Goal: Entertainment & Leisure: Consume media (video, audio)

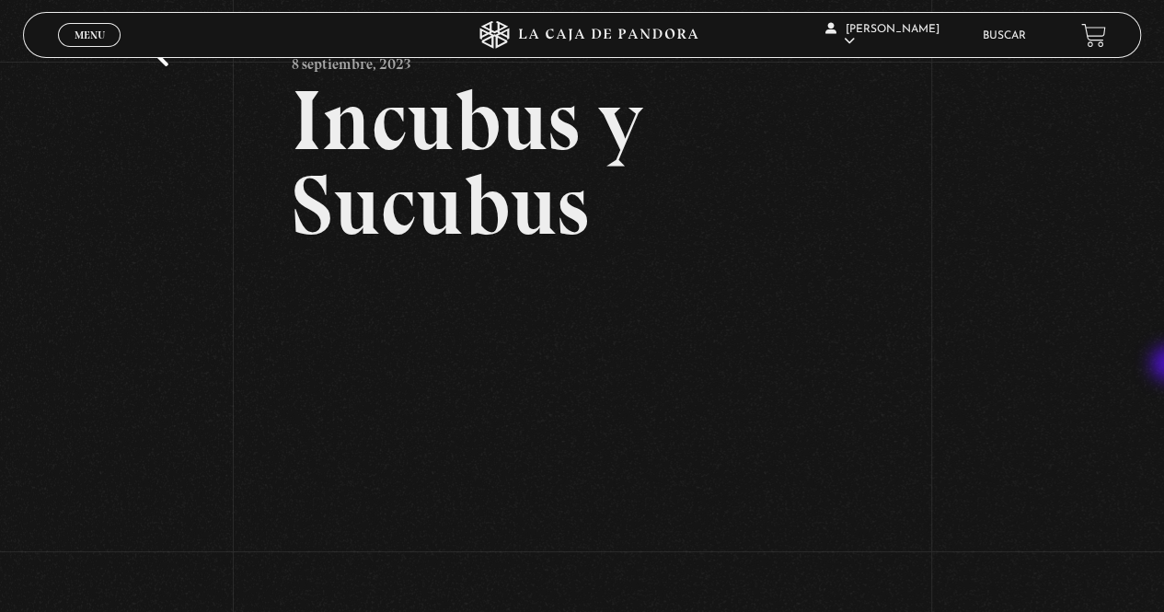
scroll to position [89, 0]
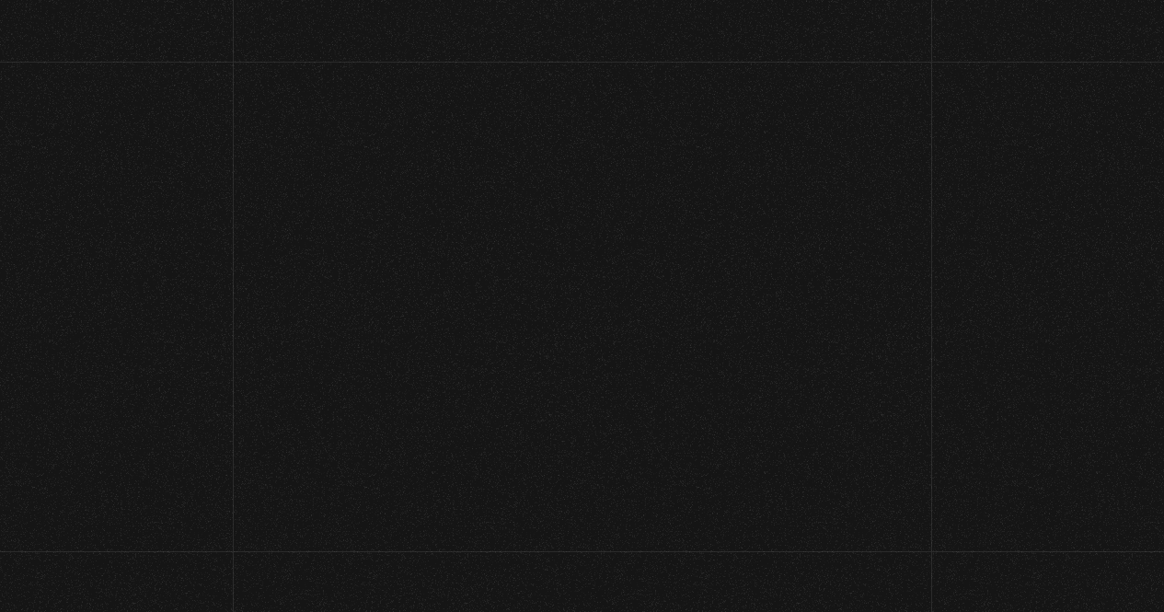
scroll to position [18, 0]
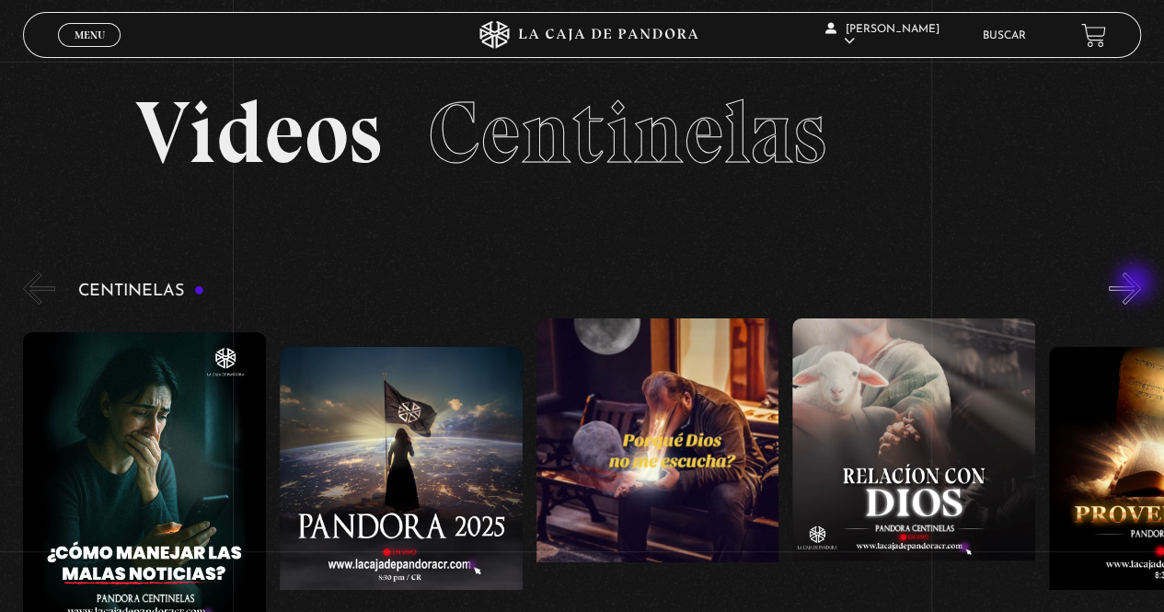
click at [1136, 284] on button "»" at bounding box center [1125, 288] width 32 height 32
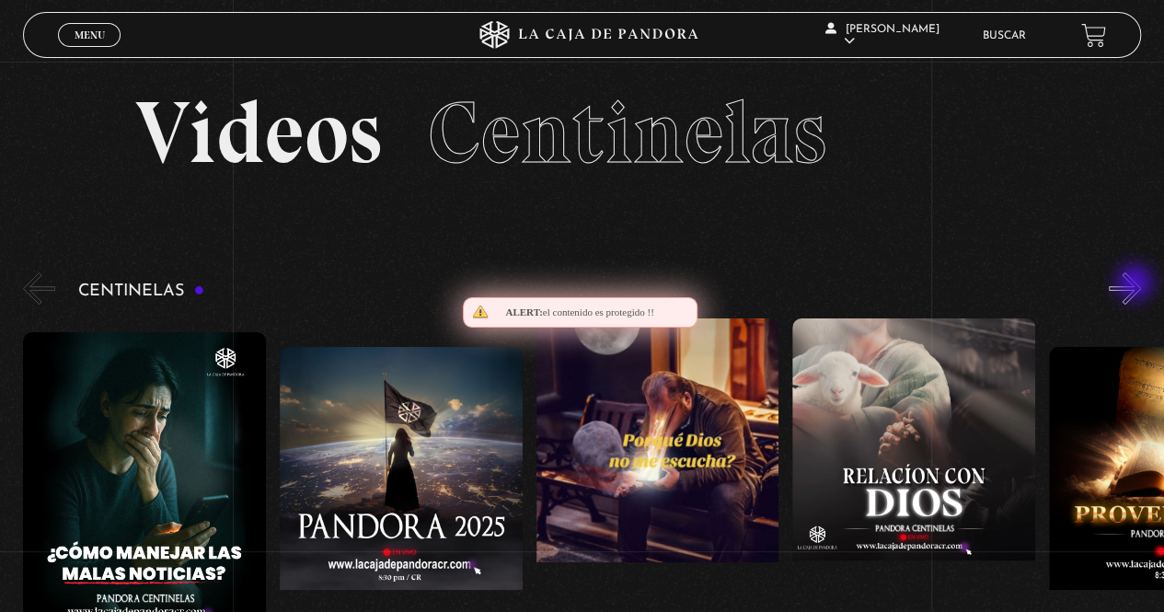
click at [1136, 284] on button "»" at bounding box center [1125, 288] width 32 height 32
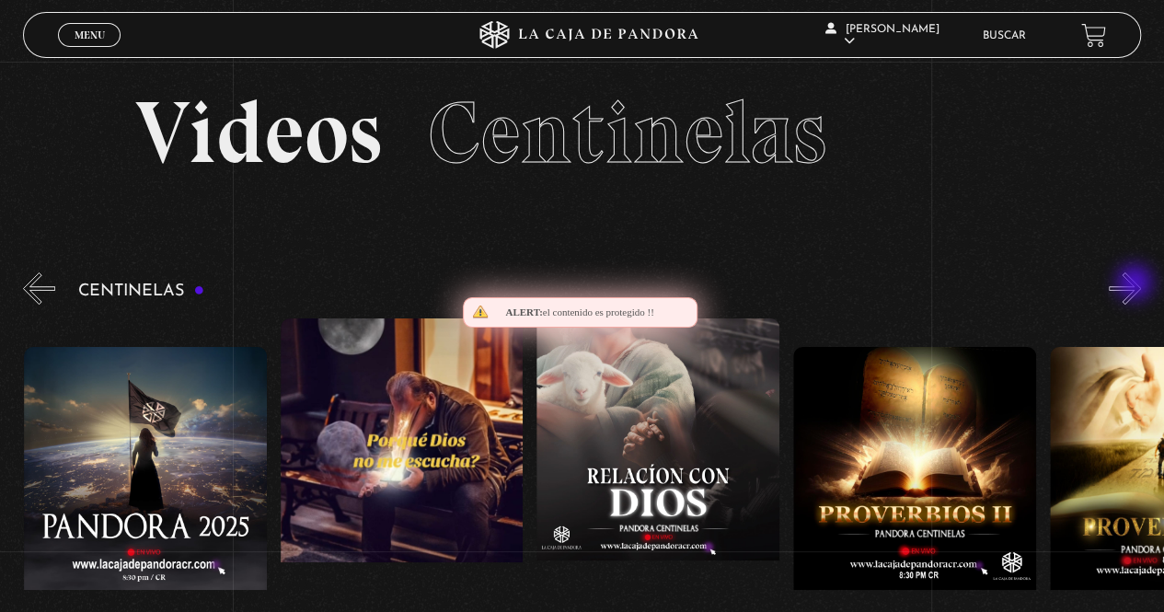
click at [1136, 284] on button "»" at bounding box center [1125, 288] width 32 height 32
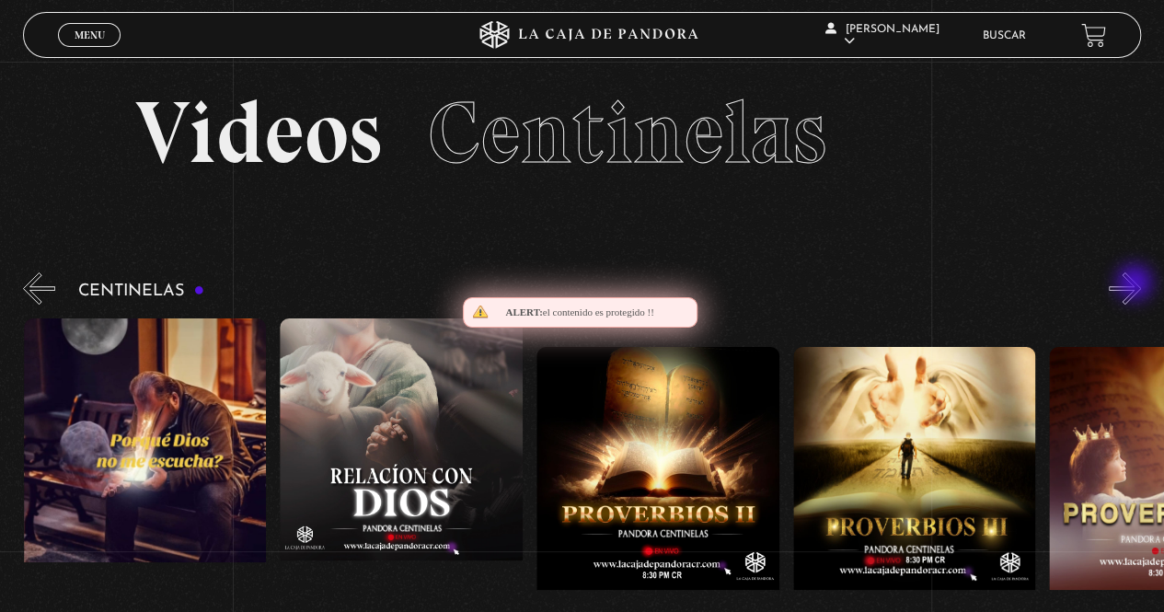
click at [1136, 284] on button "»" at bounding box center [1125, 288] width 32 height 32
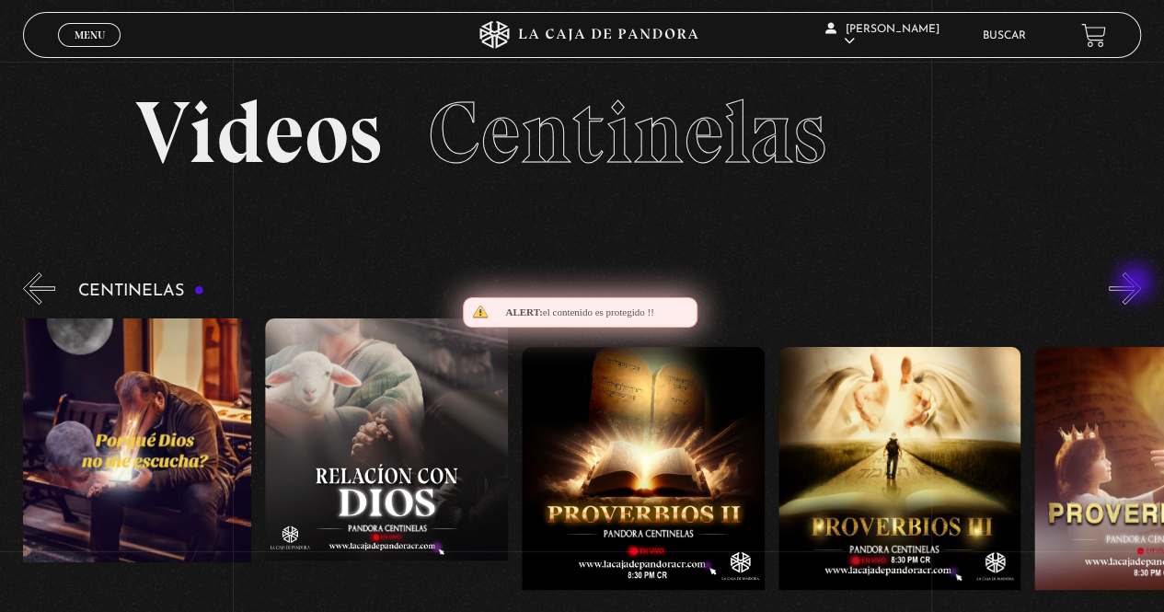
click at [1136, 284] on button "»" at bounding box center [1125, 288] width 32 height 32
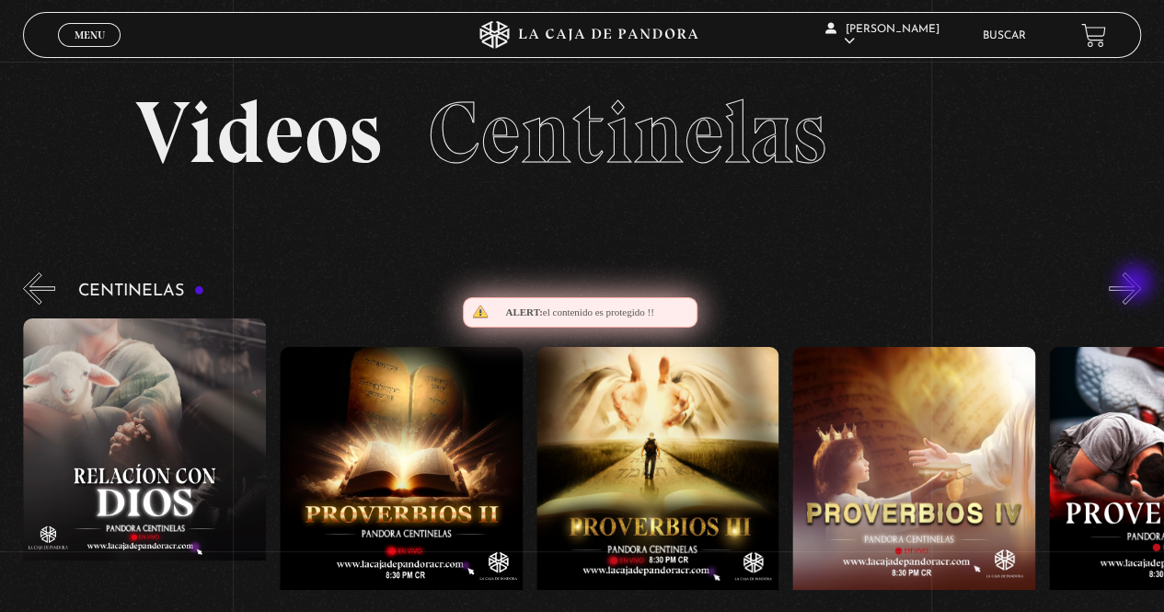
click at [1136, 284] on button "»" at bounding box center [1125, 288] width 32 height 32
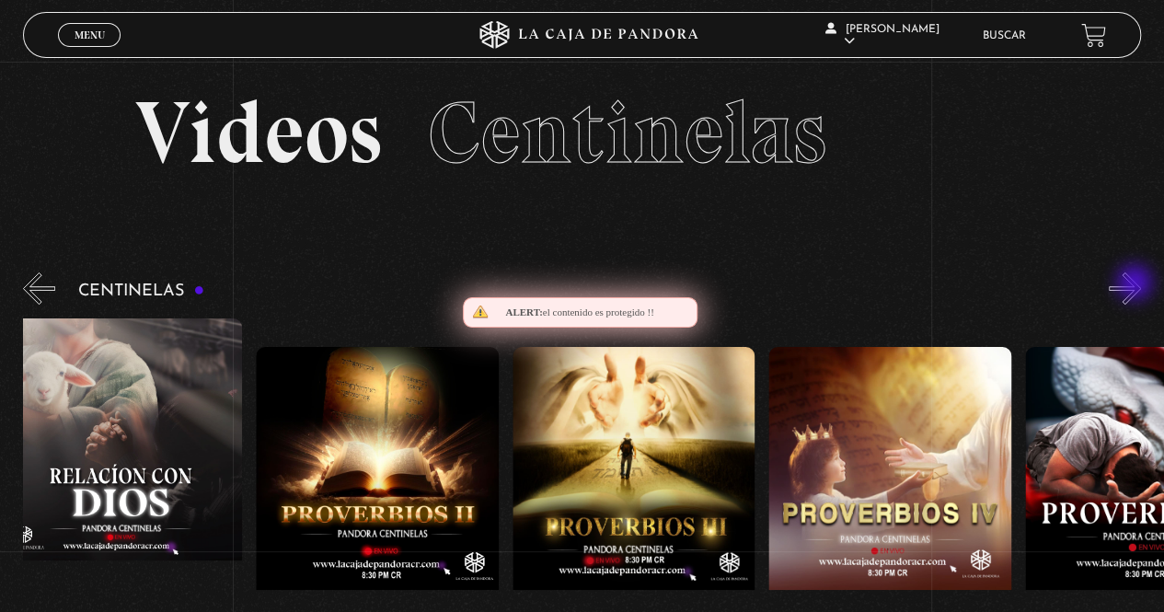
click at [1136, 284] on button "»" at bounding box center [1125, 288] width 32 height 32
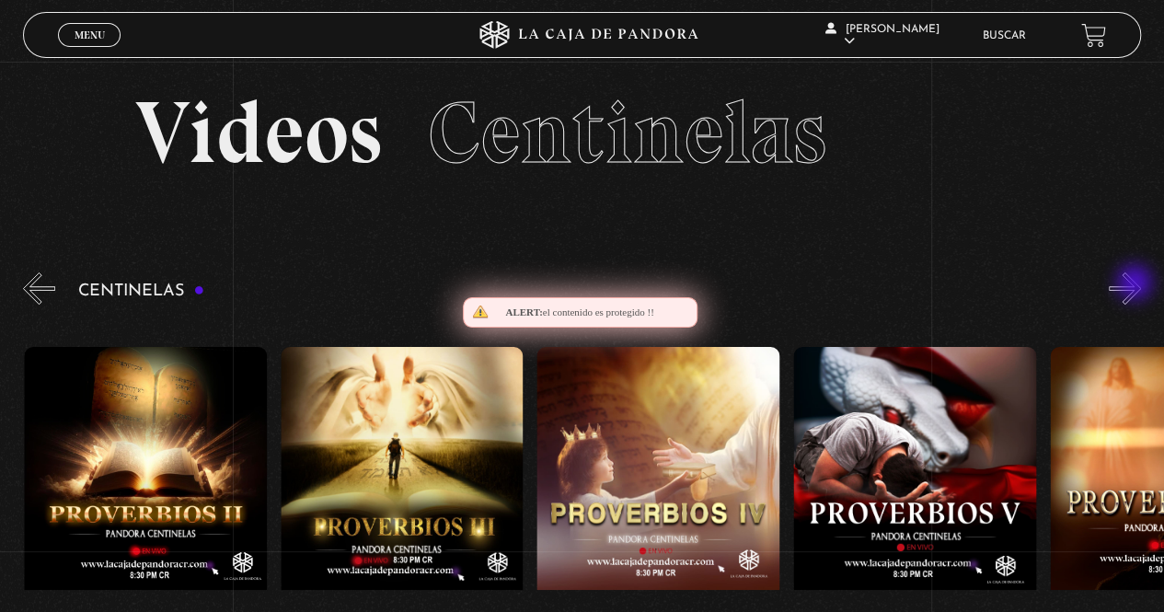
click at [1136, 284] on button "»" at bounding box center [1125, 288] width 32 height 32
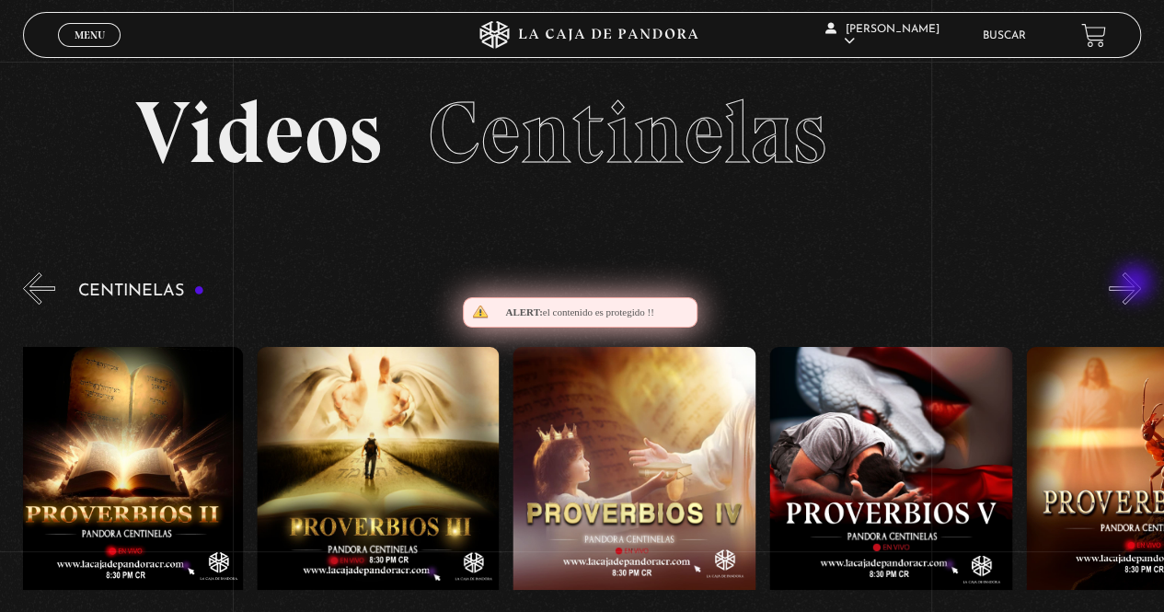
click at [1136, 284] on button "»" at bounding box center [1125, 288] width 32 height 32
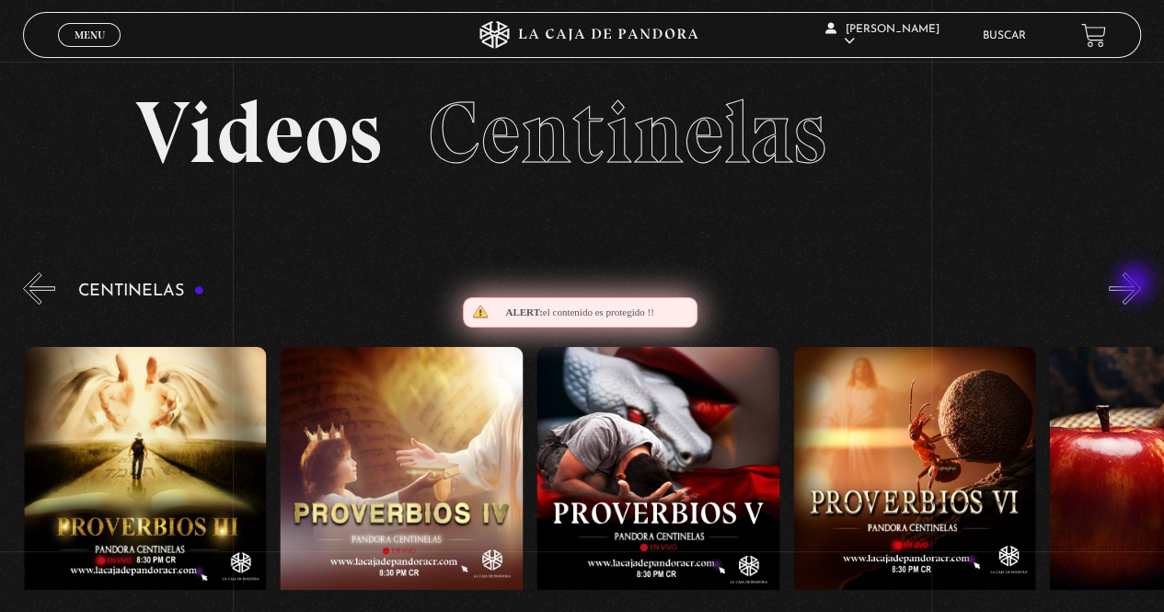
click at [1136, 284] on button "»" at bounding box center [1125, 288] width 32 height 32
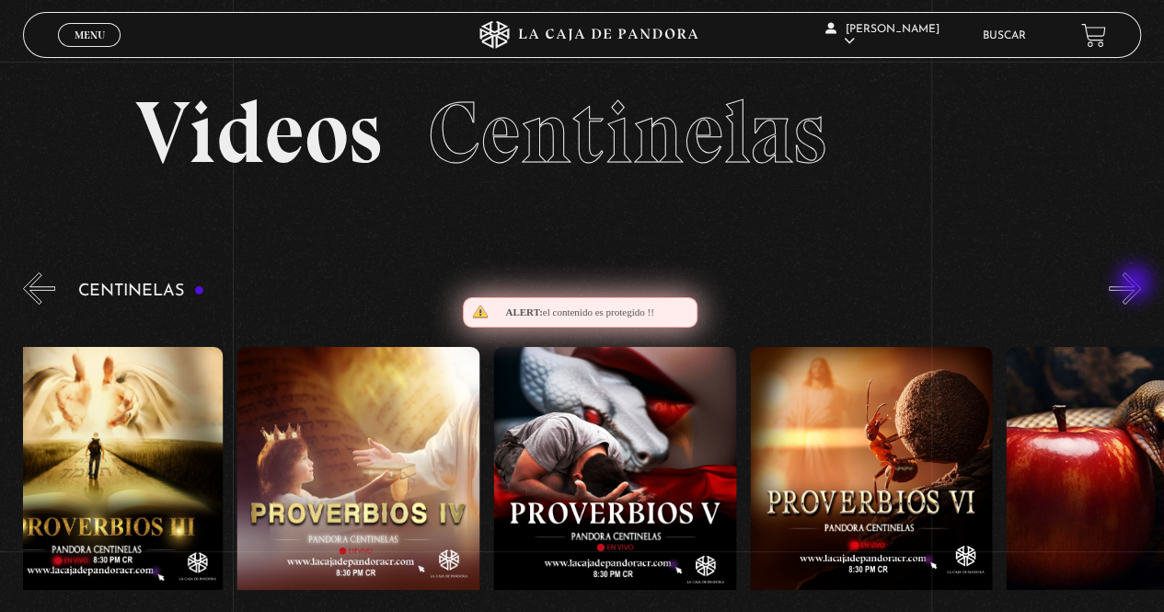
click at [1136, 284] on button "»" at bounding box center [1125, 288] width 32 height 32
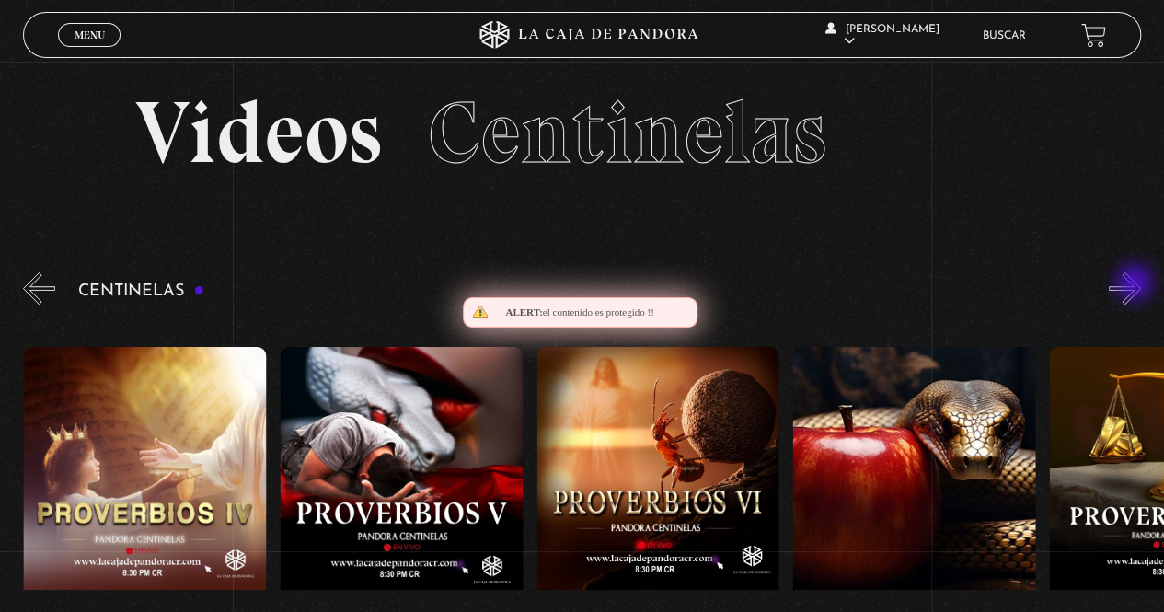
click at [1136, 284] on button "»" at bounding box center [1125, 288] width 32 height 32
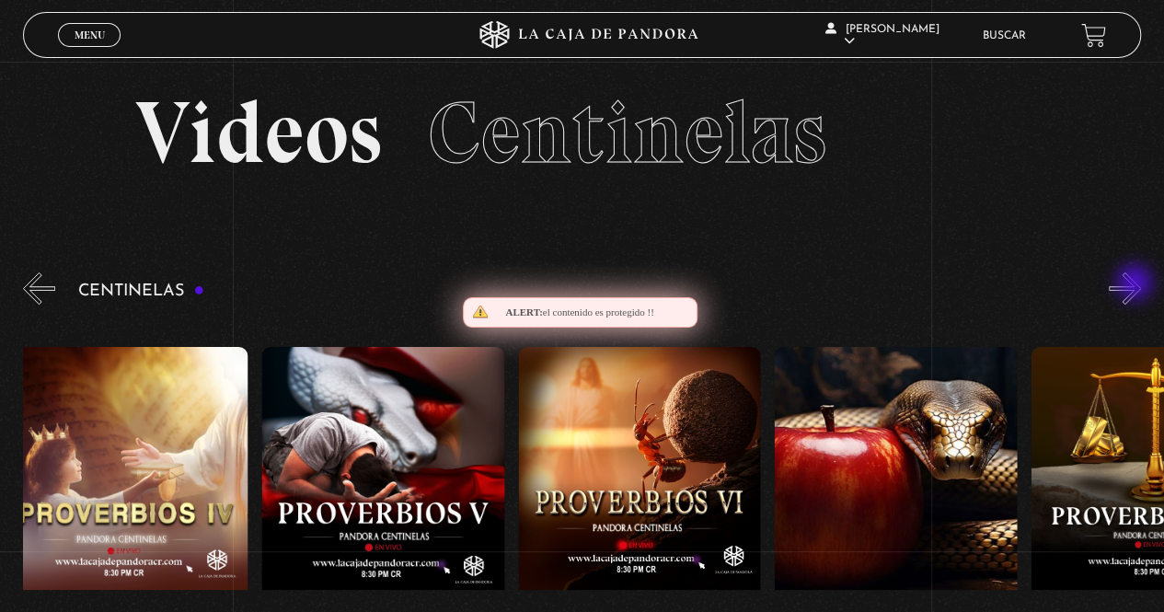
click at [1136, 284] on button "»" at bounding box center [1125, 288] width 32 height 32
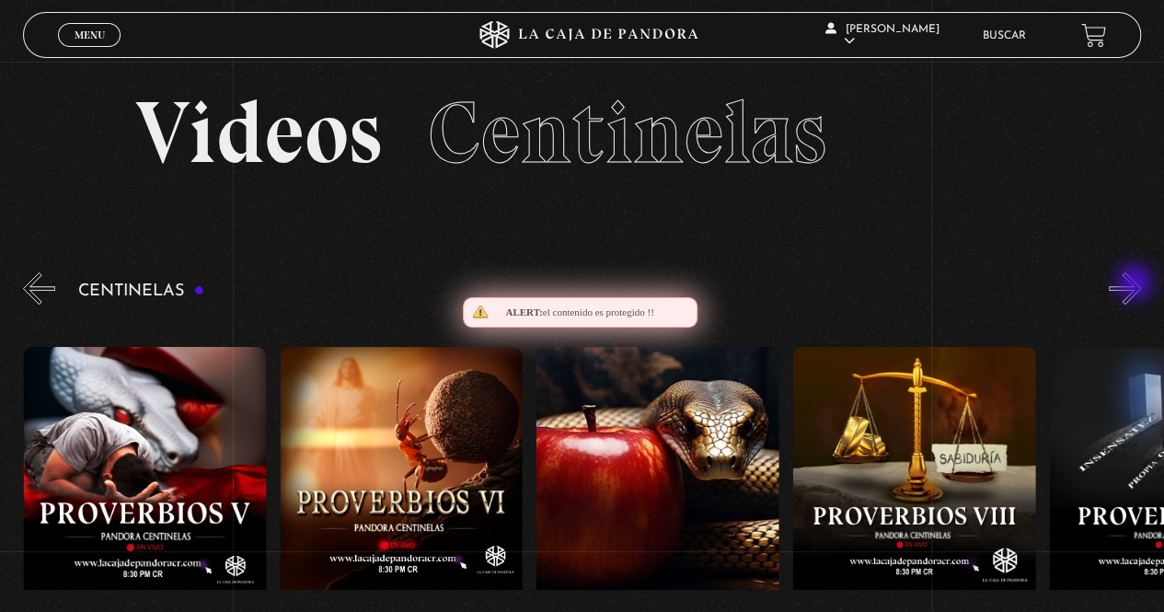
click at [1136, 284] on button "»" at bounding box center [1125, 288] width 32 height 32
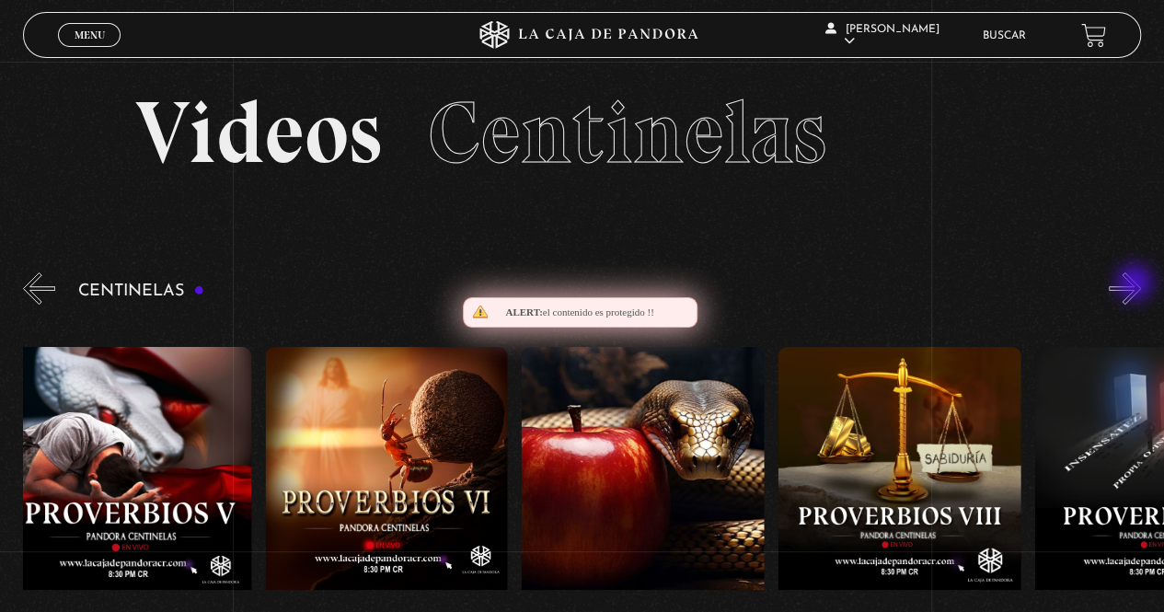
click at [1136, 284] on button "»" at bounding box center [1125, 288] width 32 height 32
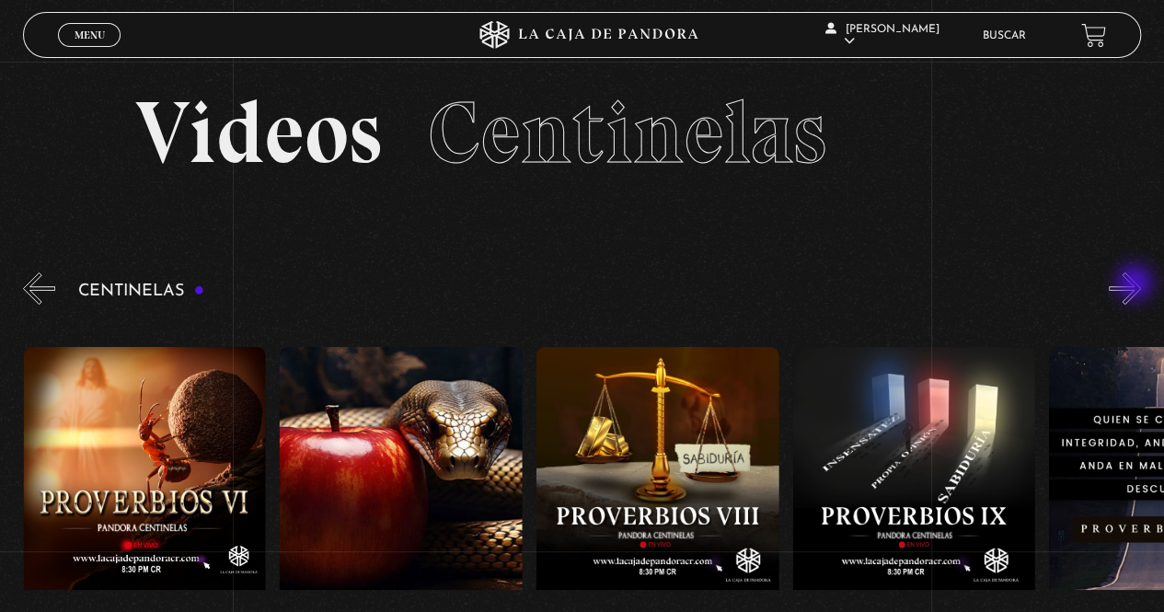
click at [1136, 284] on button "»" at bounding box center [1125, 288] width 32 height 32
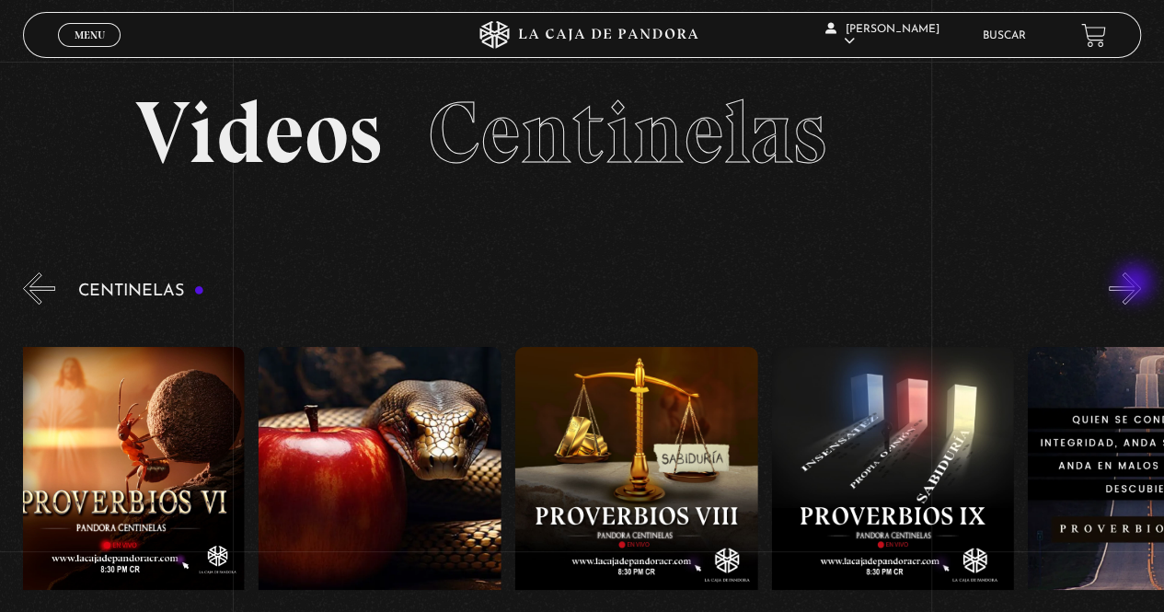
click at [1136, 284] on button "»" at bounding box center [1125, 288] width 32 height 32
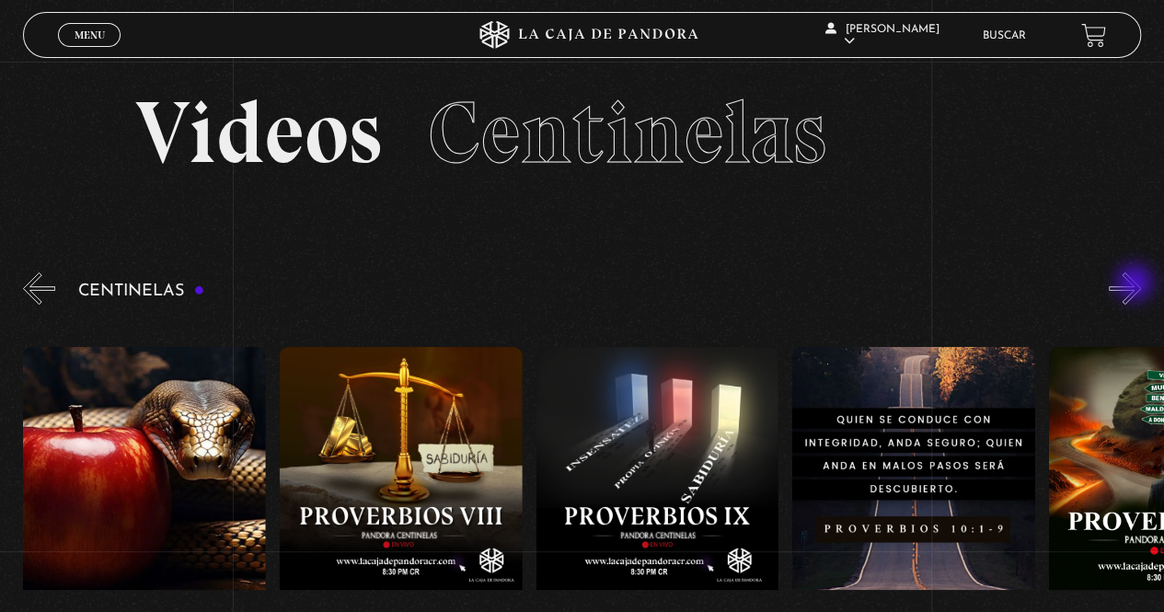
click at [1136, 284] on button "»" at bounding box center [1125, 288] width 32 height 32
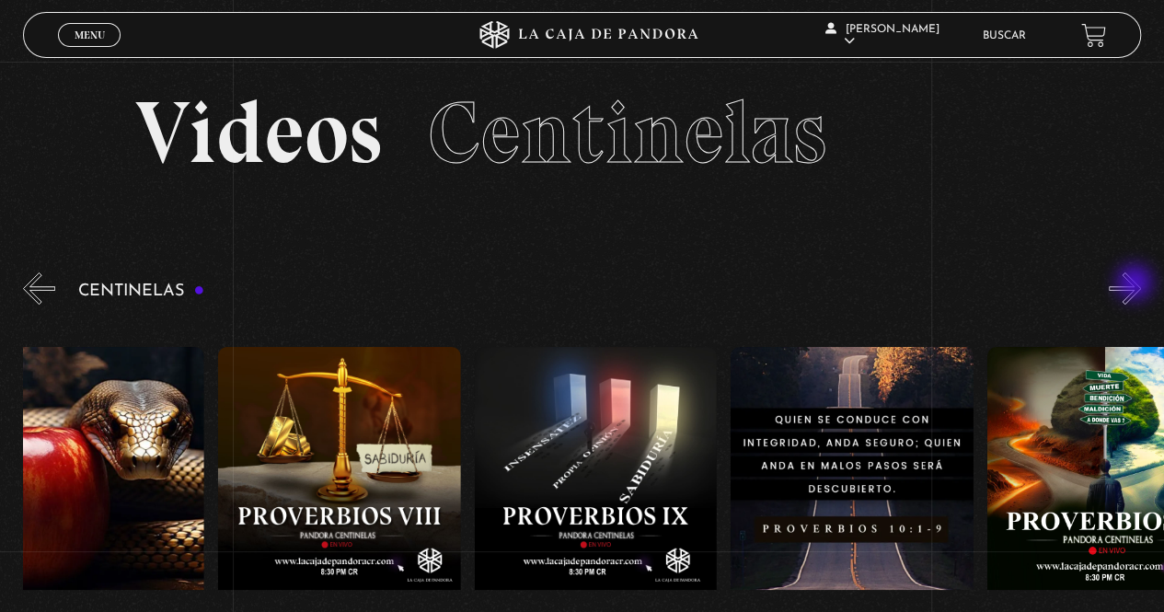
click at [1136, 284] on button "»" at bounding box center [1125, 288] width 32 height 32
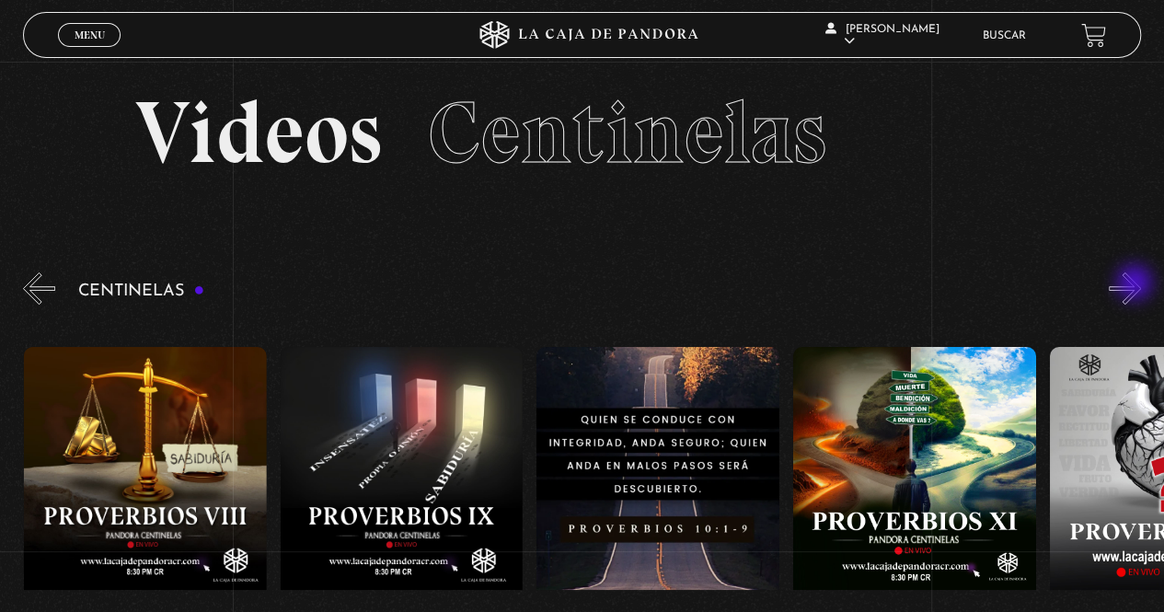
click at [1136, 284] on button "»" at bounding box center [1125, 288] width 32 height 32
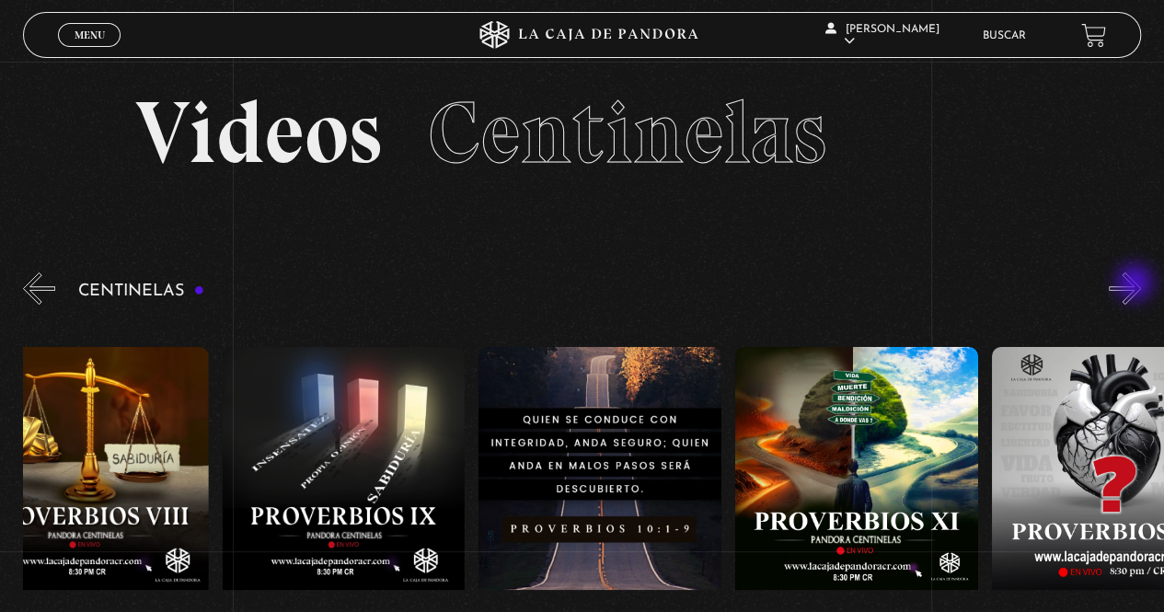
click at [1136, 284] on button "»" at bounding box center [1125, 288] width 32 height 32
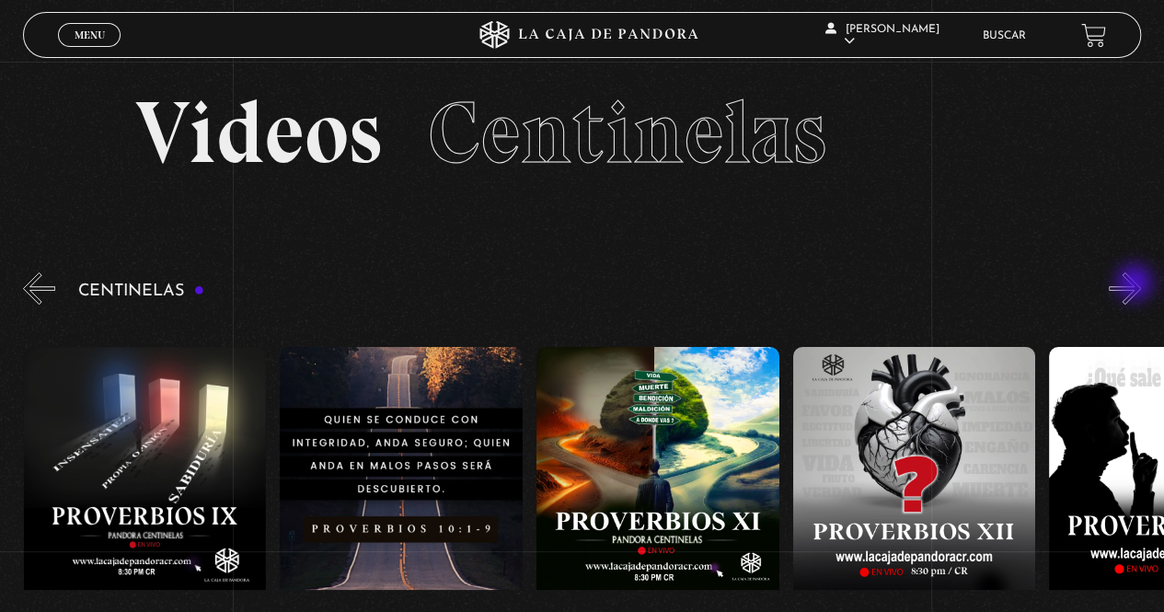
click at [1136, 284] on button "»" at bounding box center [1125, 288] width 32 height 32
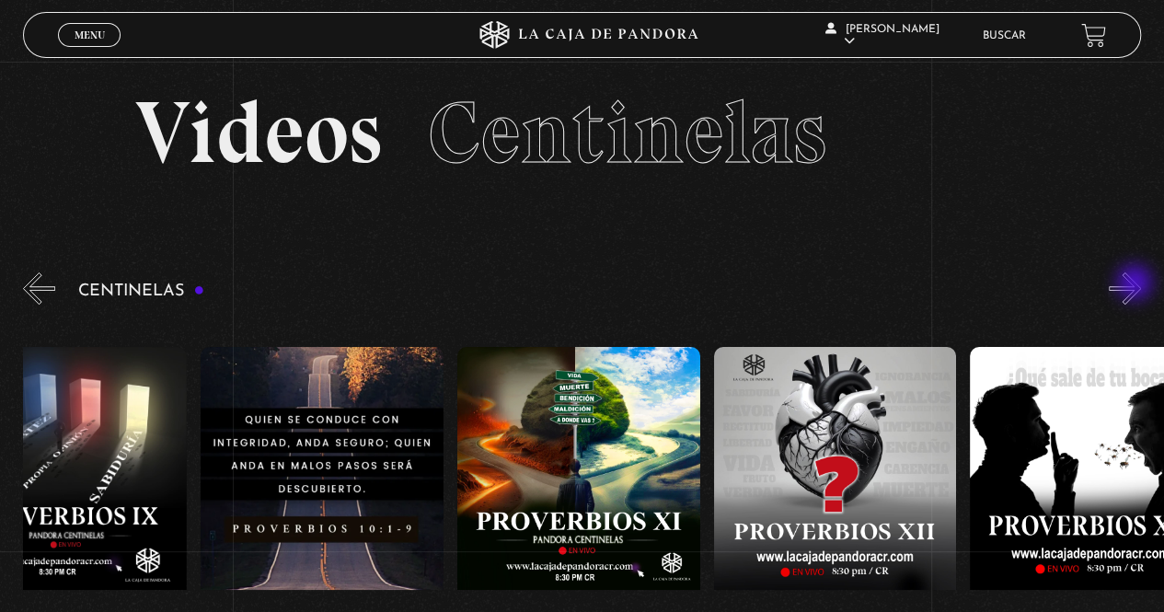
click at [1136, 284] on button "»" at bounding box center [1125, 288] width 32 height 32
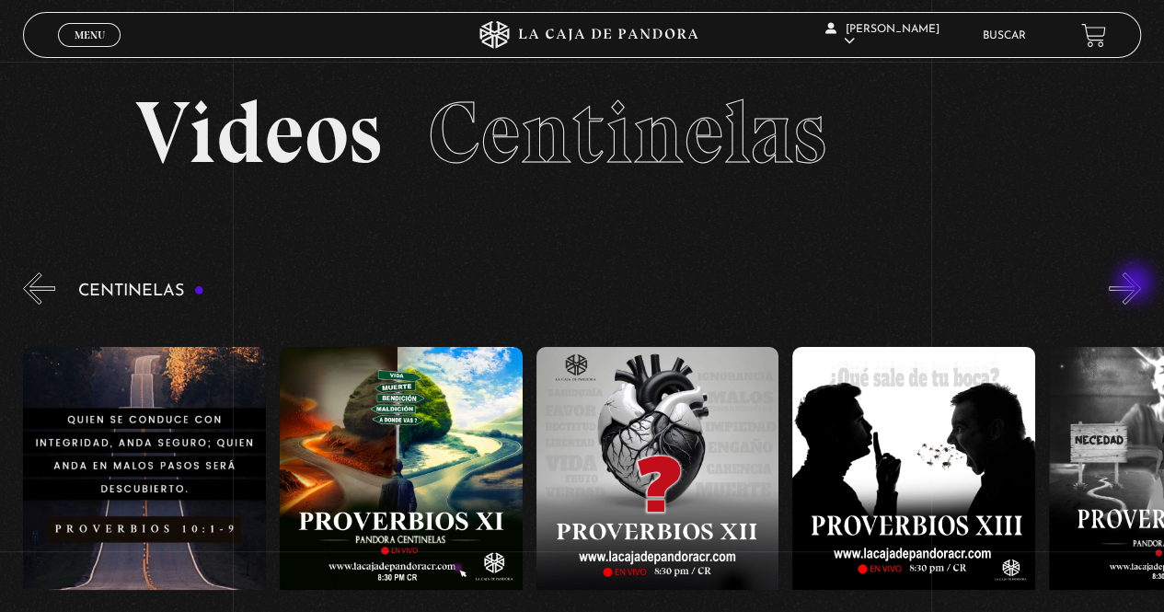
click at [1136, 284] on button "»" at bounding box center [1125, 288] width 32 height 32
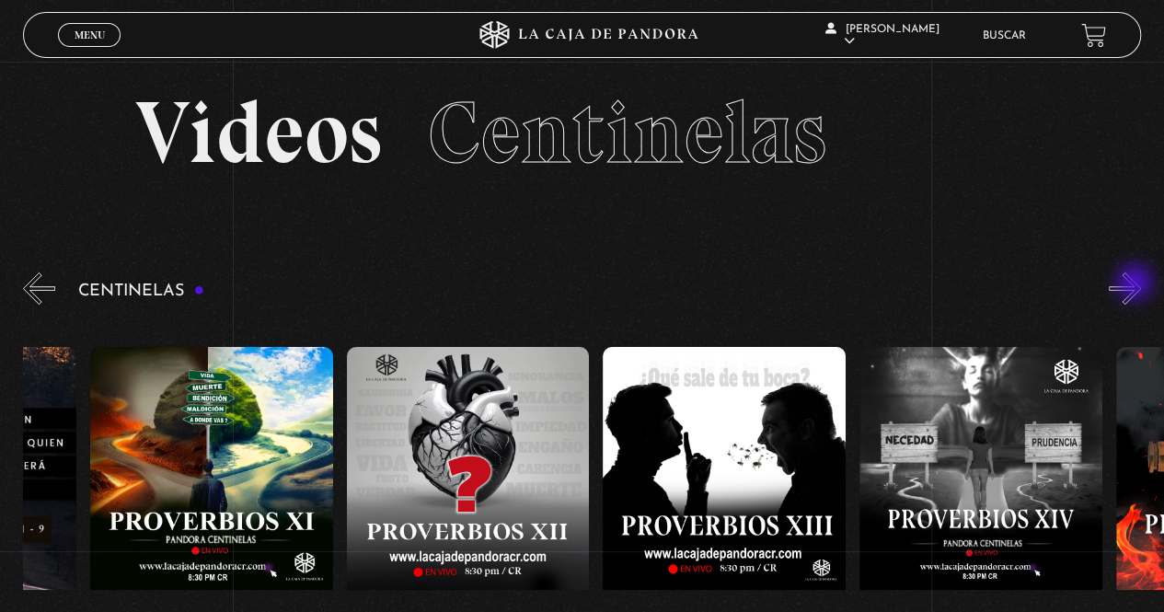
click at [1136, 284] on button "»" at bounding box center [1125, 288] width 32 height 32
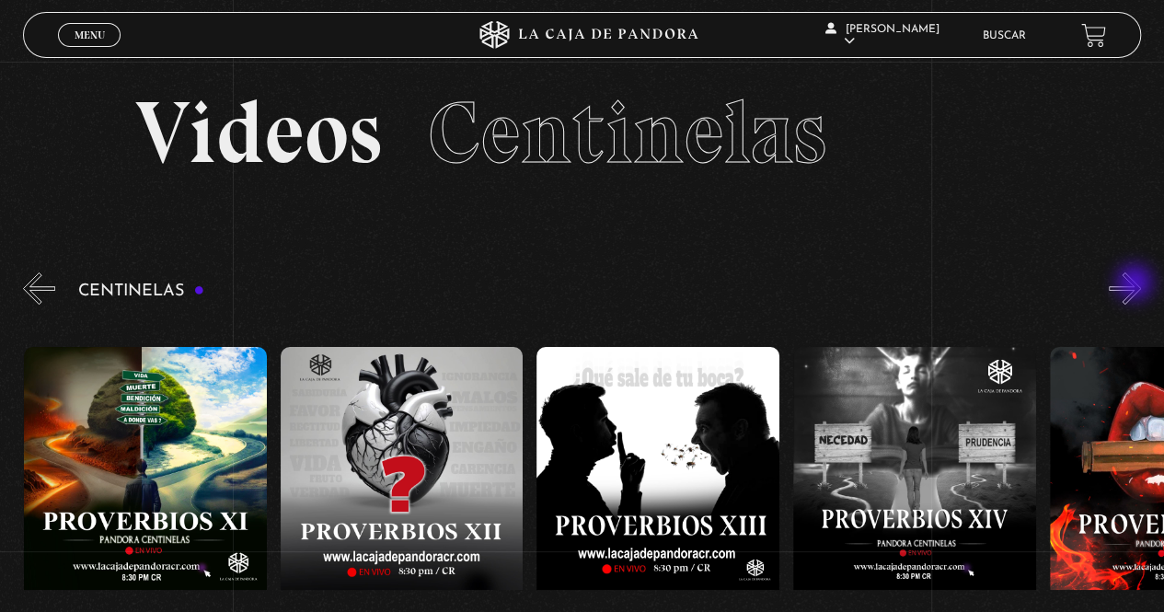
click at [1136, 284] on button "»" at bounding box center [1125, 288] width 32 height 32
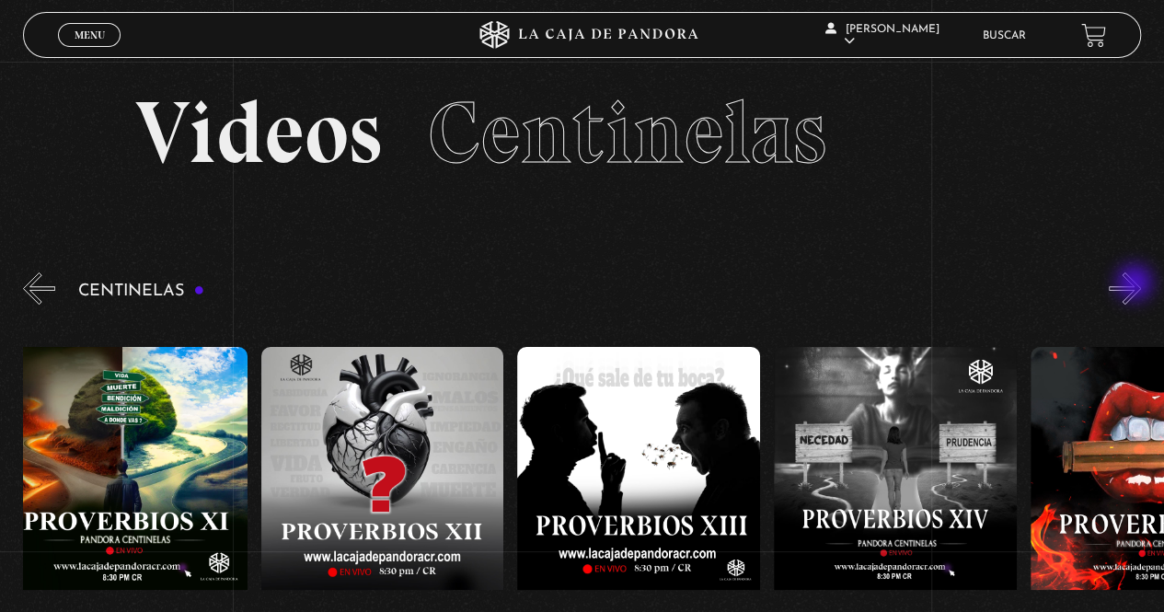
click at [1136, 284] on button "»" at bounding box center [1125, 288] width 32 height 32
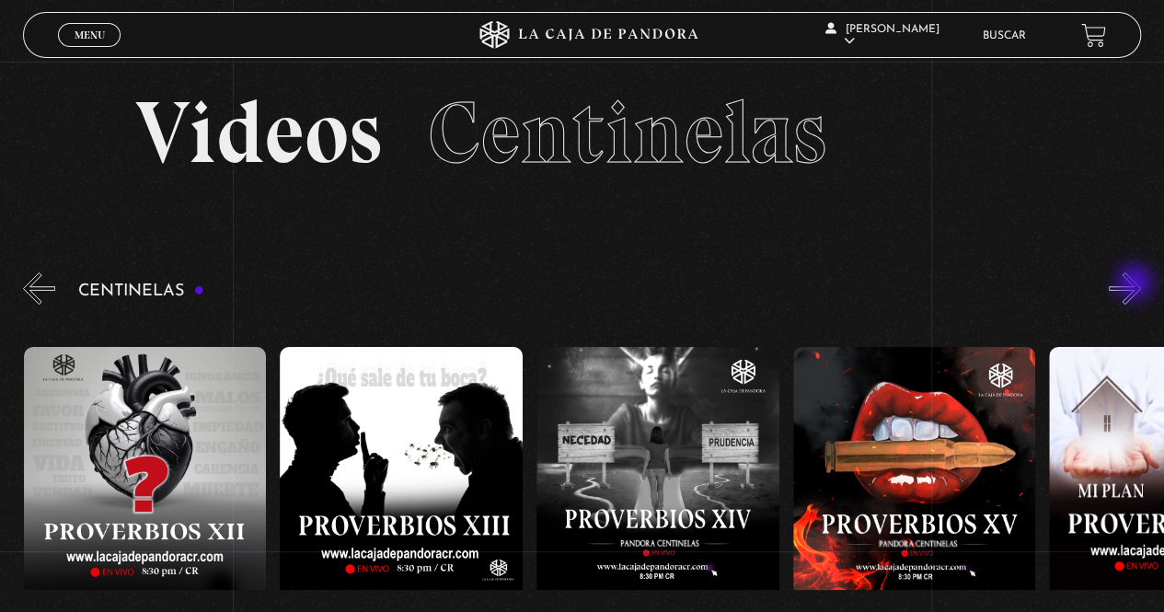
click at [1136, 284] on button "»" at bounding box center [1125, 288] width 32 height 32
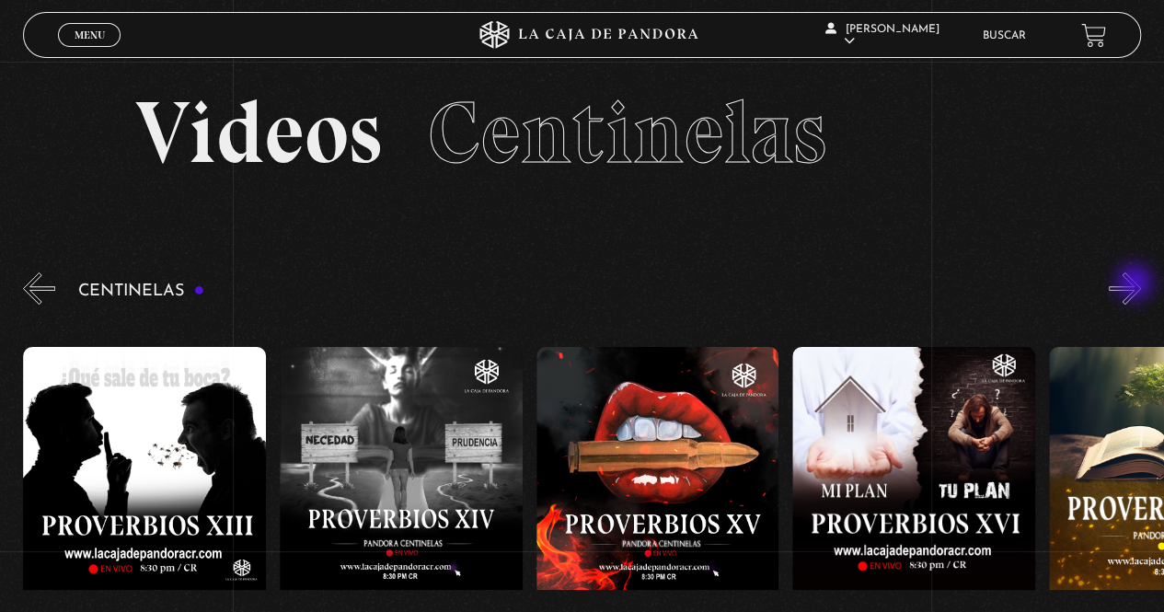
click at [1136, 284] on button "»" at bounding box center [1125, 288] width 32 height 32
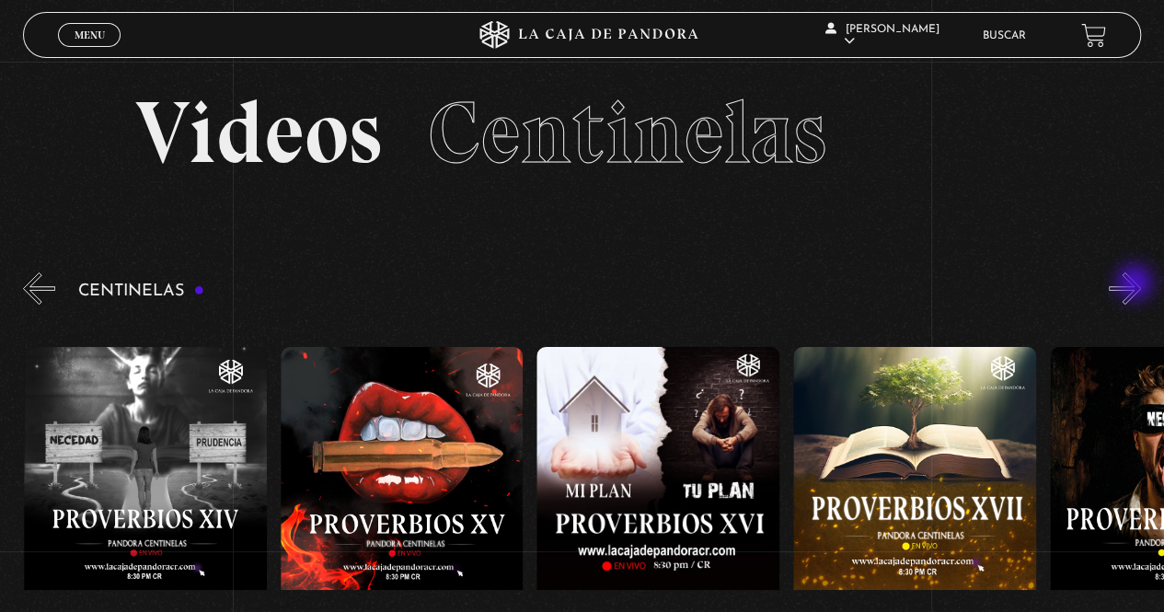
click at [1136, 284] on button "»" at bounding box center [1125, 288] width 32 height 32
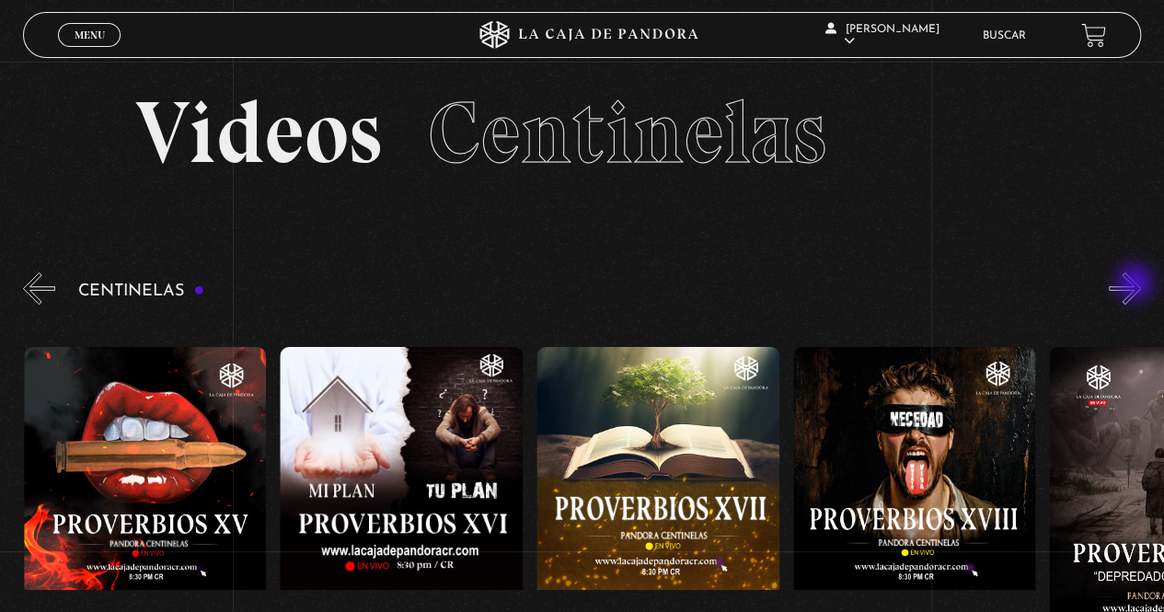
click at [1136, 284] on button "»" at bounding box center [1125, 288] width 32 height 32
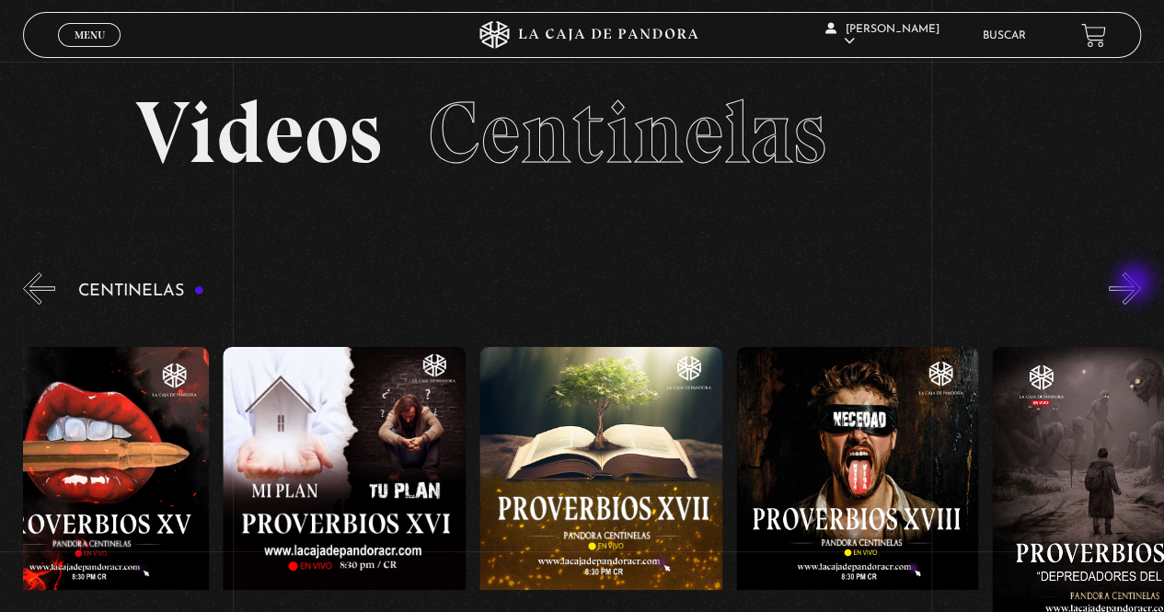
click at [1136, 284] on button "»" at bounding box center [1125, 288] width 32 height 32
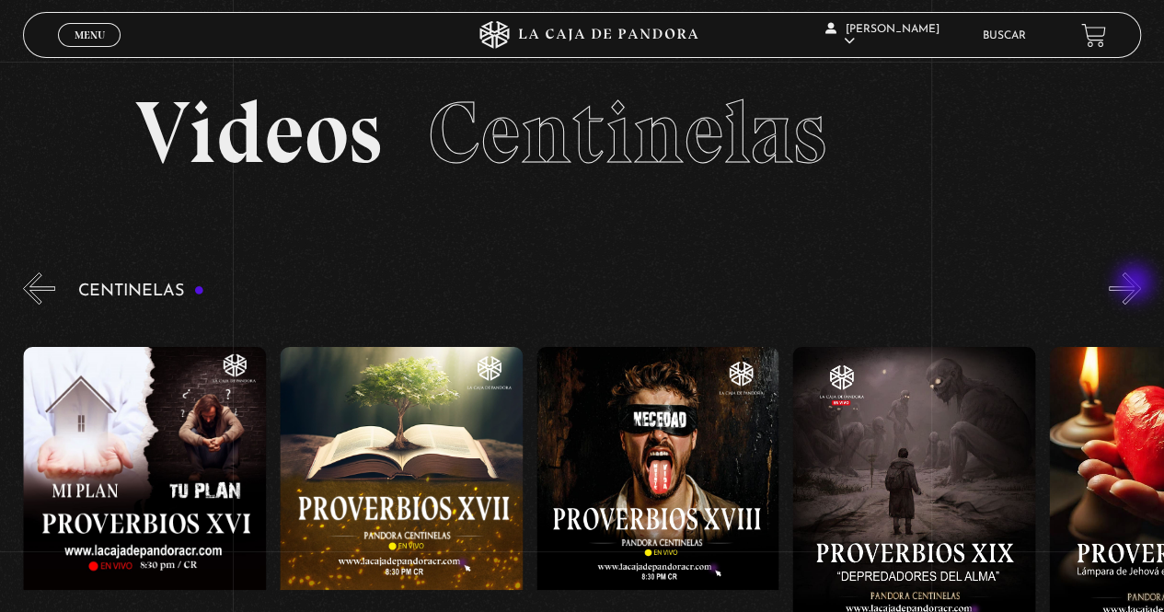
click at [1136, 284] on button "»" at bounding box center [1125, 288] width 32 height 32
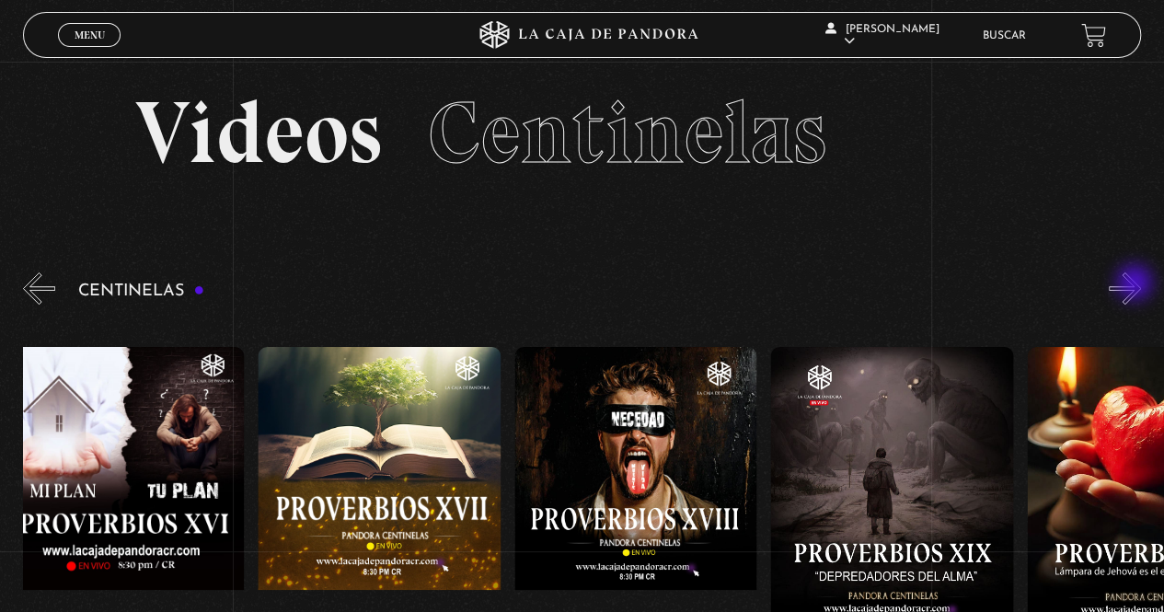
click at [1136, 284] on button "»" at bounding box center [1125, 288] width 32 height 32
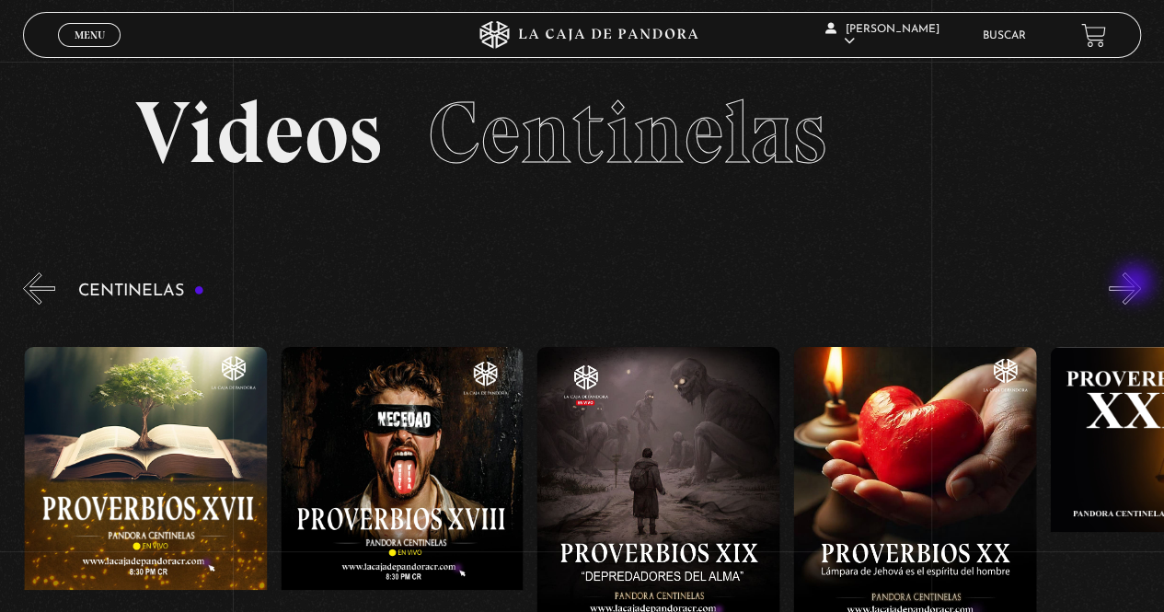
click at [1136, 284] on button "»" at bounding box center [1125, 288] width 32 height 32
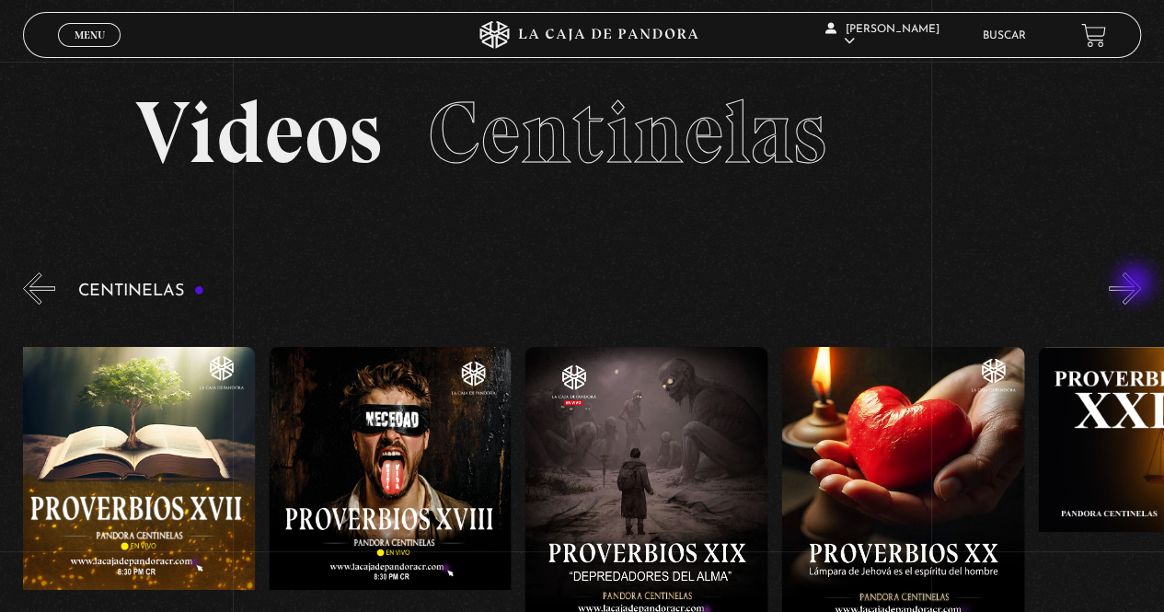
click at [1136, 284] on button "»" at bounding box center [1125, 288] width 32 height 32
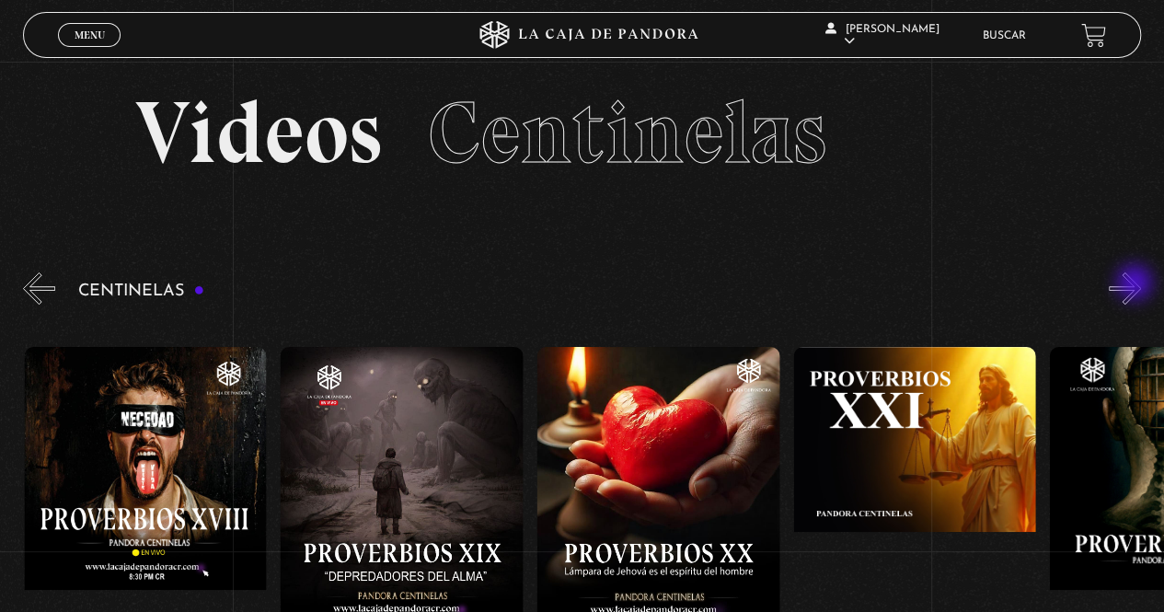
click at [1136, 284] on button "»" at bounding box center [1125, 288] width 32 height 32
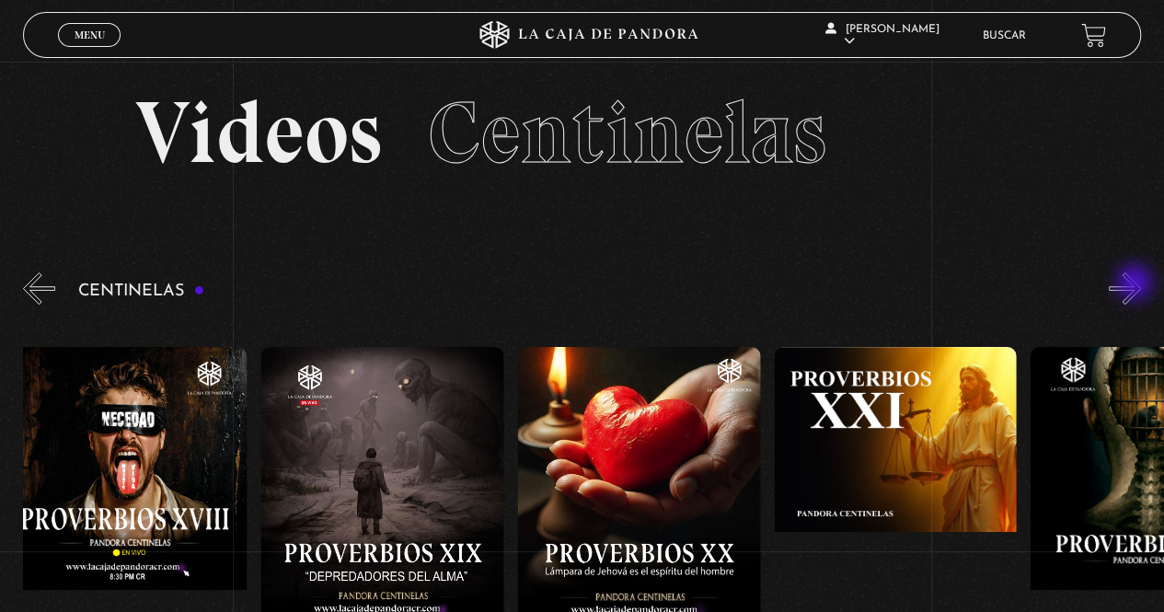
click at [1136, 284] on button "»" at bounding box center [1125, 288] width 32 height 32
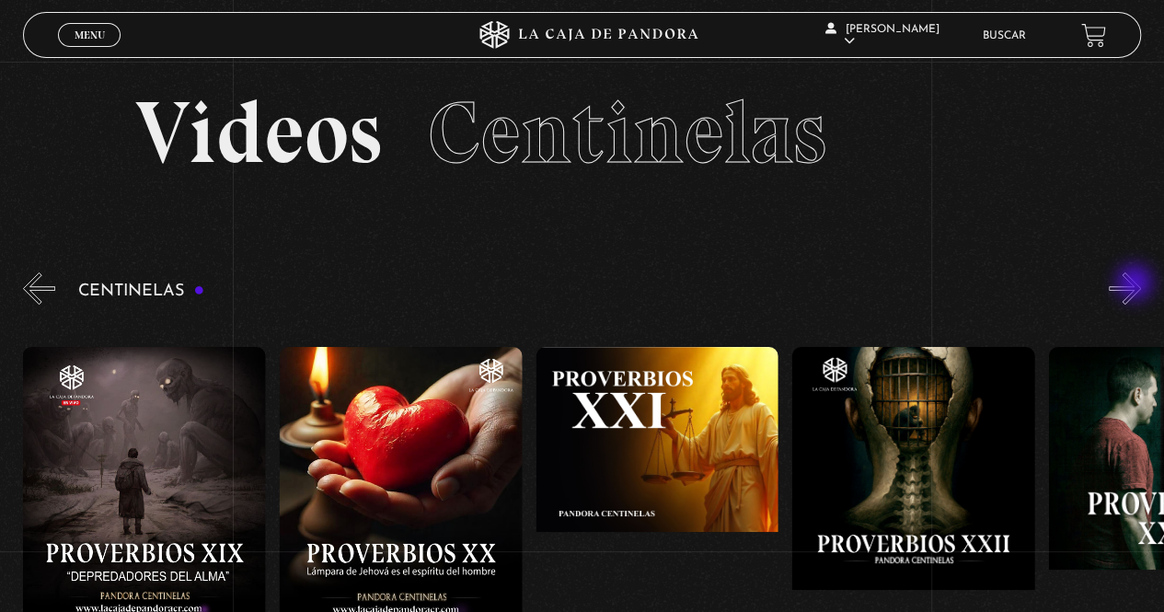
click at [1136, 284] on button "»" at bounding box center [1125, 288] width 32 height 32
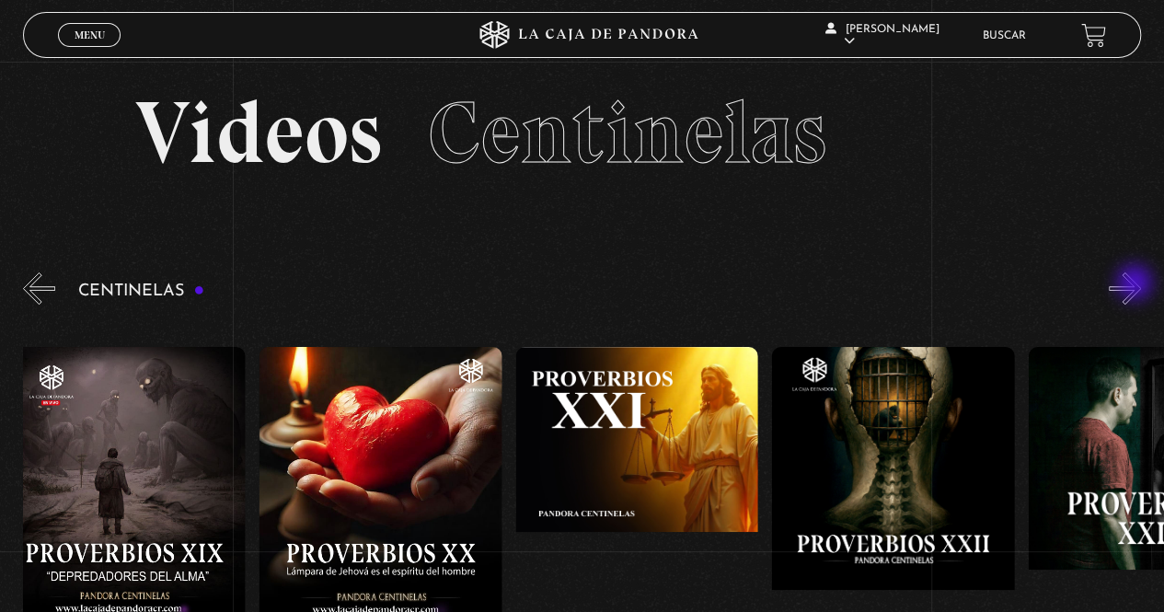
click at [1136, 284] on button "»" at bounding box center [1125, 288] width 32 height 32
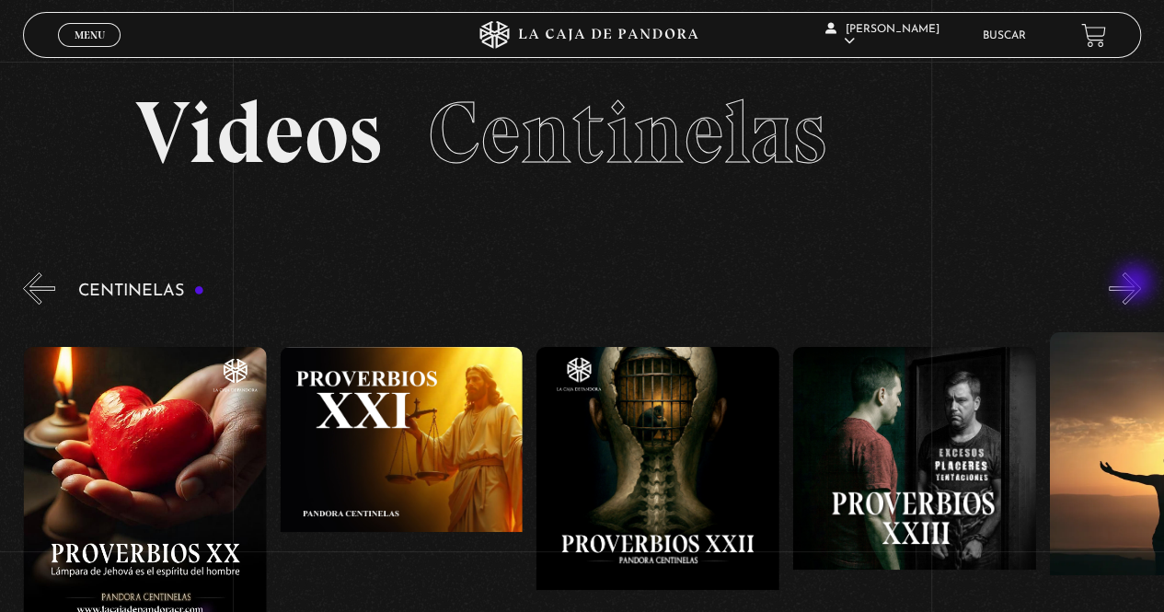
click at [1136, 284] on button "»" at bounding box center [1125, 288] width 32 height 32
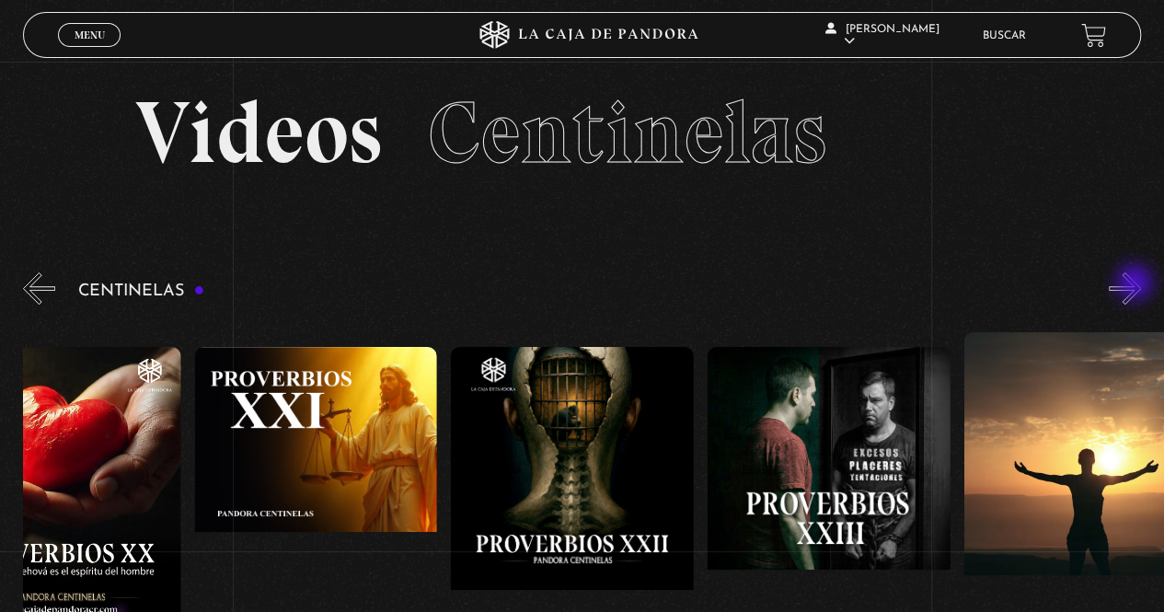
click at [1136, 284] on button "»" at bounding box center [1125, 288] width 32 height 32
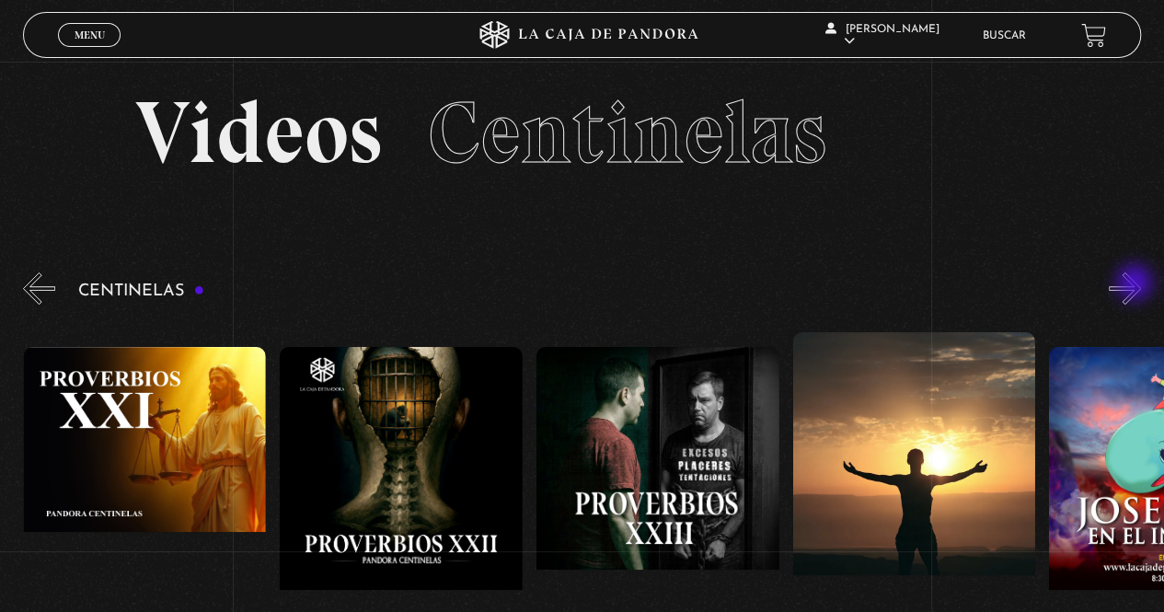
click at [1136, 284] on button "»" at bounding box center [1125, 288] width 32 height 32
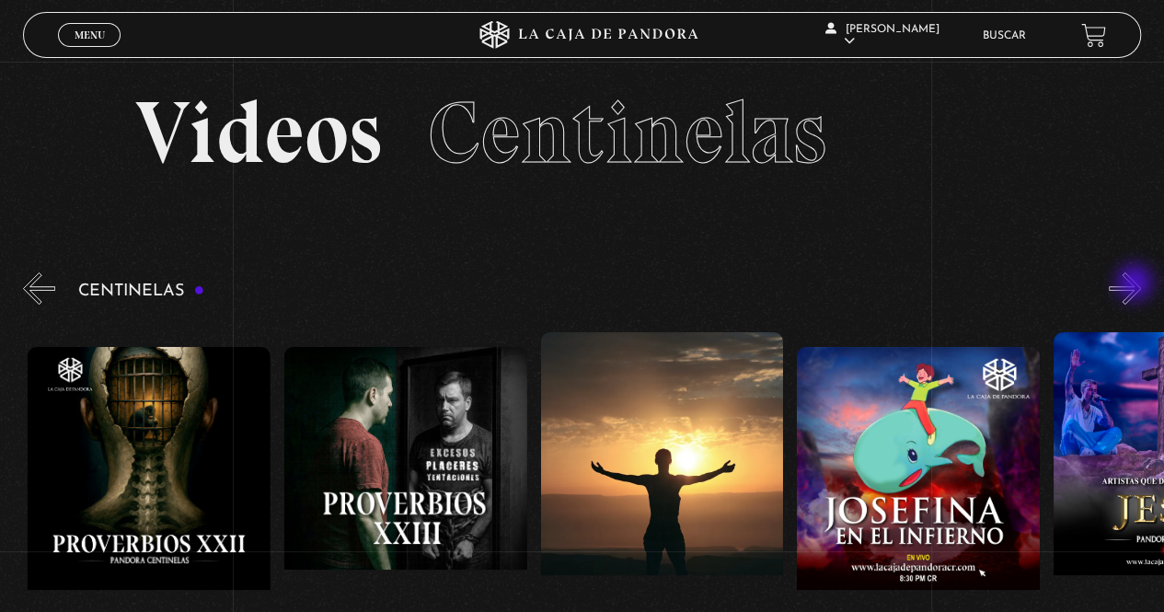
click at [1136, 284] on button "»" at bounding box center [1125, 288] width 32 height 32
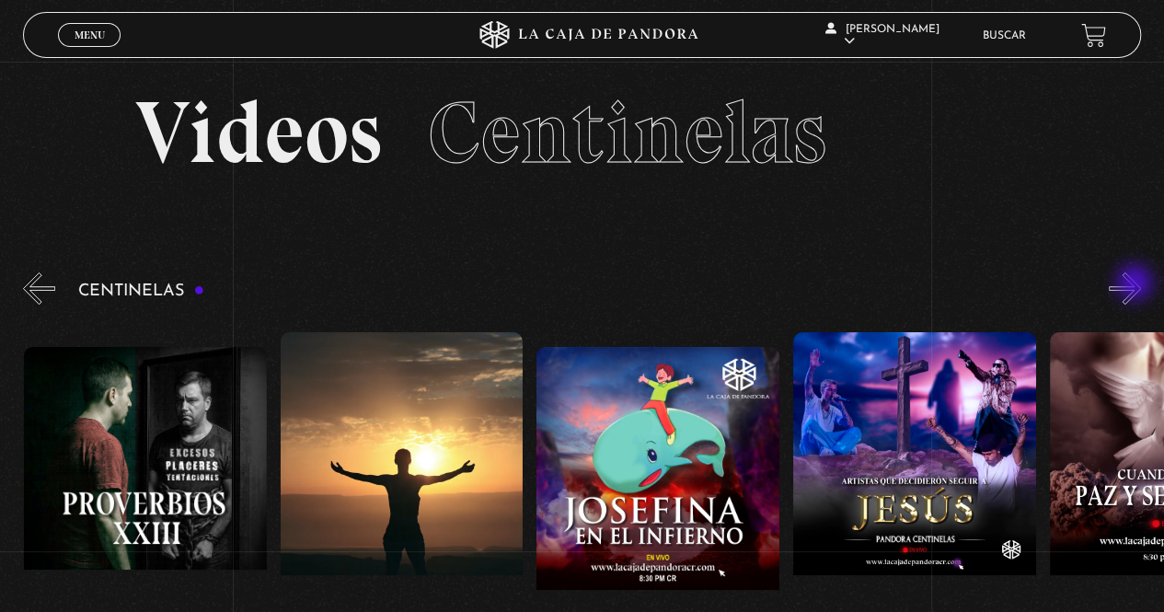
scroll to position [0, 6409]
click at [1136, 284] on button "»" at bounding box center [1125, 288] width 32 height 32
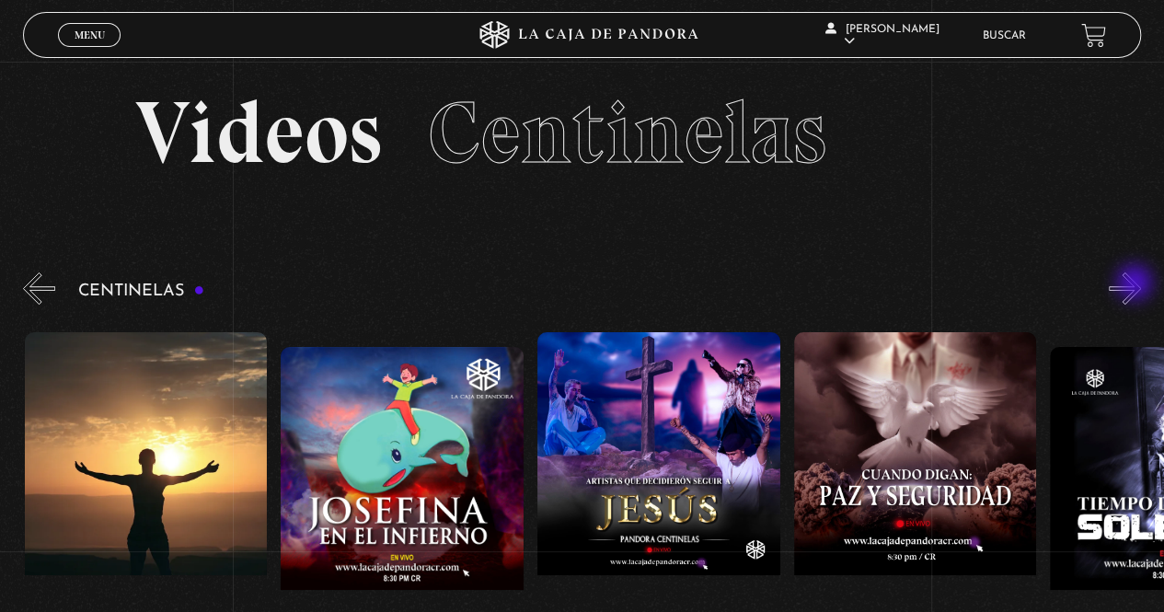
scroll to position [0, 6666]
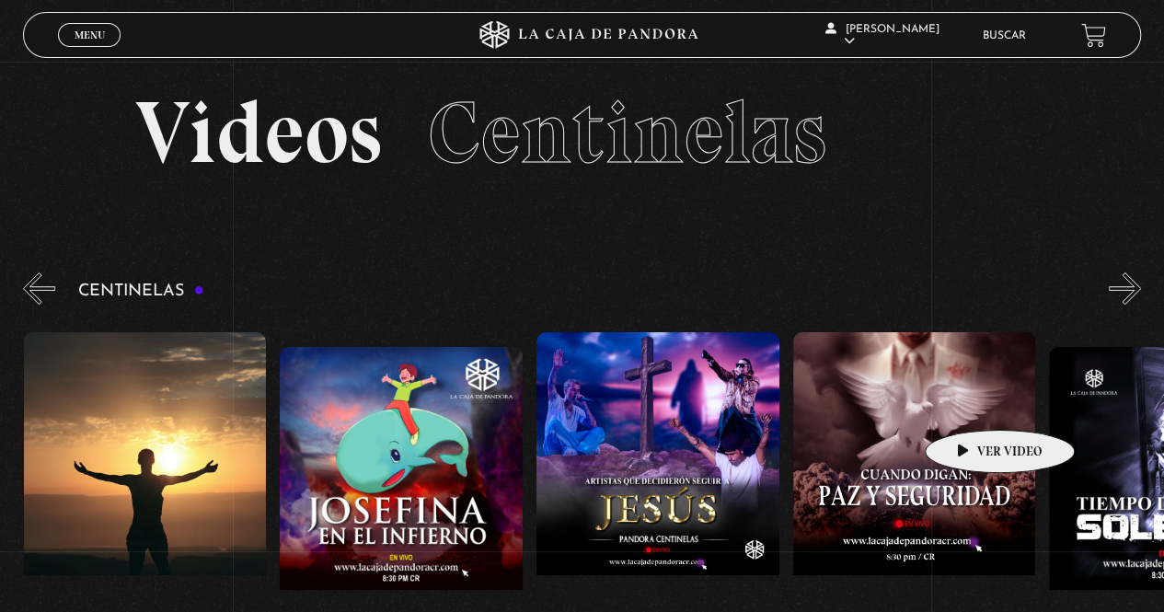
click at [971, 402] on figure at bounding box center [914, 497] width 243 height 331
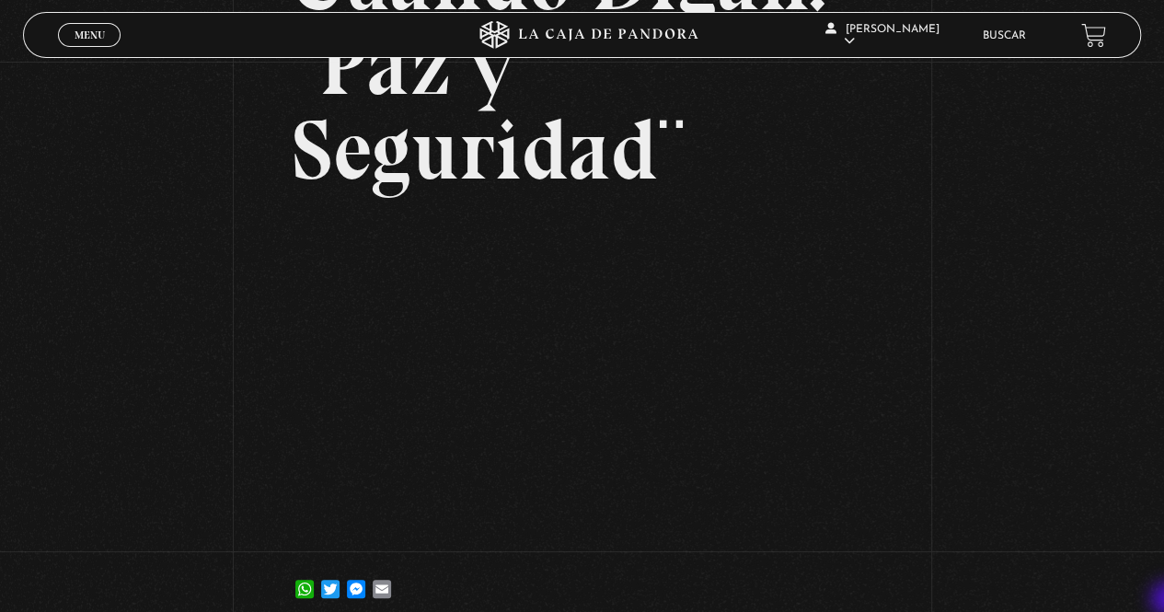
scroll to position [258, 0]
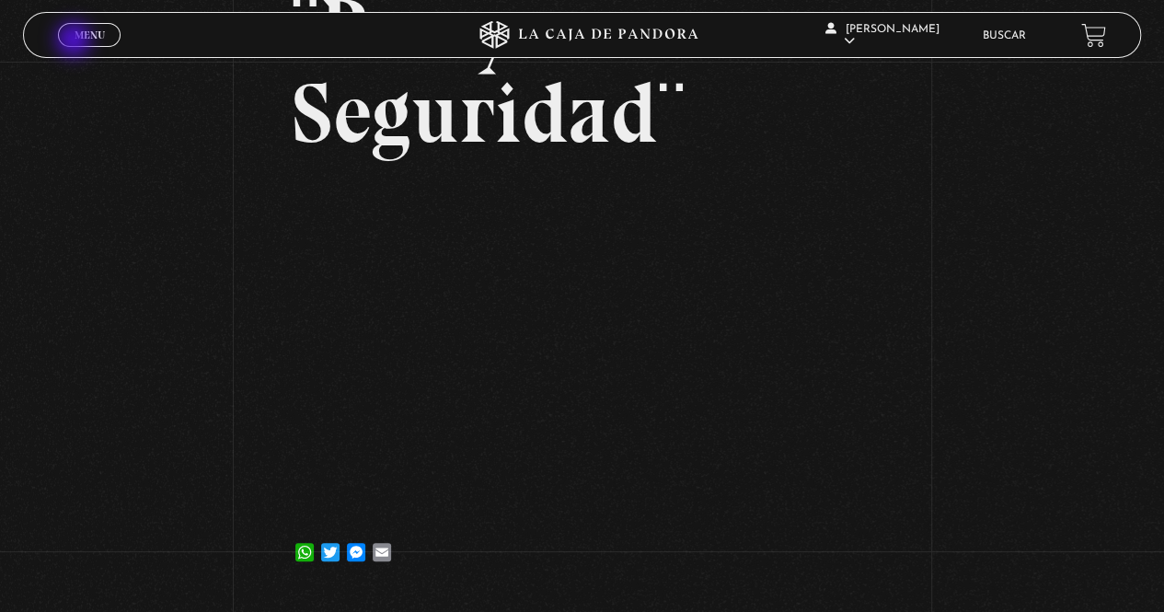
click at [75, 40] on span "Menu" at bounding box center [90, 34] width 30 height 11
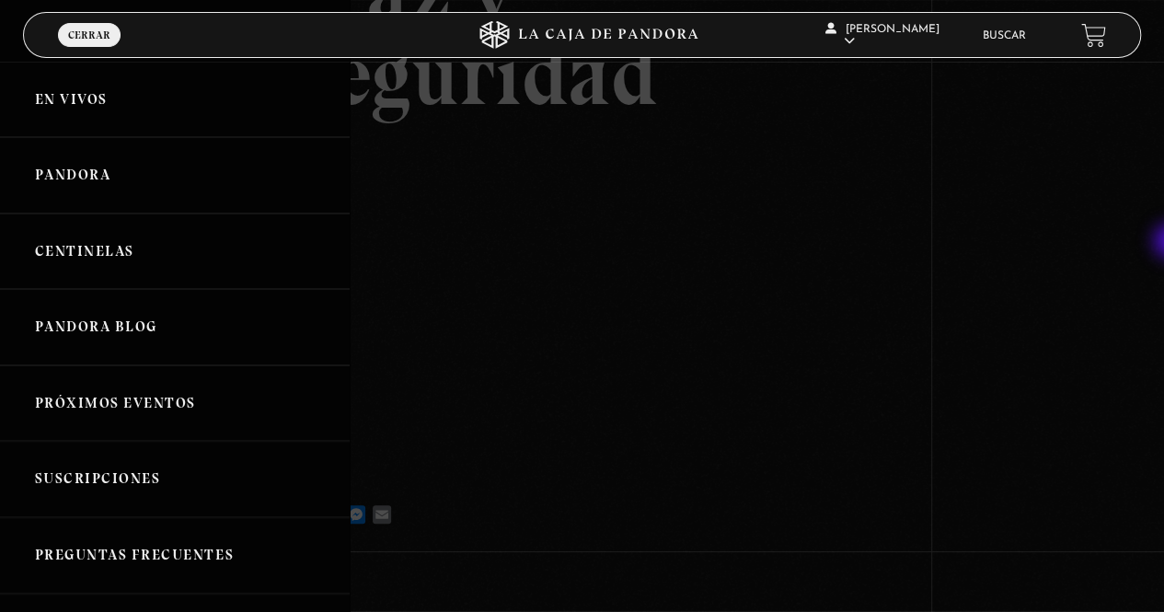
scroll to position [237, 0]
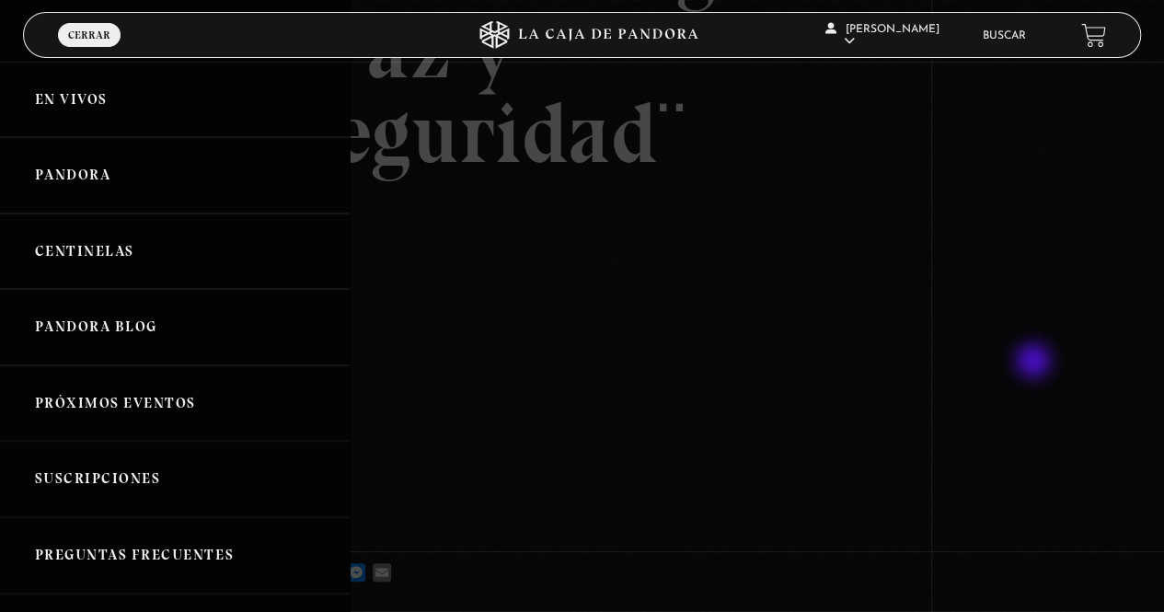
click at [1035, 363] on div at bounding box center [582, 306] width 1164 height 612
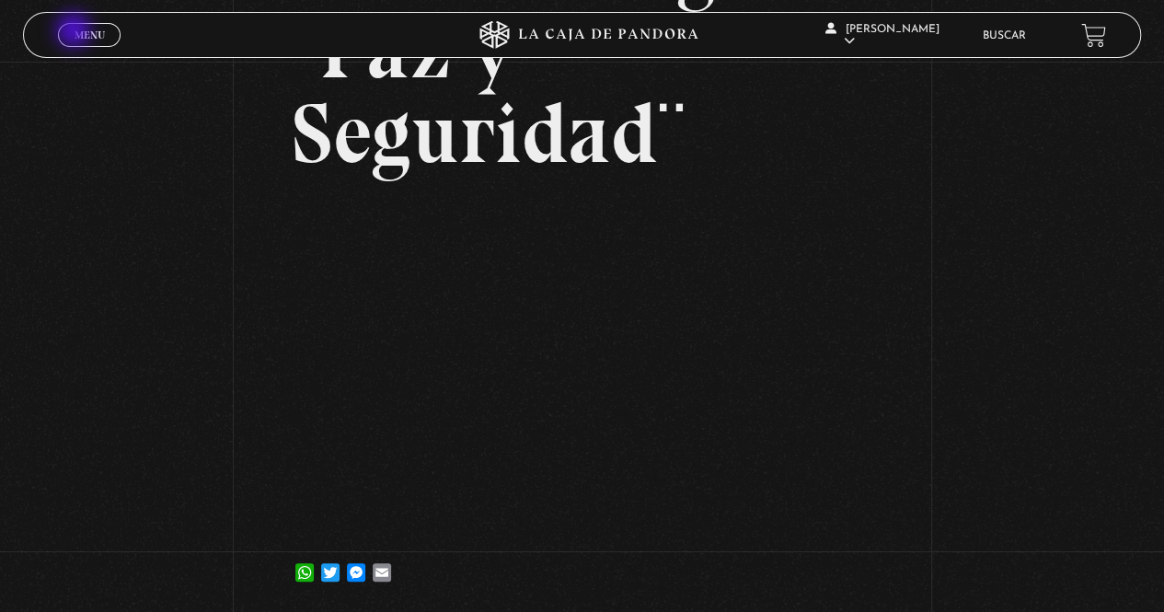
click at [75, 32] on span "Menu" at bounding box center [90, 34] width 30 height 11
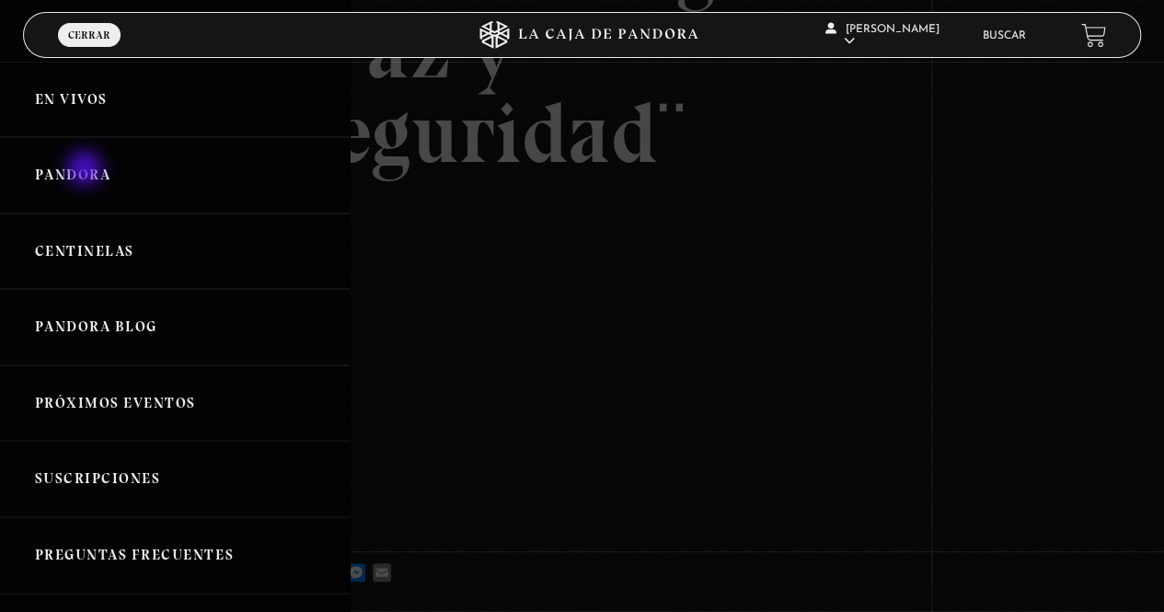
click at [86, 170] on link "Pandora" at bounding box center [175, 175] width 350 height 76
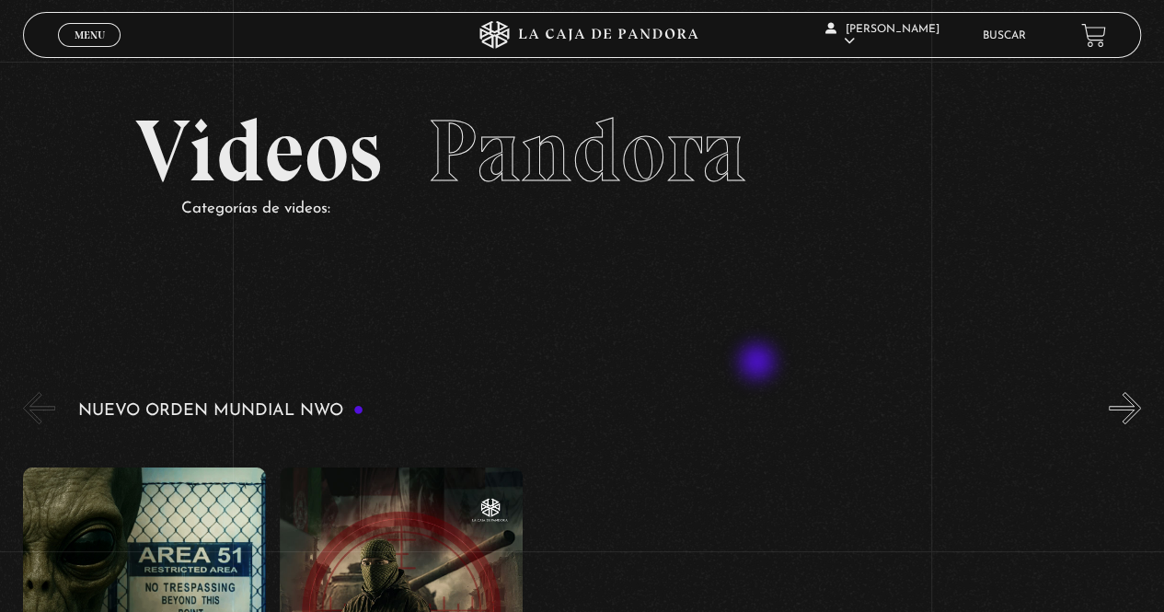
scroll to position [184, 0]
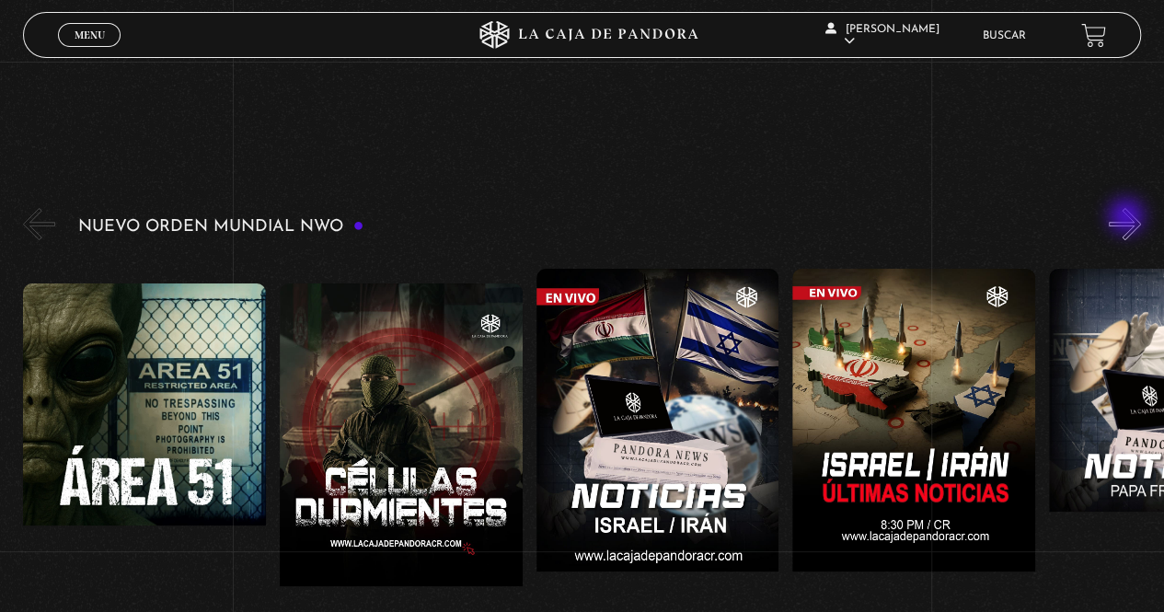
click at [1128, 218] on button "»" at bounding box center [1125, 224] width 32 height 32
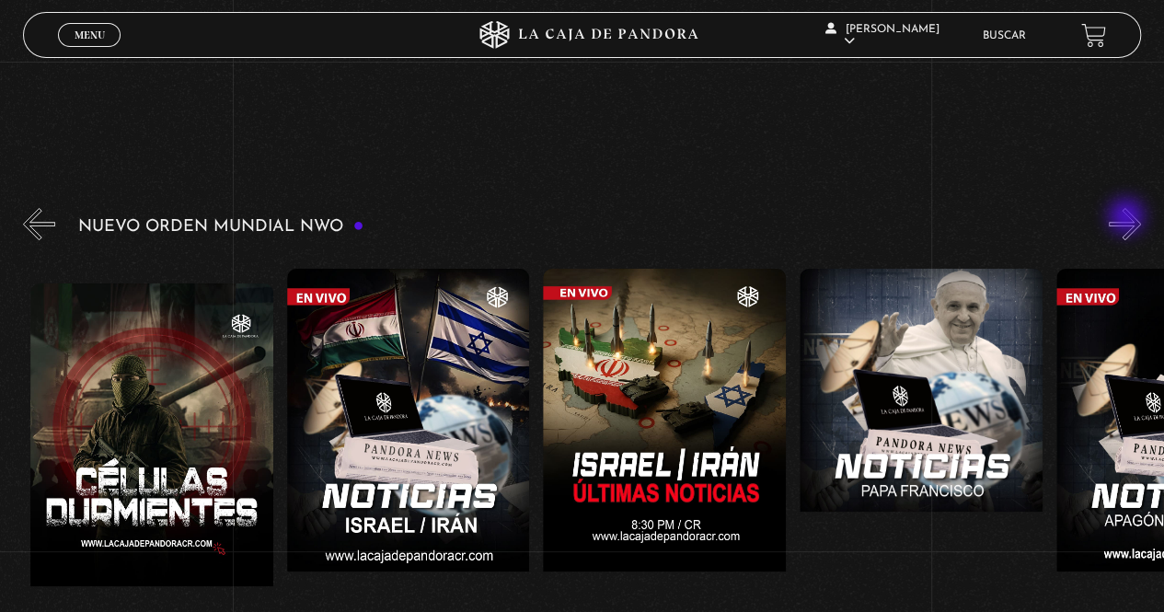
click at [1128, 218] on button "»" at bounding box center [1125, 224] width 32 height 32
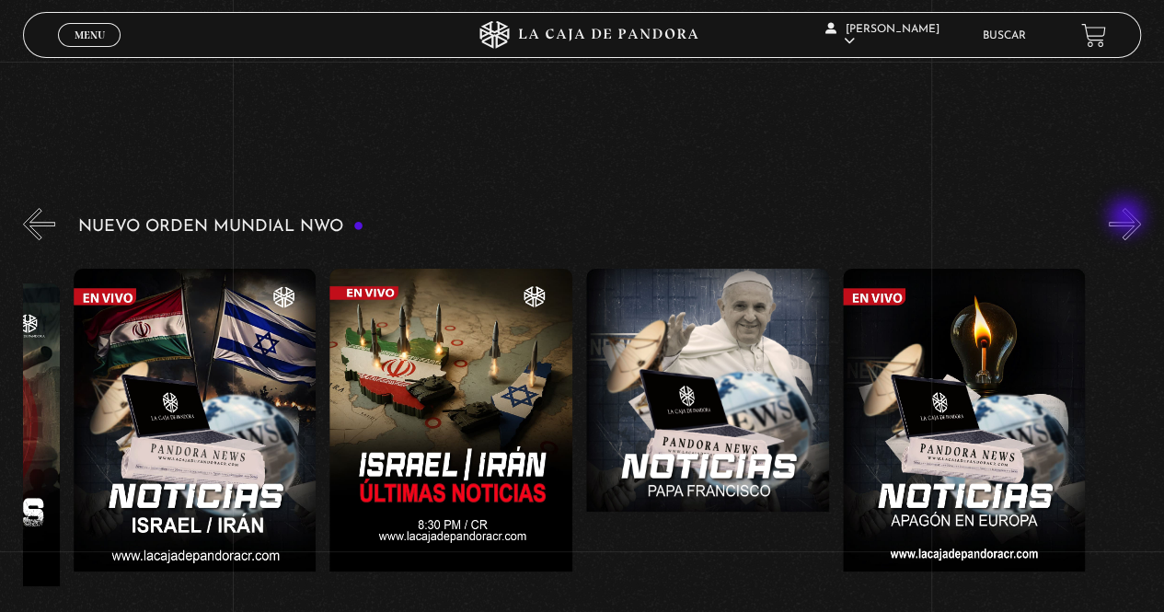
click at [1128, 218] on button "»" at bounding box center [1125, 224] width 32 height 32
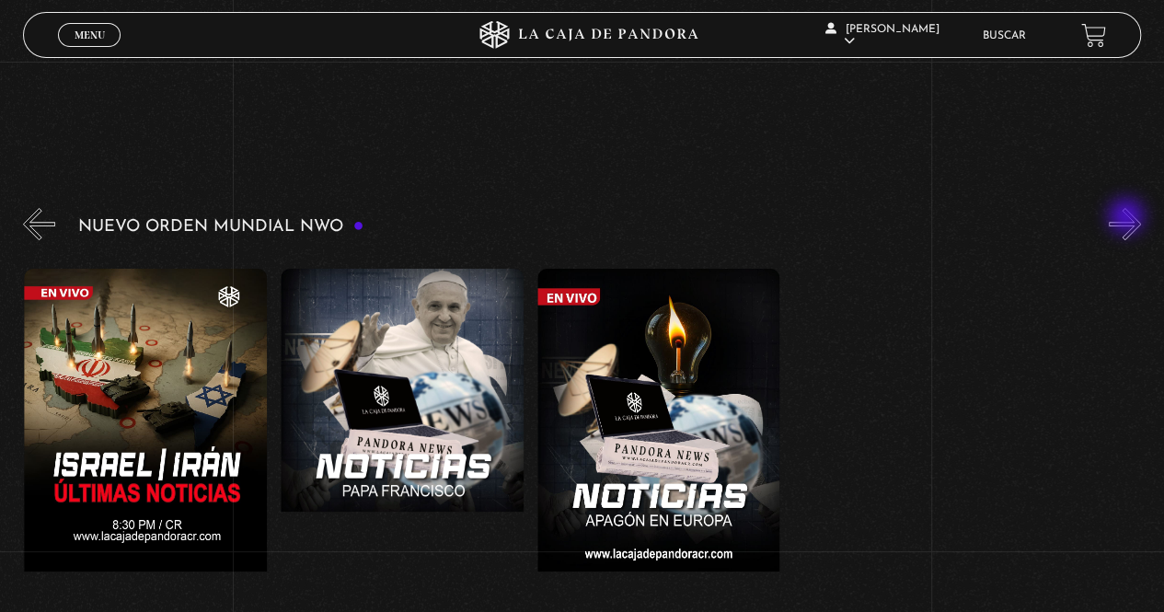
click at [1128, 218] on button "»" at bounding box center [1125, 224] width 32 height 32
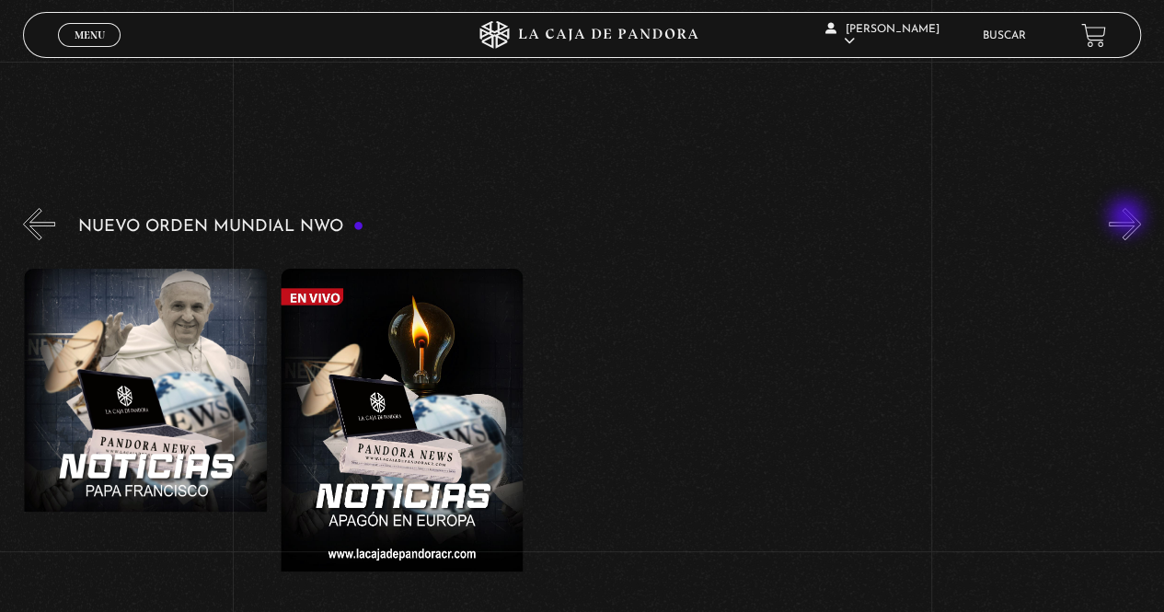
scroll to position [0, 1025]
click at [1128, 218] on button "»" at bounding box center [1125, 224] width 32 height 32
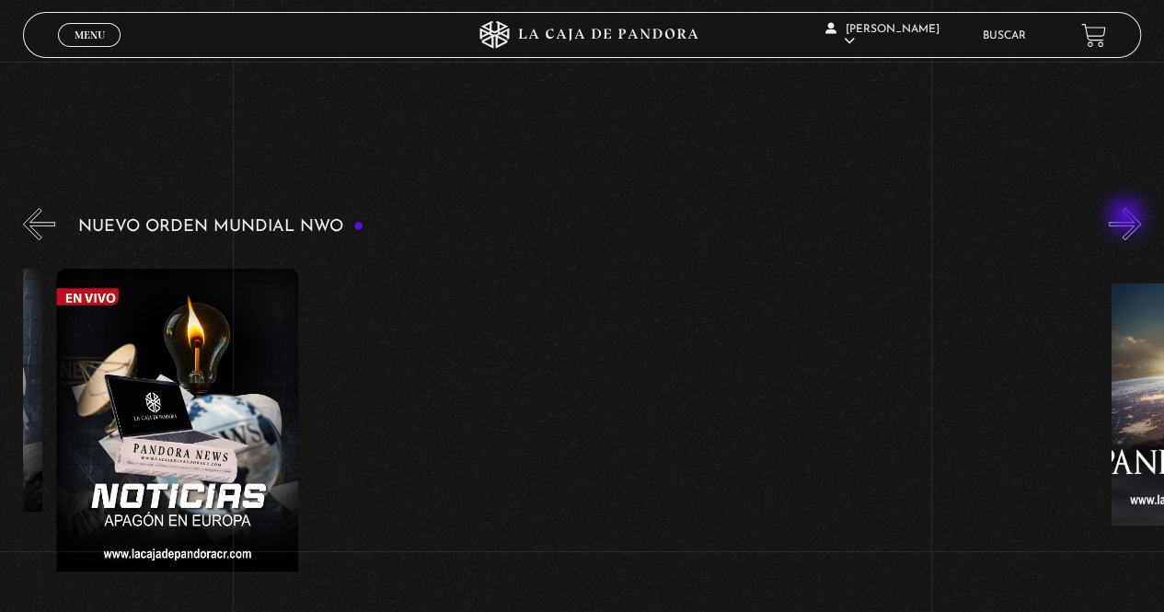
click at [1128, 218] on button "»" at bounding box center [1125, 224] width 32 height 32
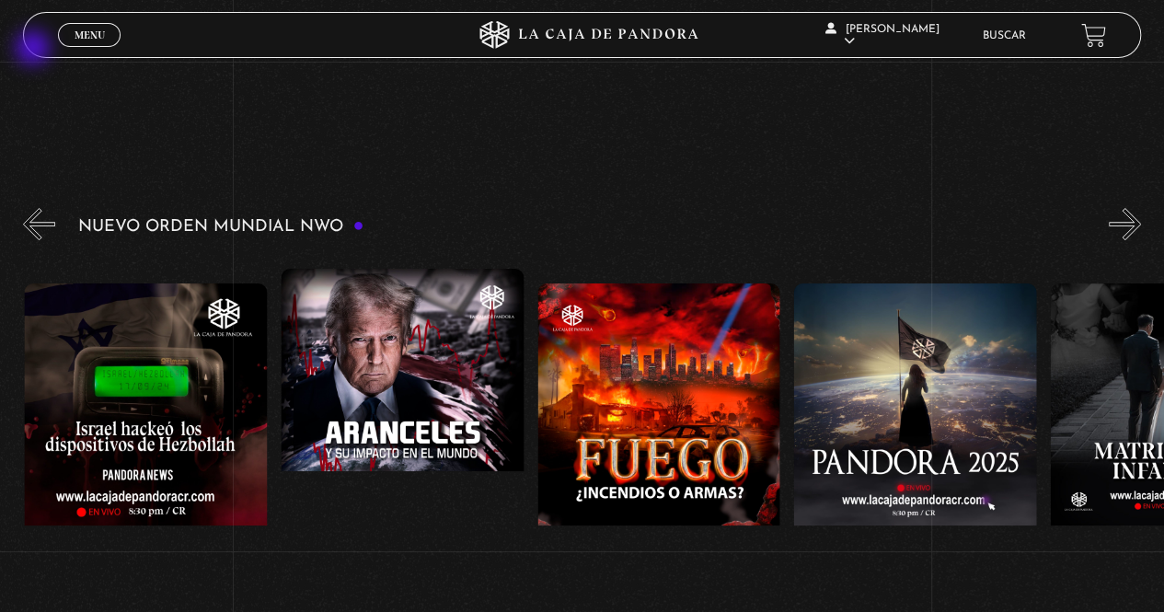
scroll to position [0, 1538]
click at [77, 35] on span "Menu" at bounding box center [90, 34] width 30 height 11
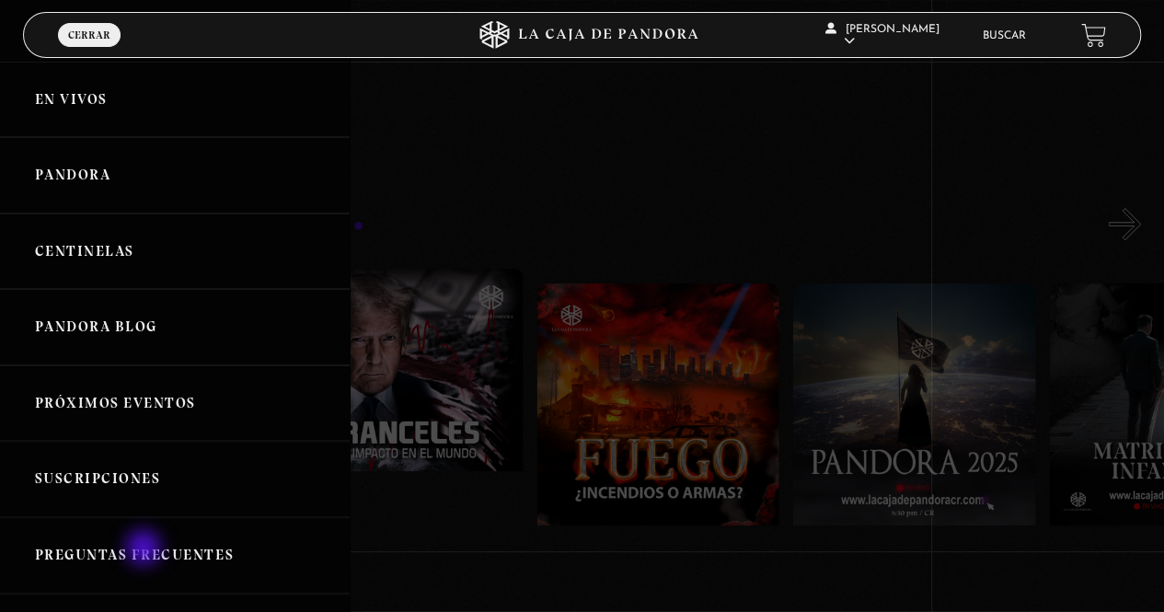
click at [145, 548] on link "Preguntas Frecuentes" at bounding box center [175, 555] width 350 height 76
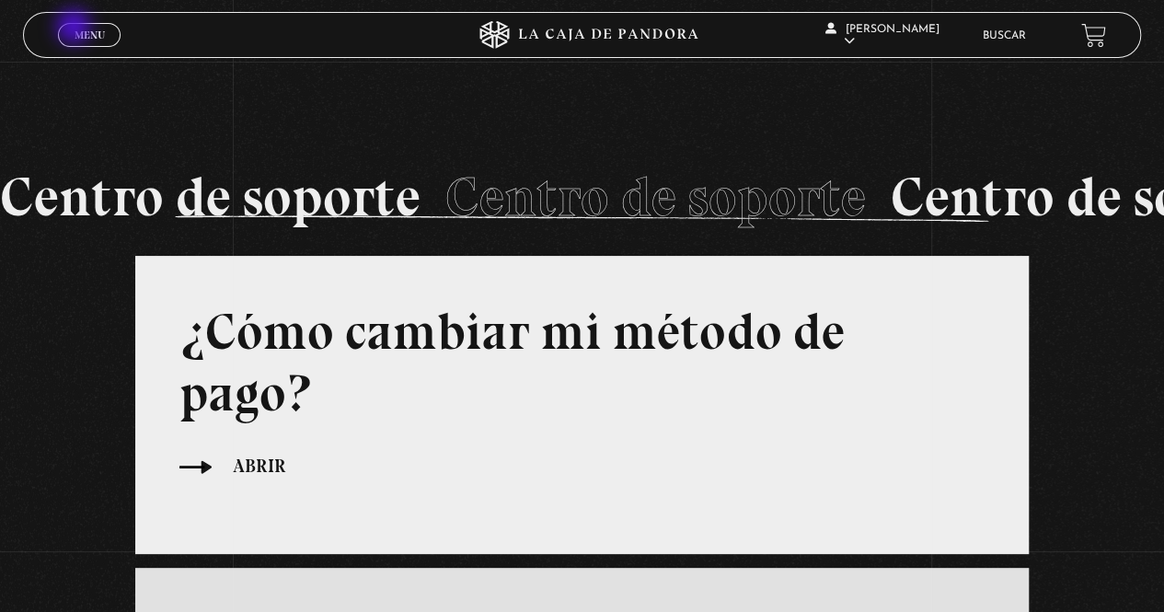
click at [75, 29] on span "Menu" at bounding box center [90, 34] width 30 height 11
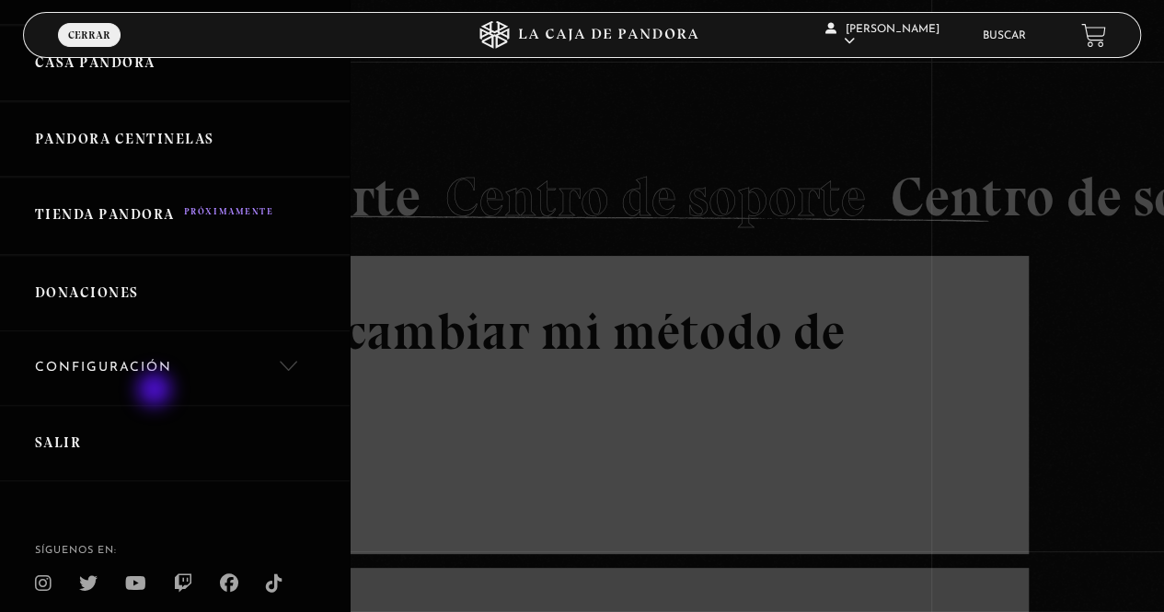
scroll to position [709, 0]
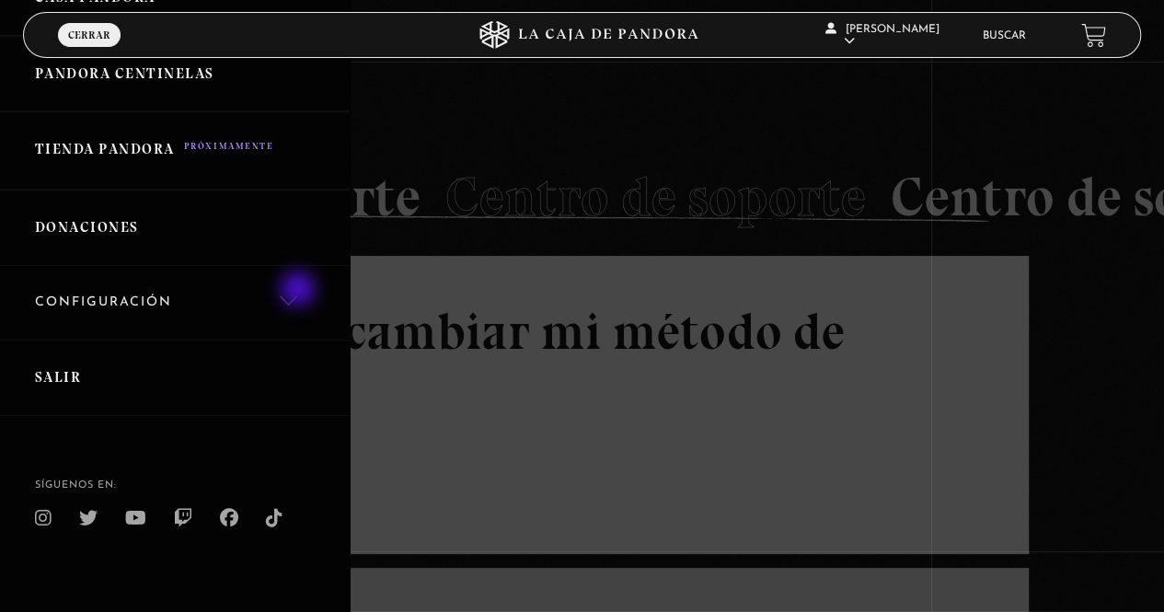
click at [300, 291] on link "Configuración" at bounding box center [175, 303] width 350 height 75
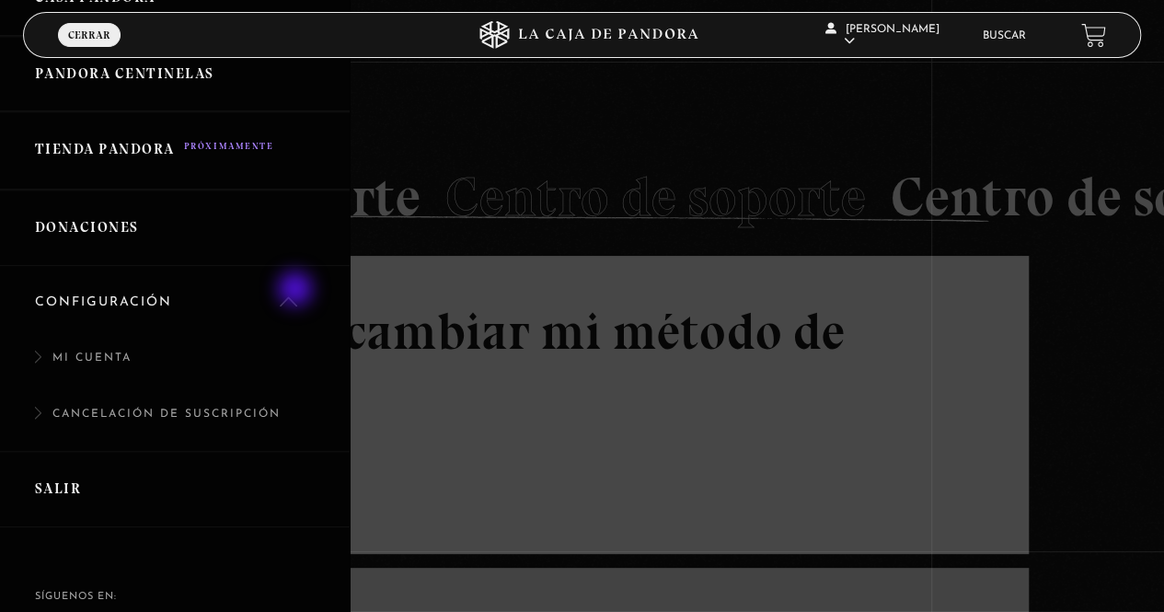
scroll to position [525, 0]
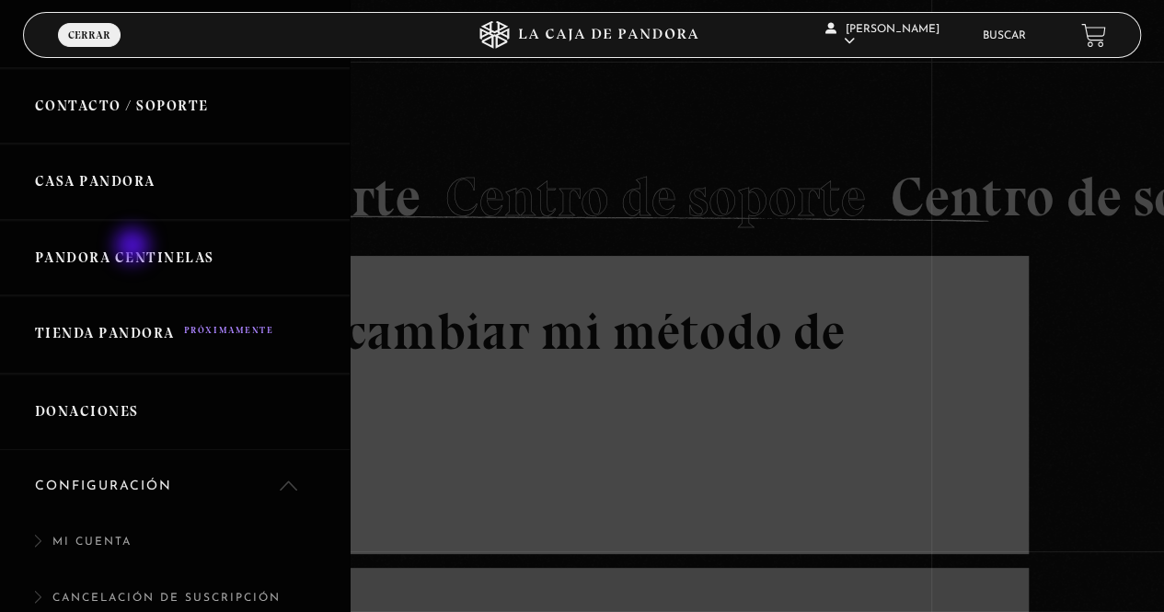
click at [134, 248] on link "Pandora Centinelas" at bounding box center [175, 258] width 350 height 76
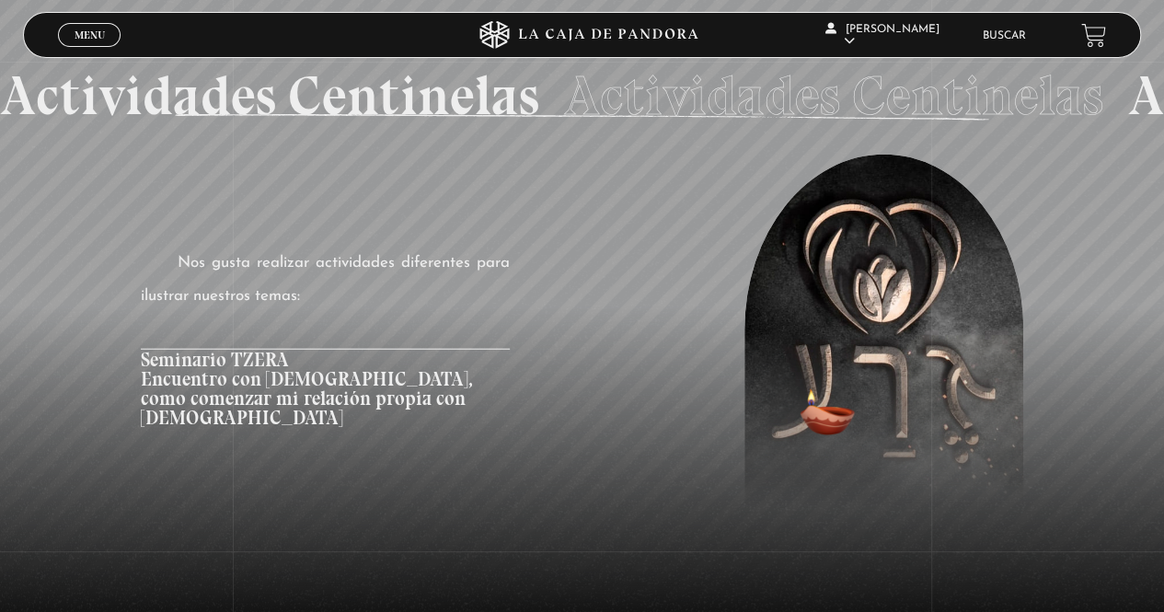
scroll to position [2134, 0]
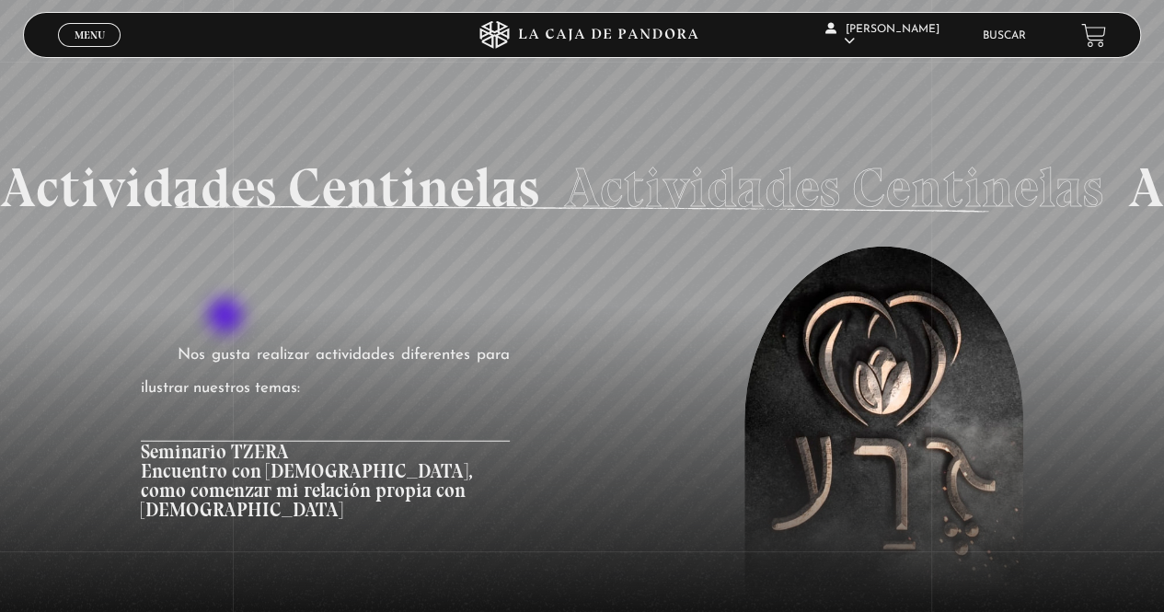
click at [227, 441] on article "Seminario TZERA Encuentro con Dios, como comenzar mi relación propia con Dios" at bounding box center [325, 473] width 369 height 64
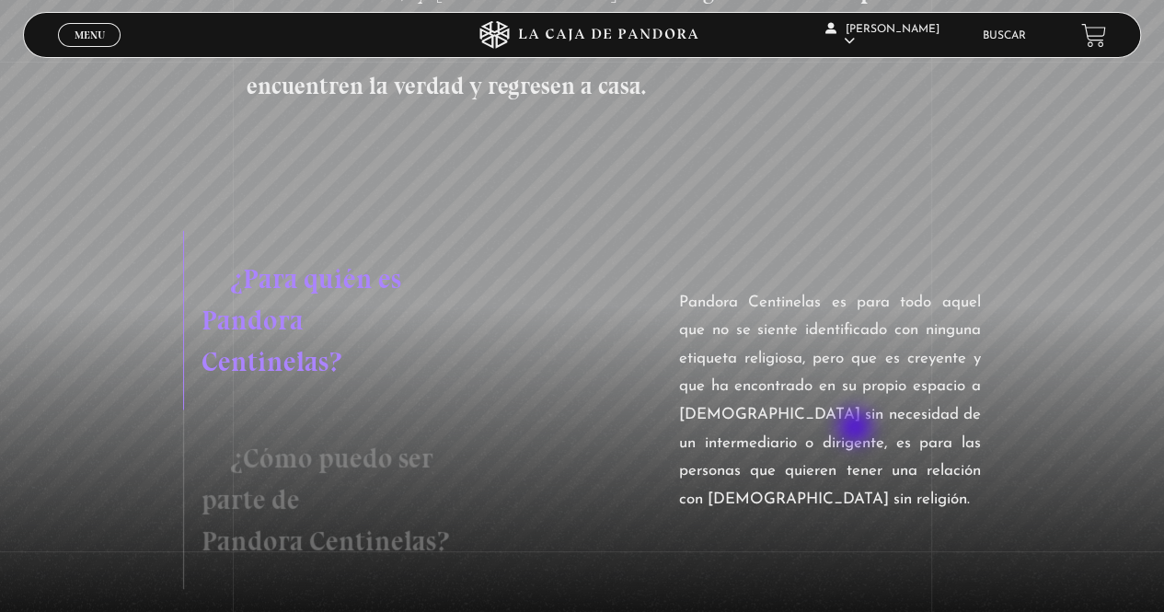
scroll to position [1490, 0]
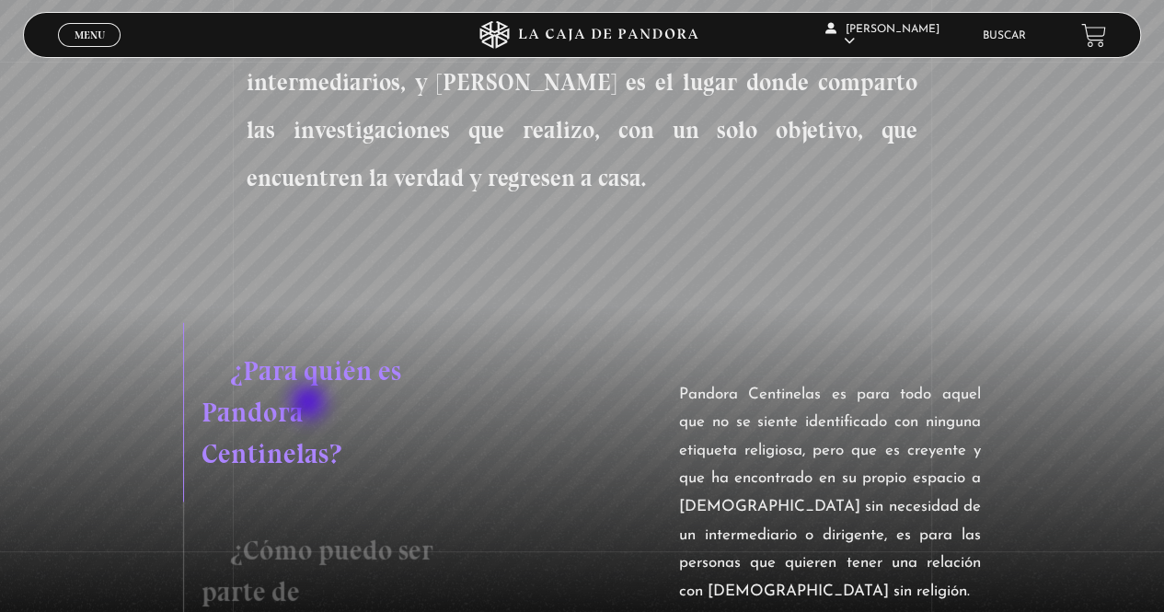
click at [310, 501] on h3 "¿Cómo puedo ser parte de Pandora Centinelas?" at bounding box center [350, 590] width 335 height 179
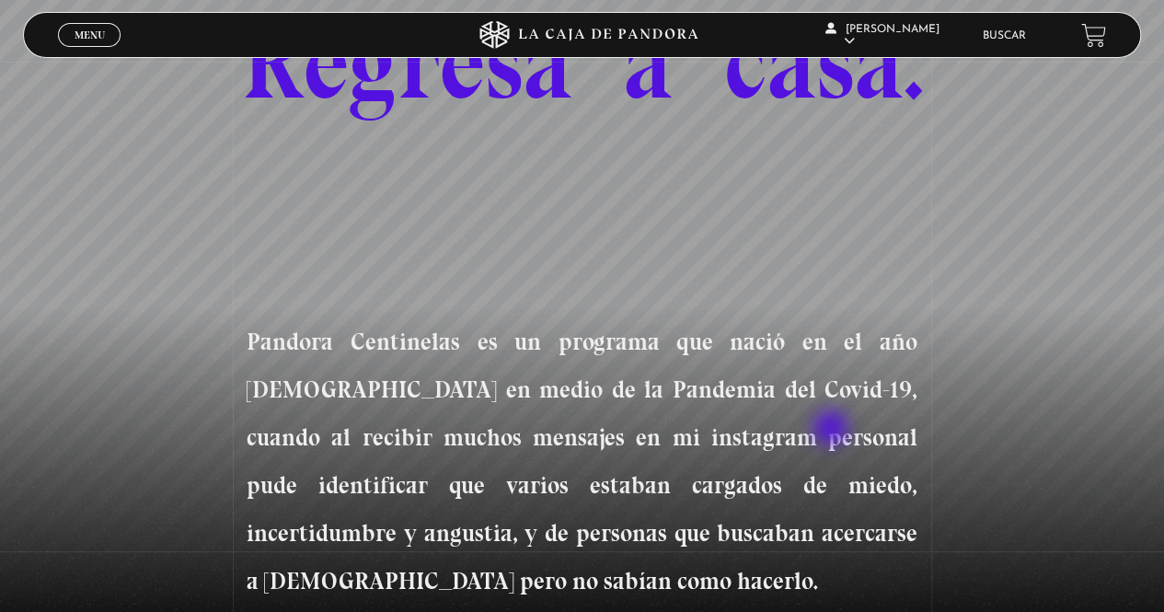
scroll to position [0, 0]
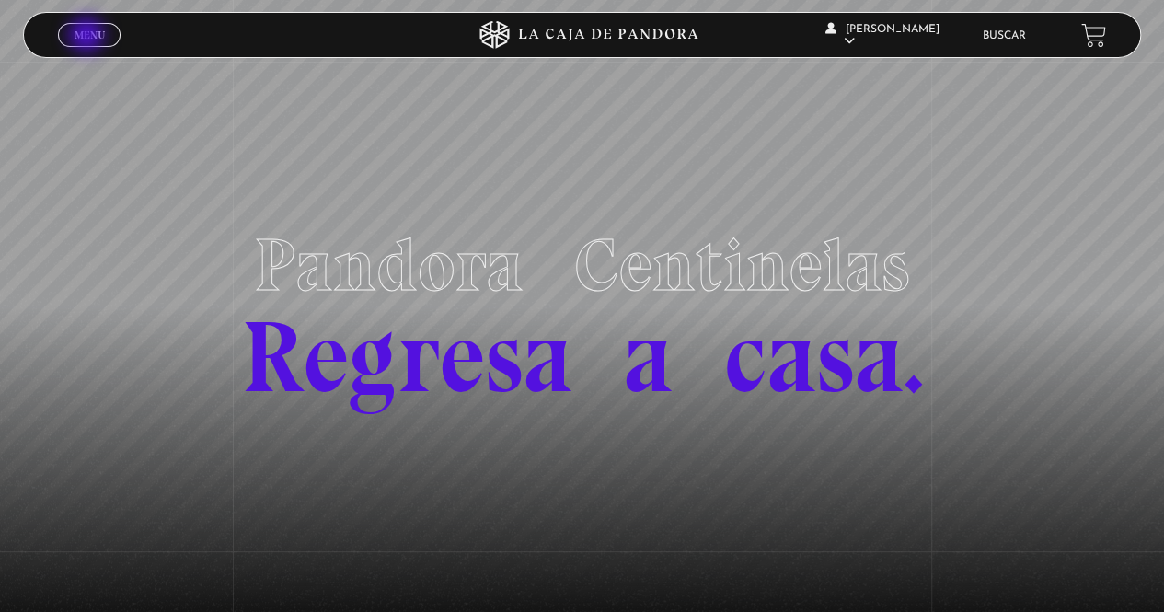
click at [88, 35] on span "Menu" at bounding box center [90, 34] width 30 height 11
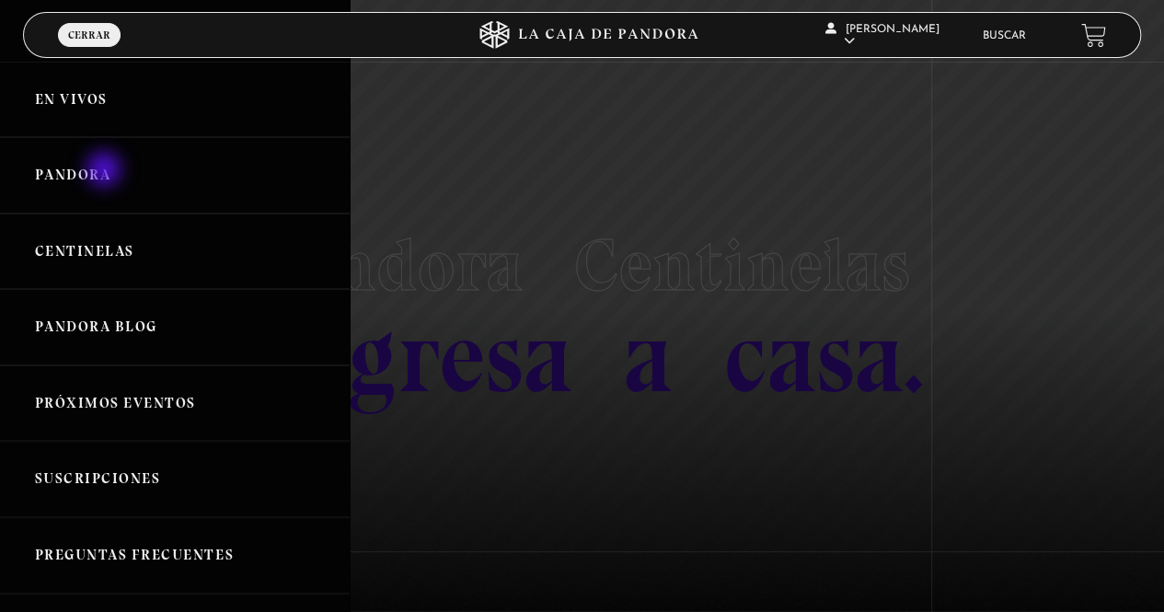
click at [106, 171] on link "Pandora" at bounding box center [175, 175] width 350 height 76
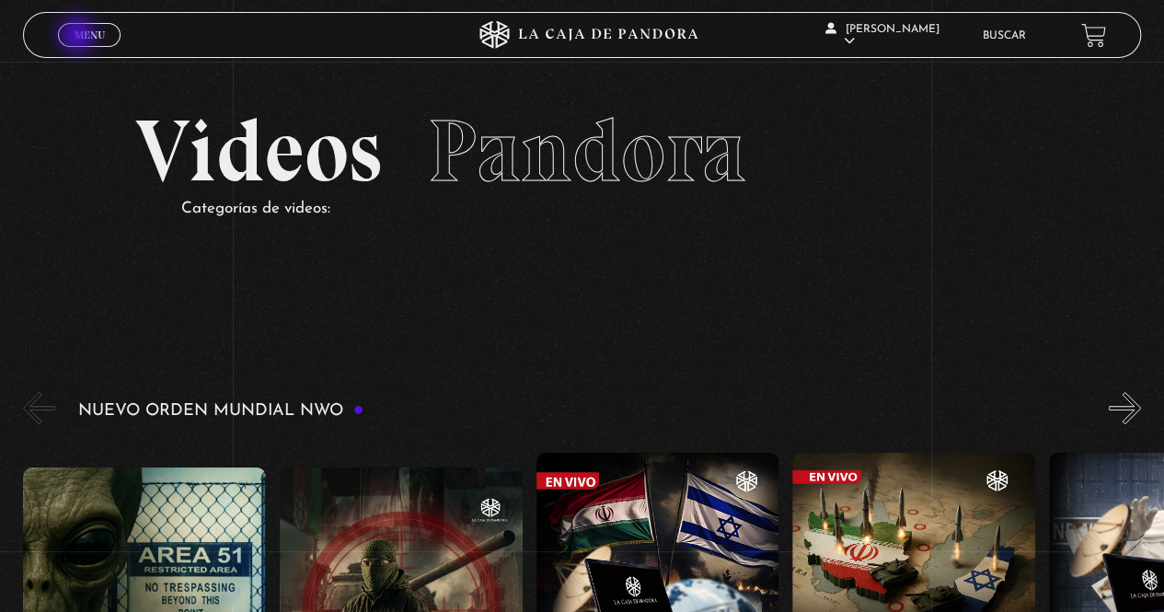
click at [79, 37] on span "Menu" at bounding box center [90, 34] width 30 height 11
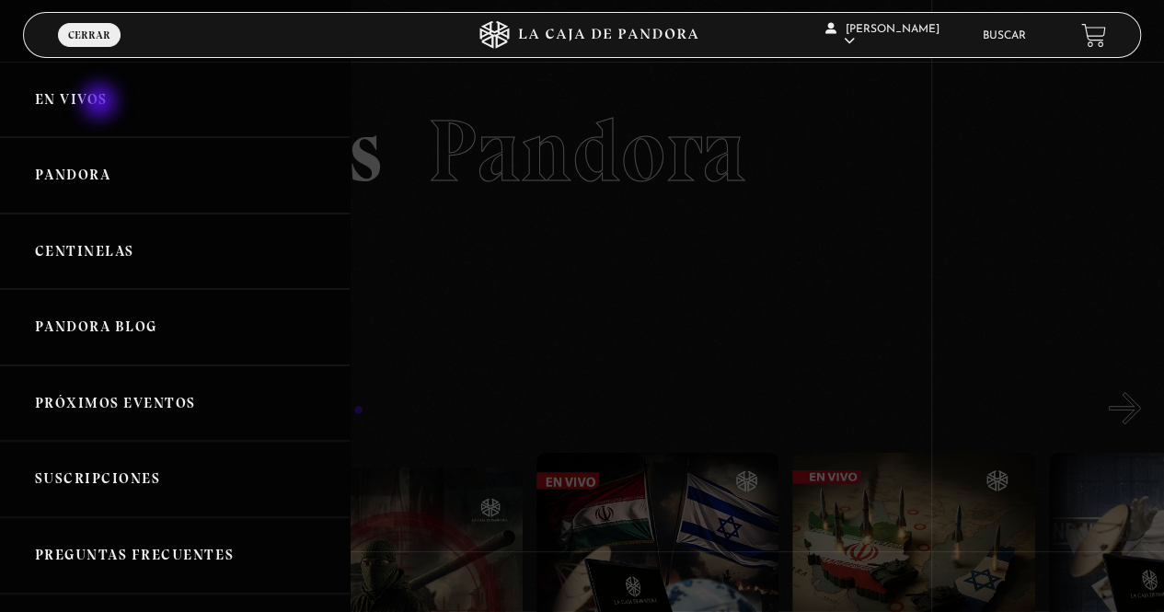
click at [101, 103] on link "En vivos" at bounding box center [175, 100] width 350 height 76
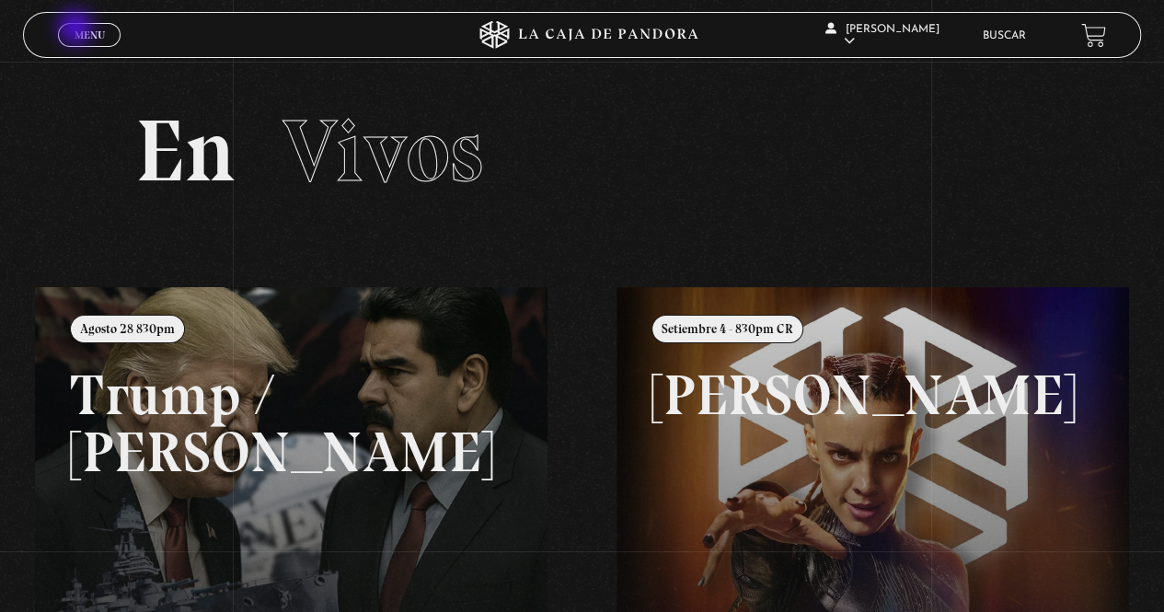
click at [77, 29] on span "Menu" at bounding box center [90, 34] width 30 height 11
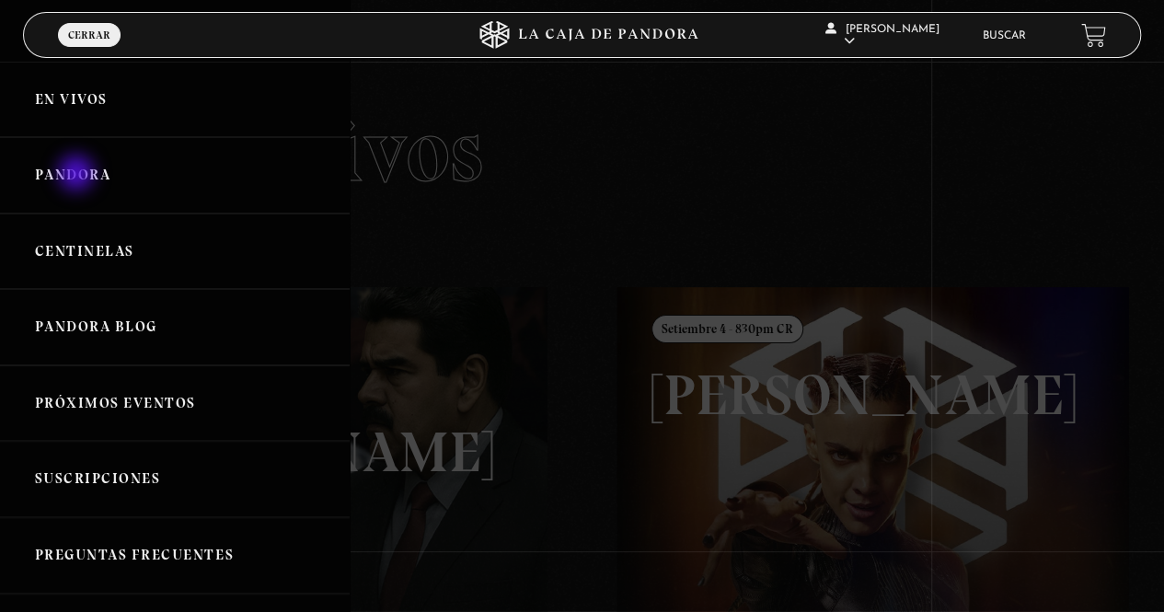
click at [78, 175] on link "Pandora" at bounding box center [175, 175] width 350 height 76
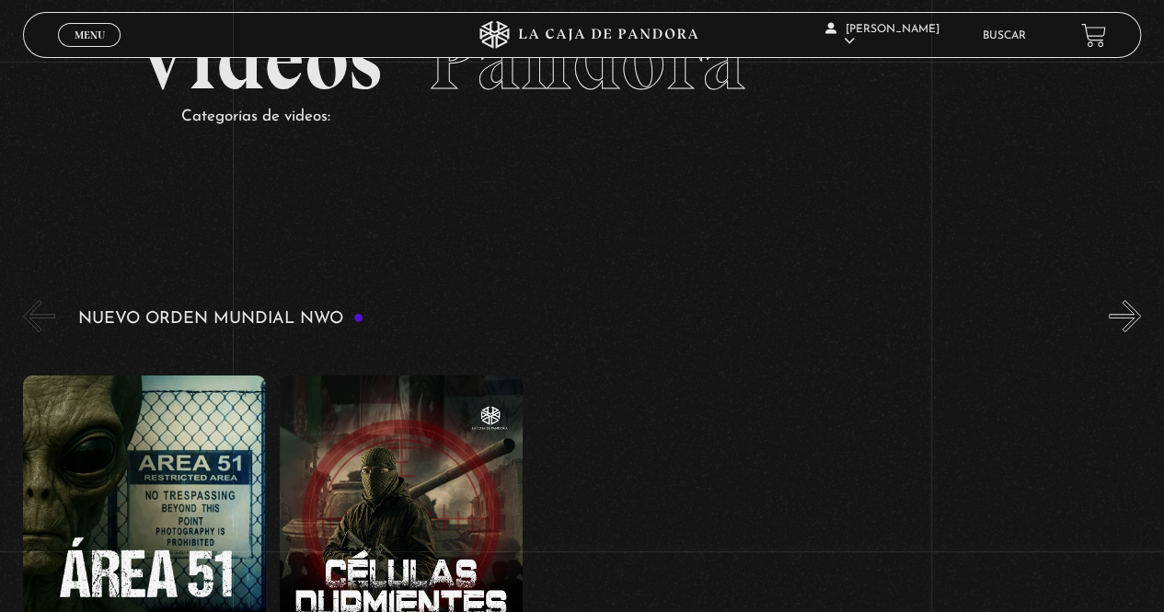
scroll to position [184, 0]
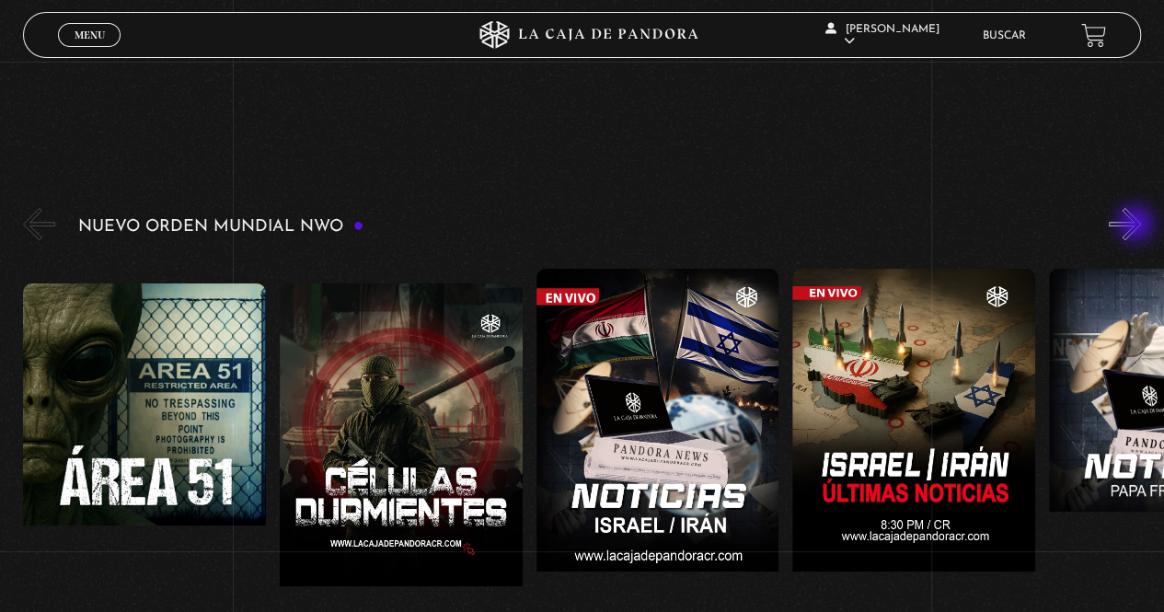
click at [1137, 225] on button "»" at bounding box center [1125, 224] width 32 height 32
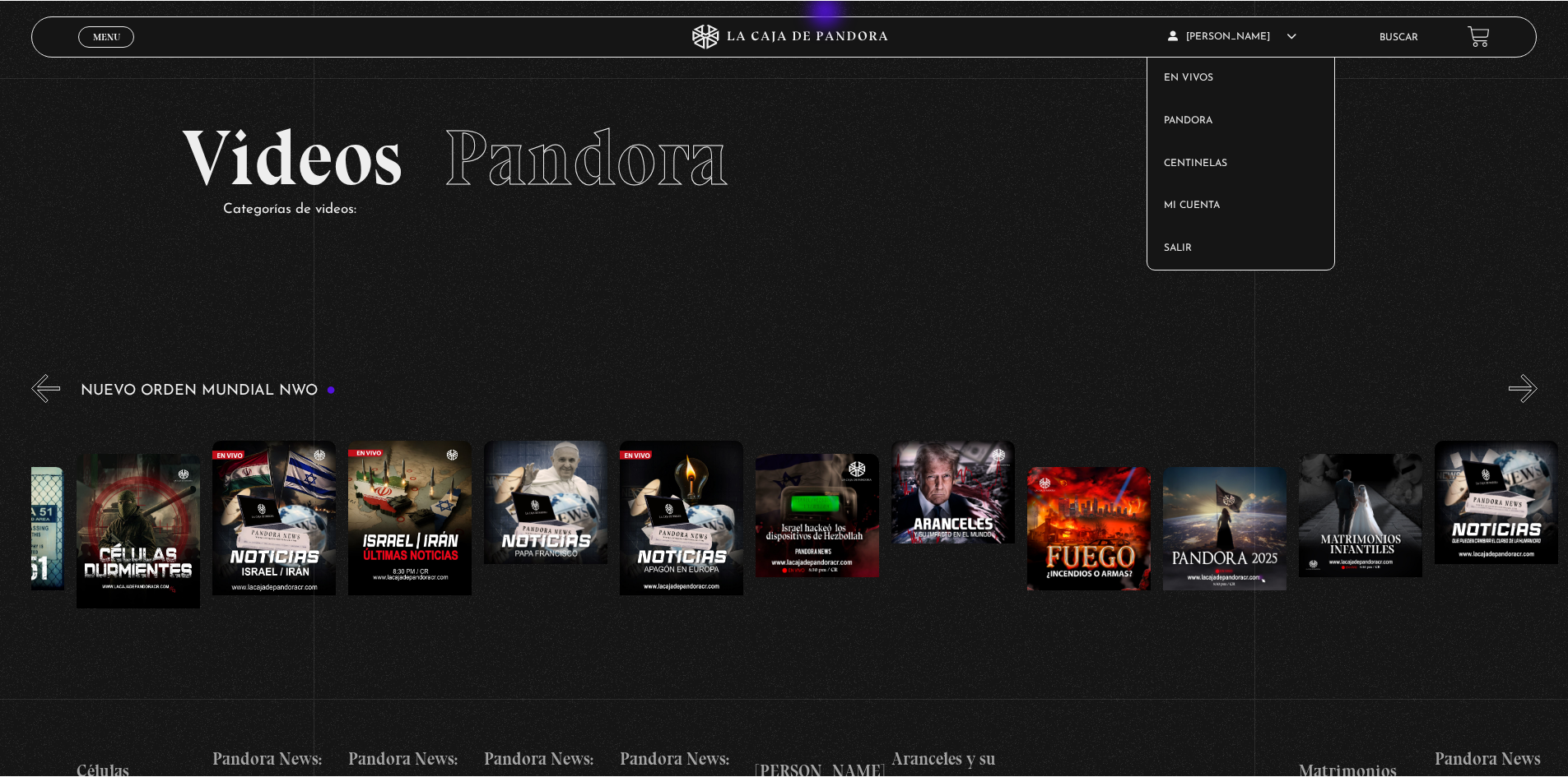
scroll to position [0, 344]
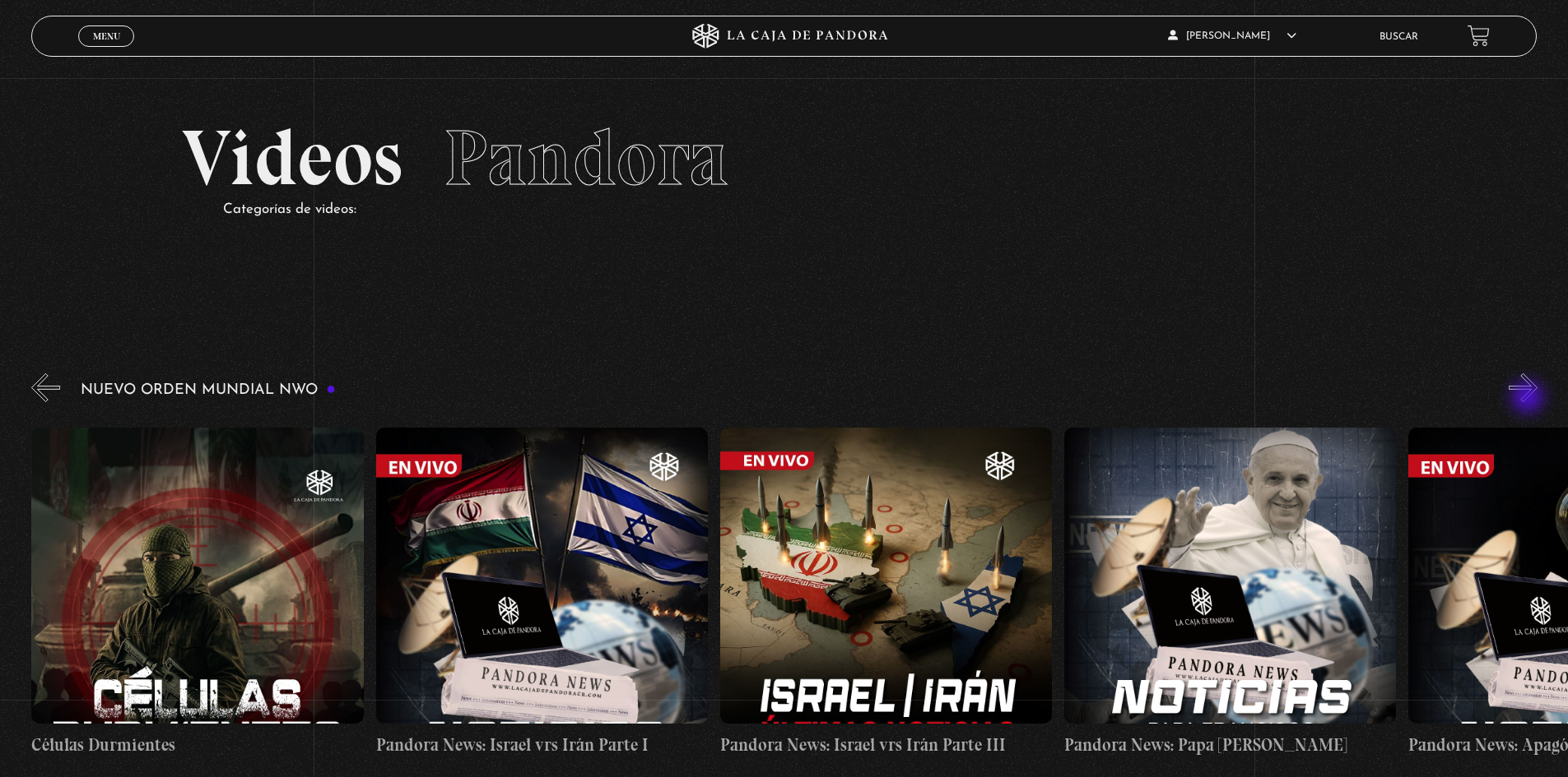
click at [1040, 399] on button "»" at bounding box center [1523, 388] width 29 height 29
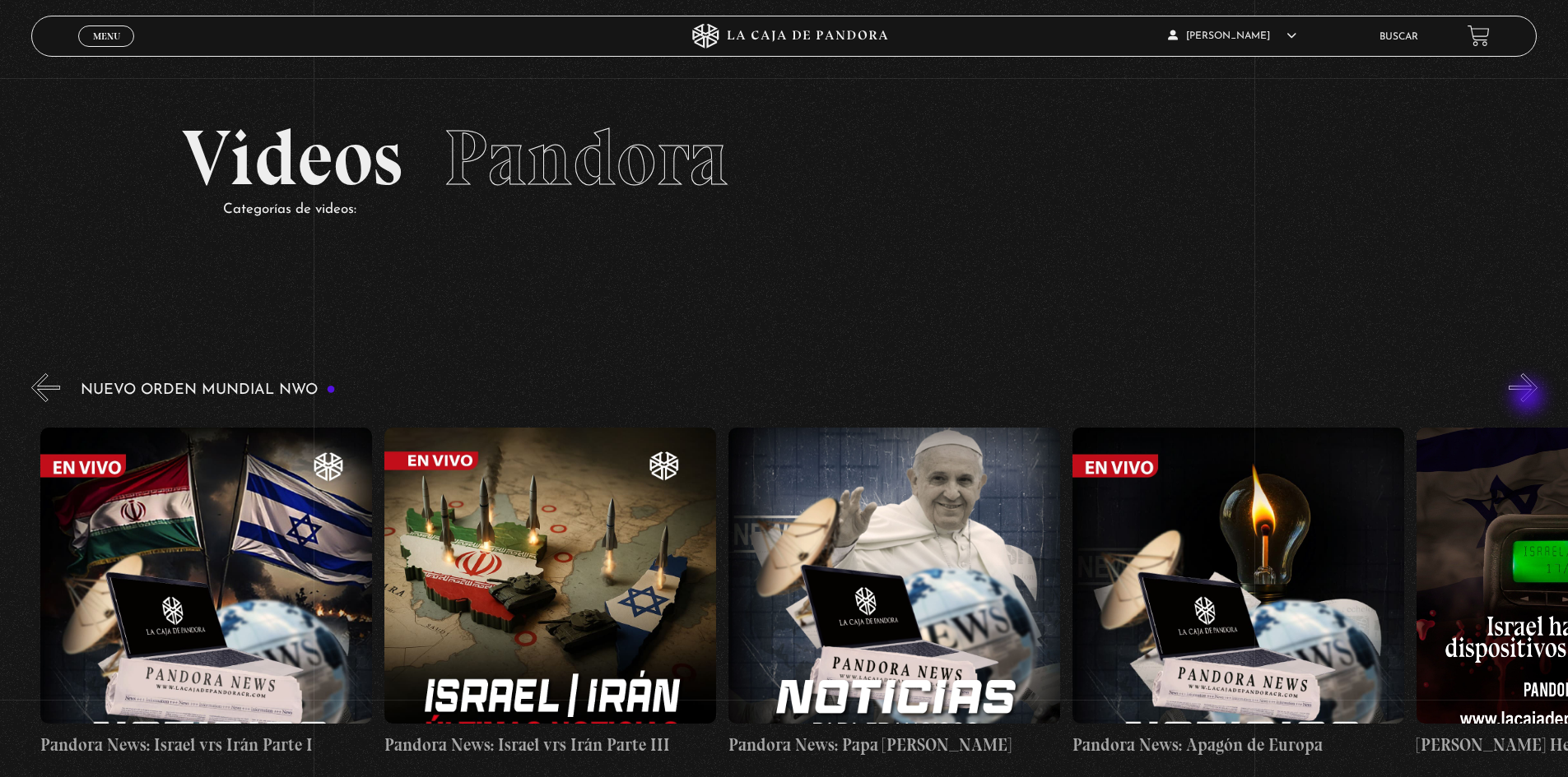
click at [1040, 398] on button "»" at bounding box center [1523, 388] width 29 height 29
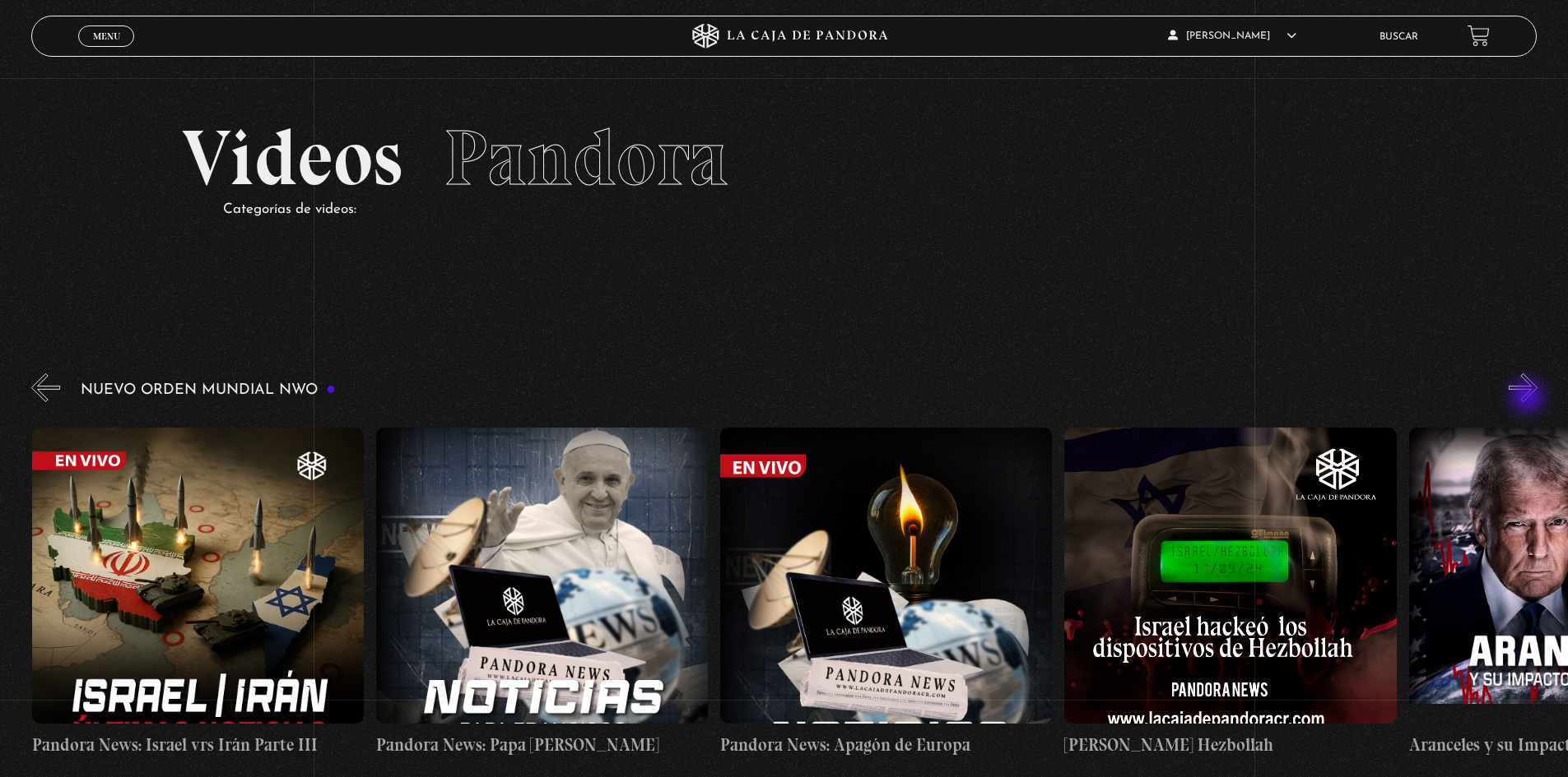
click at [1040, 398] on button "»" at bounding box center [1523, 388] width 29 height 29
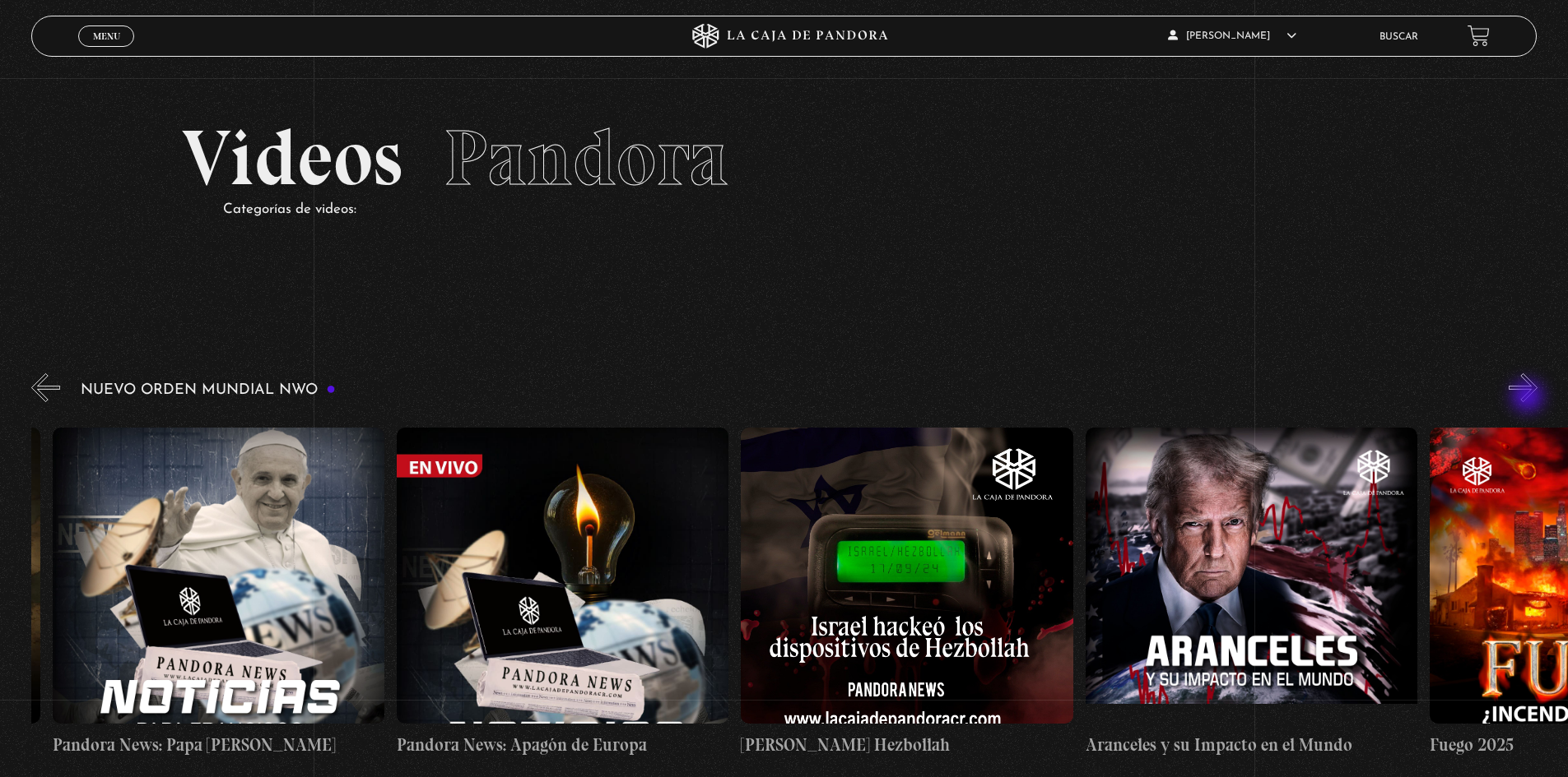
click at [1040, 398] on button "»" at bounding box center [1523, 388] width 29 height 29
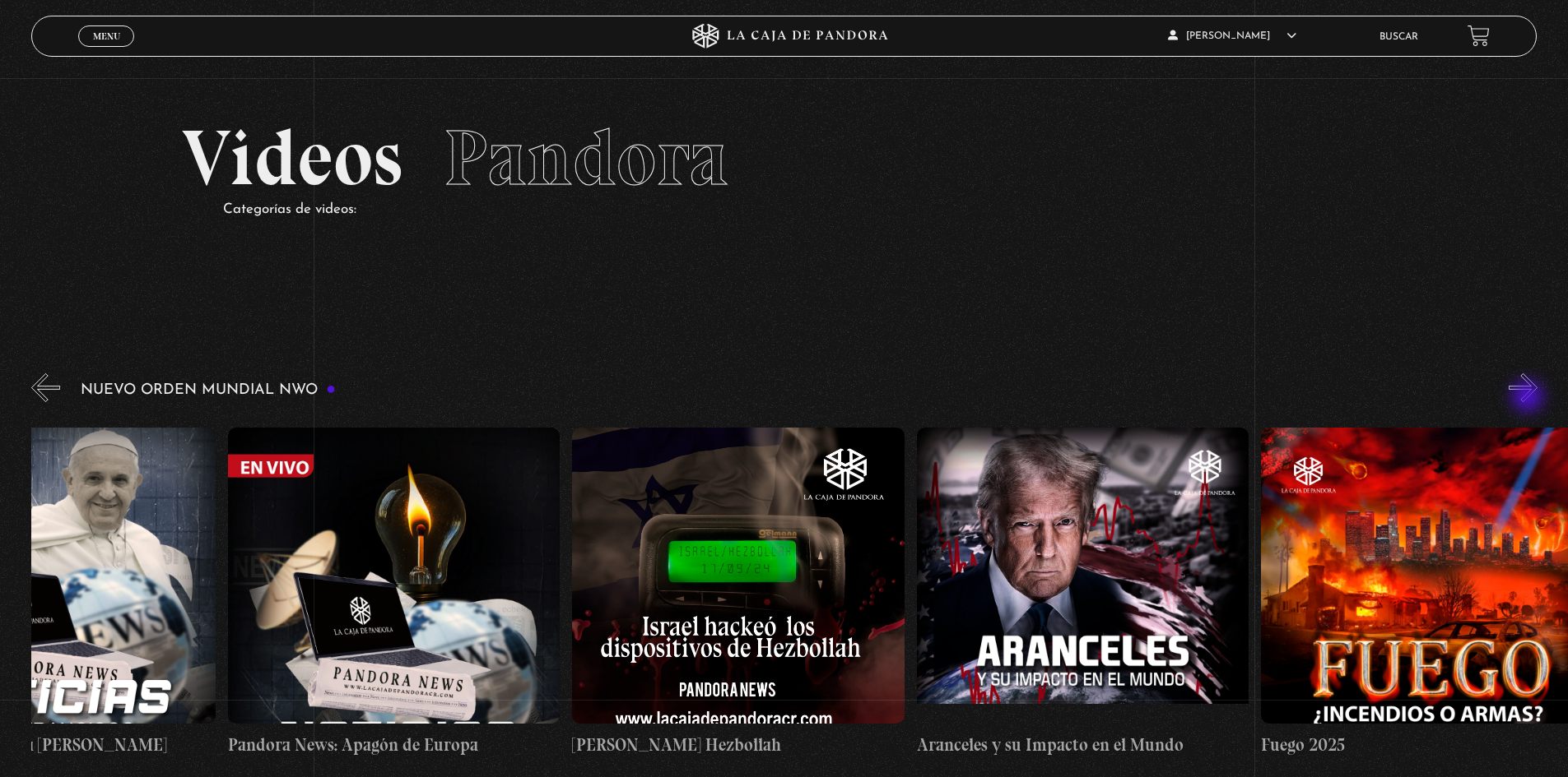
click at [1040, 398] on button "»" at bounding box center [1523, 388] width 29 height 29
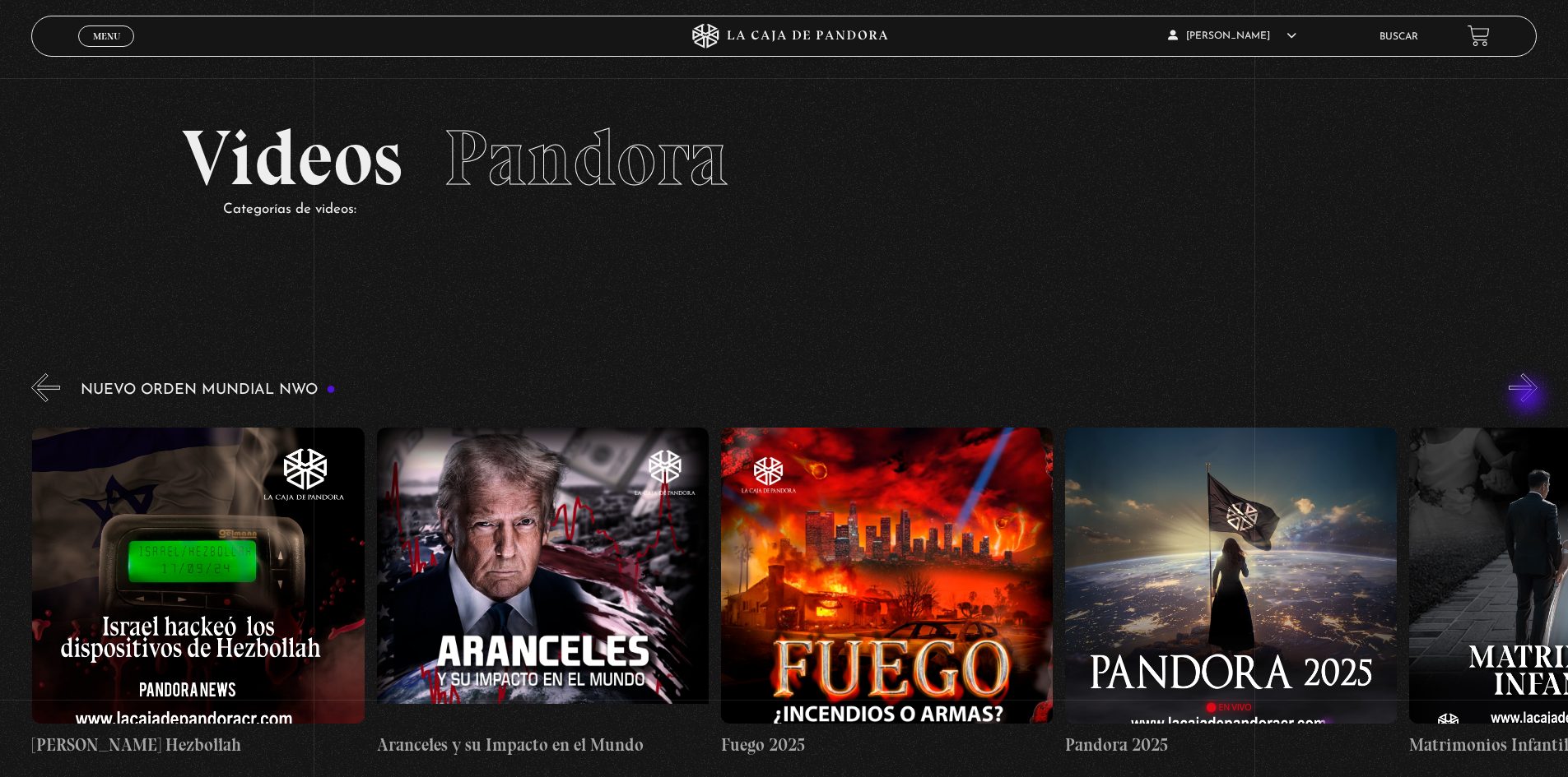
click at [1040, 398] on button "»" at bounding box center [1523, 388] width 29 height 29
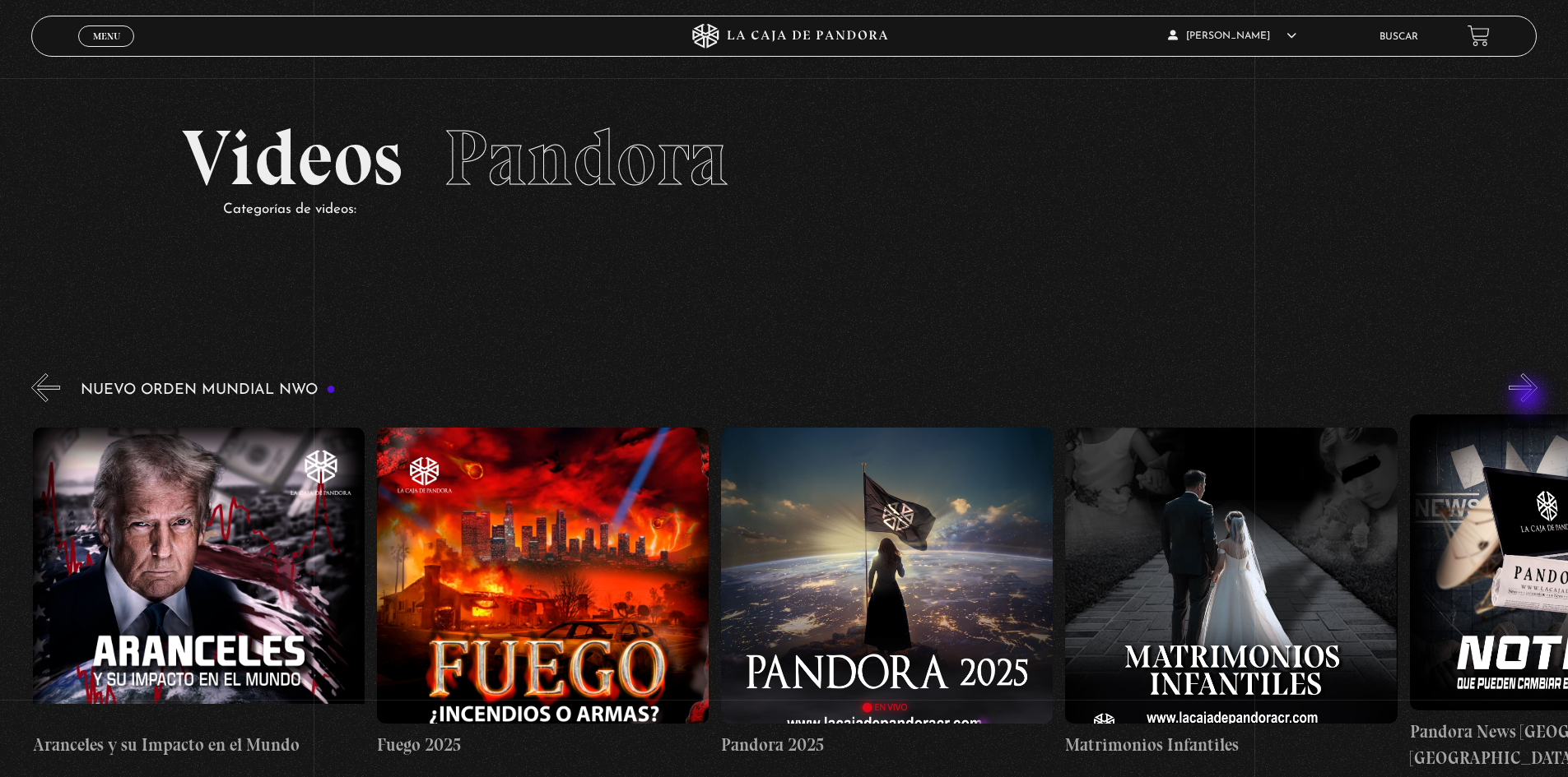
click at [1040, 398] on button "»" at bounding box center [1523, 388] width 29 height 29
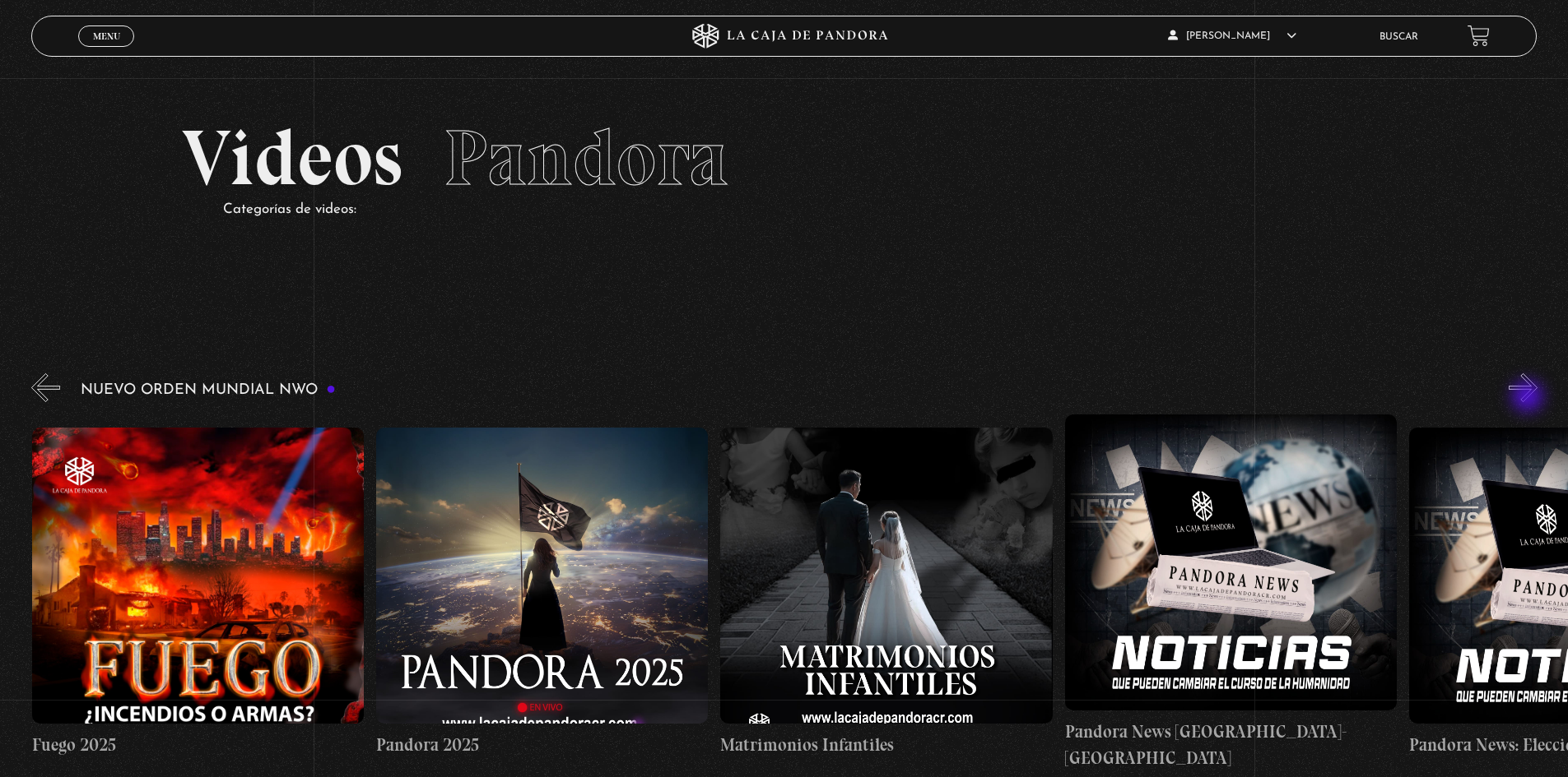
click at [1040, 398] on button "»" at bounding box center [1523, 388] width 29 height 29
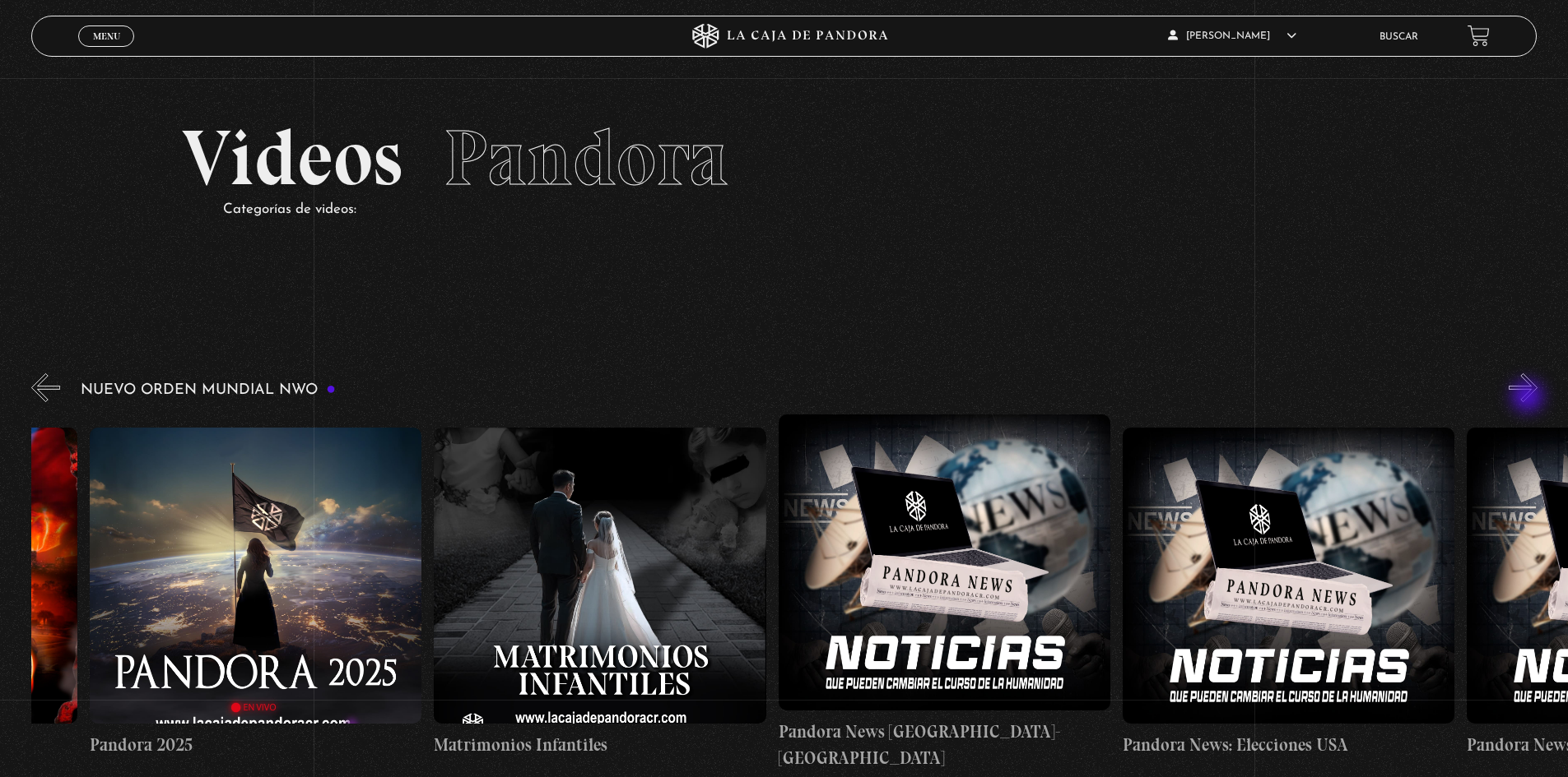
click at [1040, 398] on button "»" at bounding box center [1523, 388] width 29 height 29
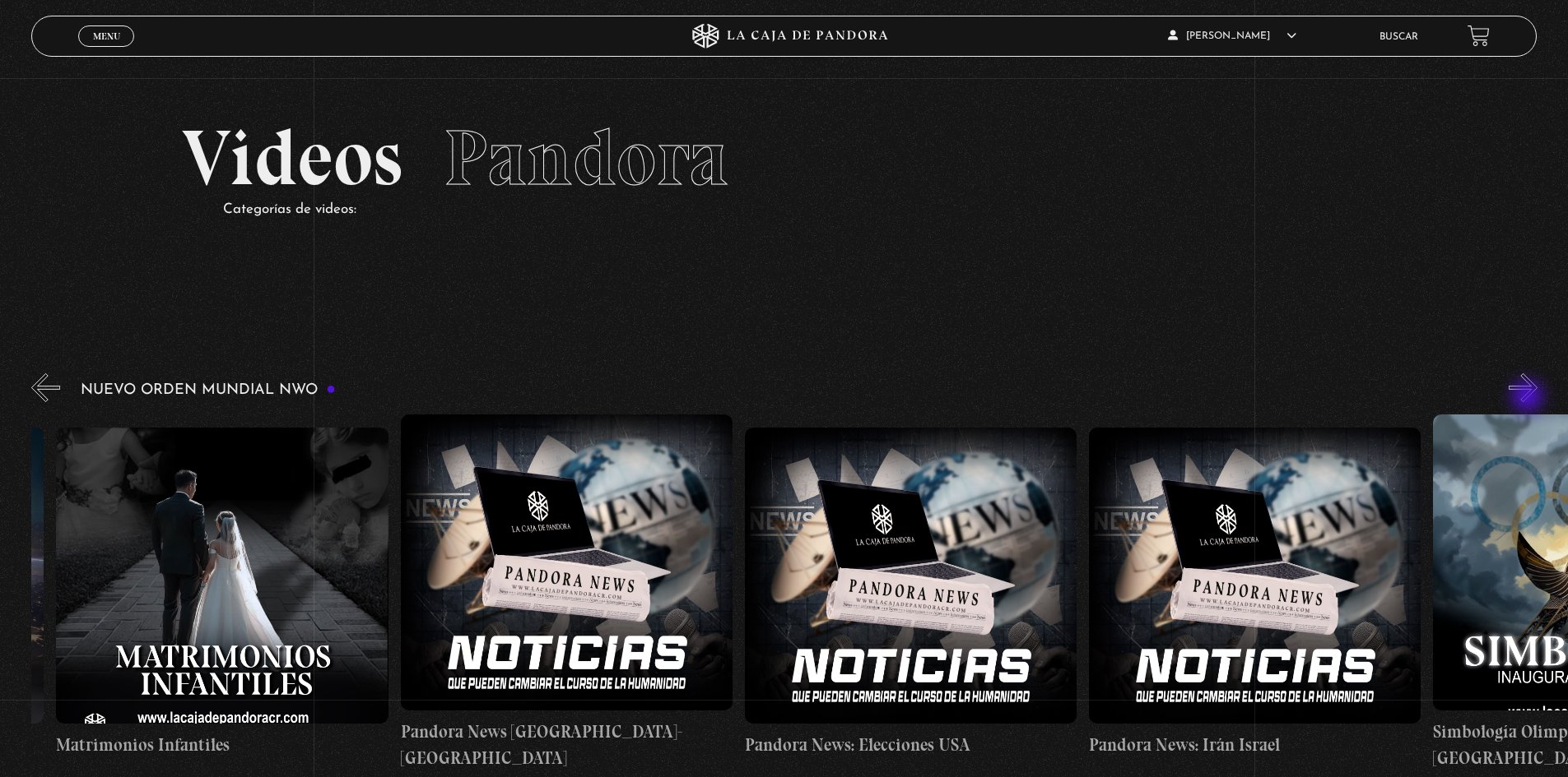
click at [1040, 398] on button "»" at bounding box center [1523, 388] width 29 height 29
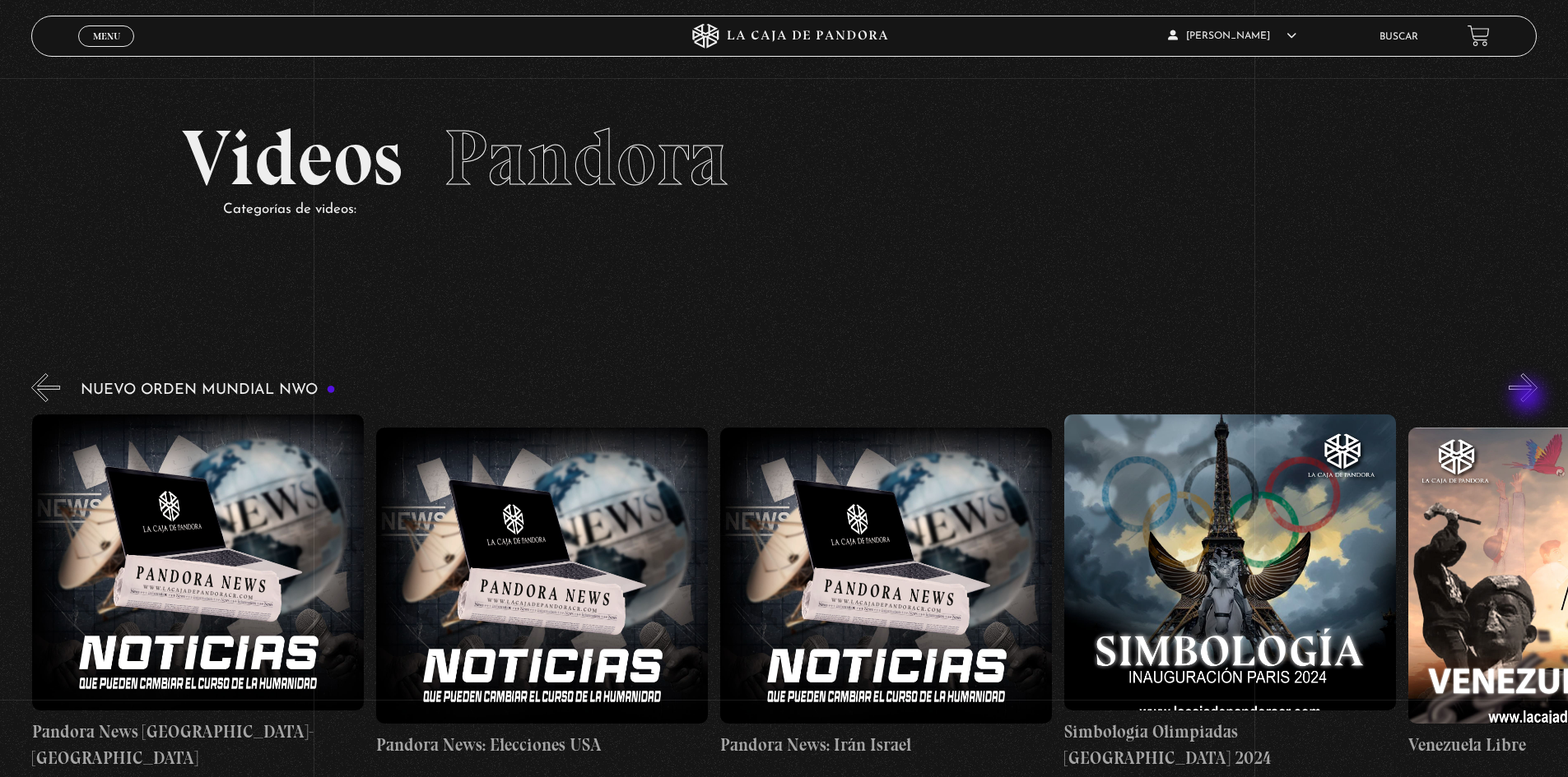
click at [1040, 398] on button "»" at bounding box center [1523, 388] width 29 height 29
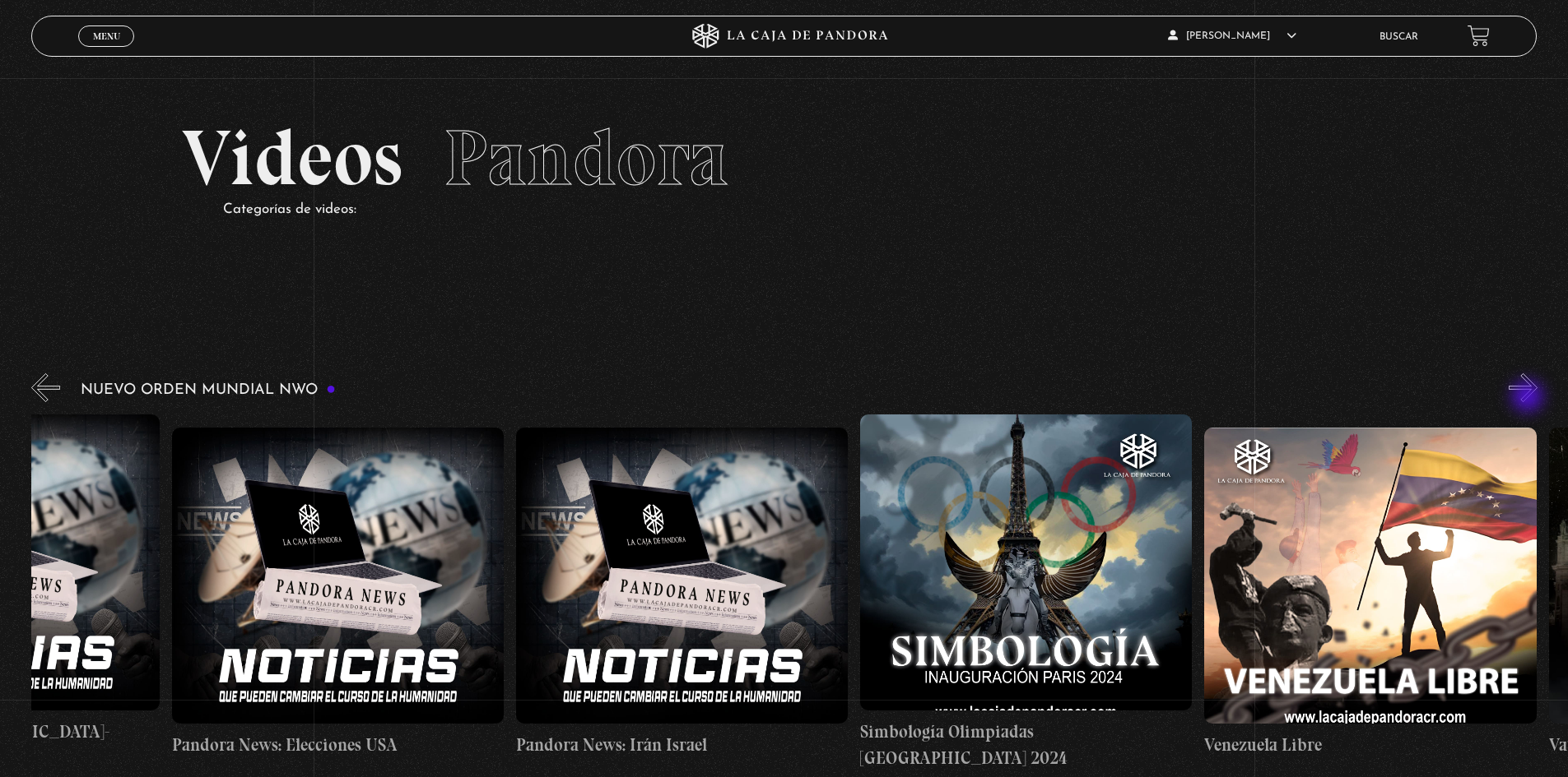
click at [1040, 398] on button "»" at bounding box center [1523, 388] width 29 height 29
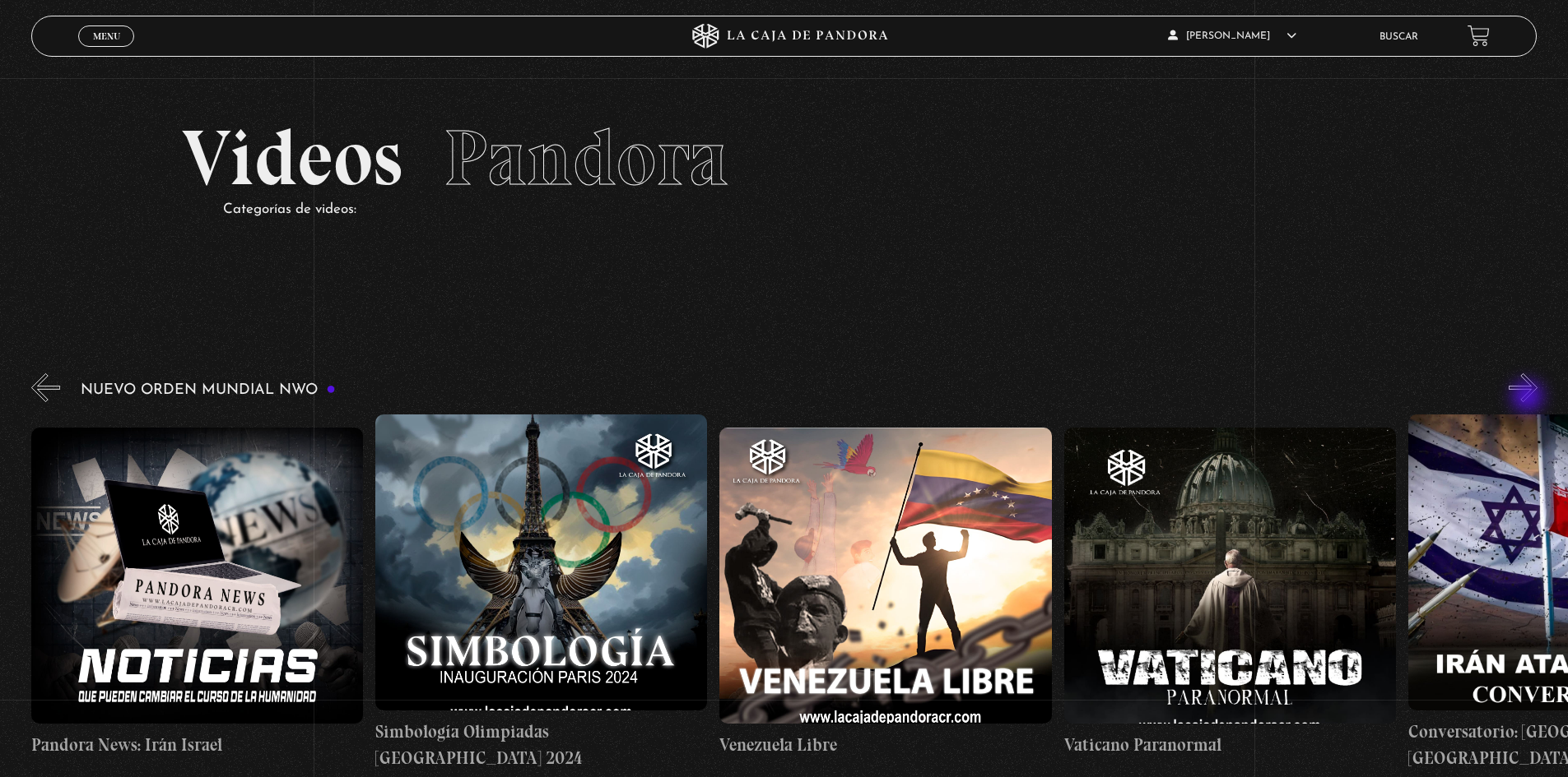
click at [1040, 398] on button "»" at bounding box center [1523, 388] width 29 height 29
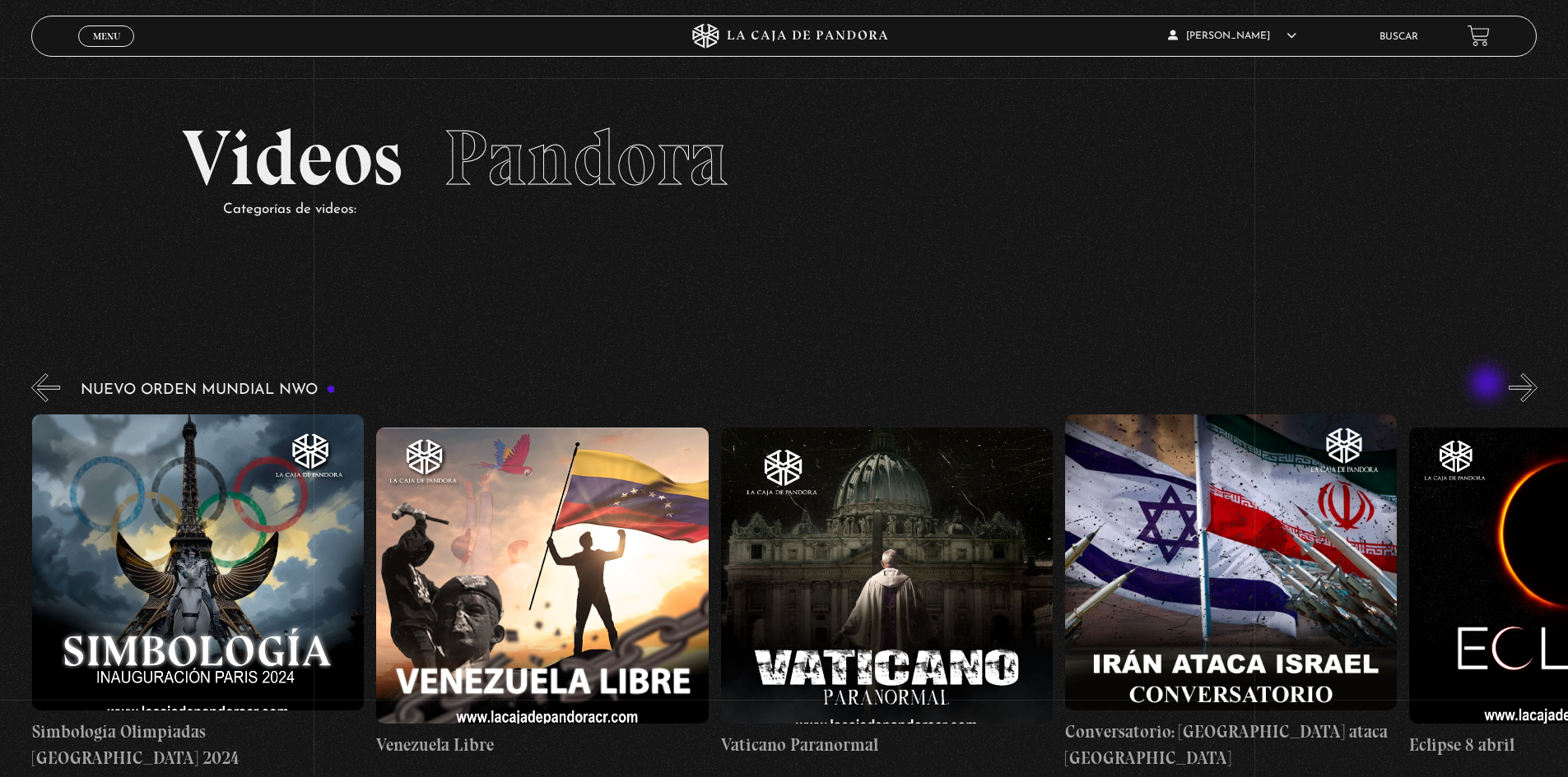
scroll to position [0, 4818]
click at [1040, 393] on button "»" at bounding box center [1523, 388] width 29 height 29
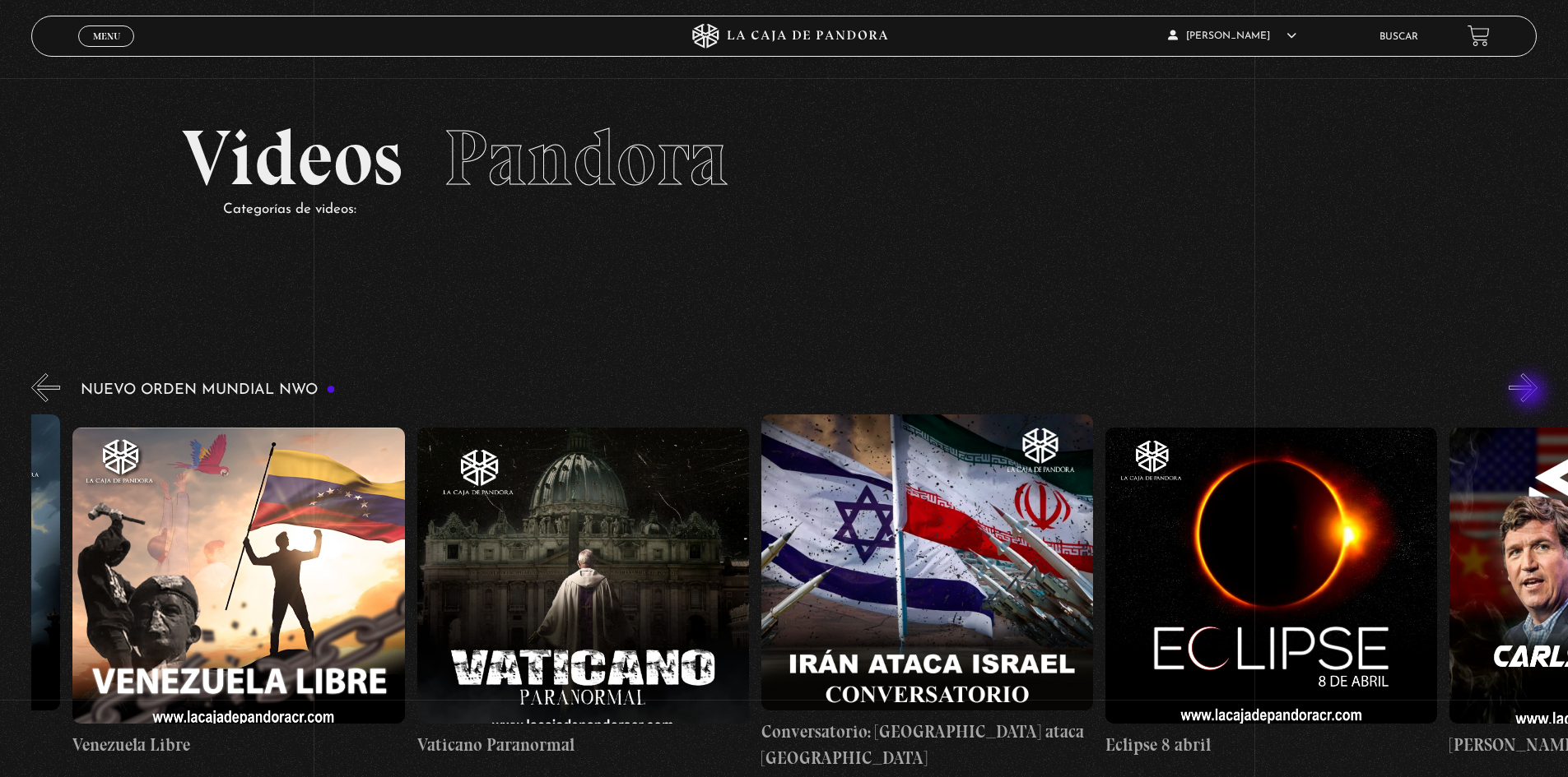
click at [1040, 393] on button "»" at bounding box center [1523, 388] width 29 height 29
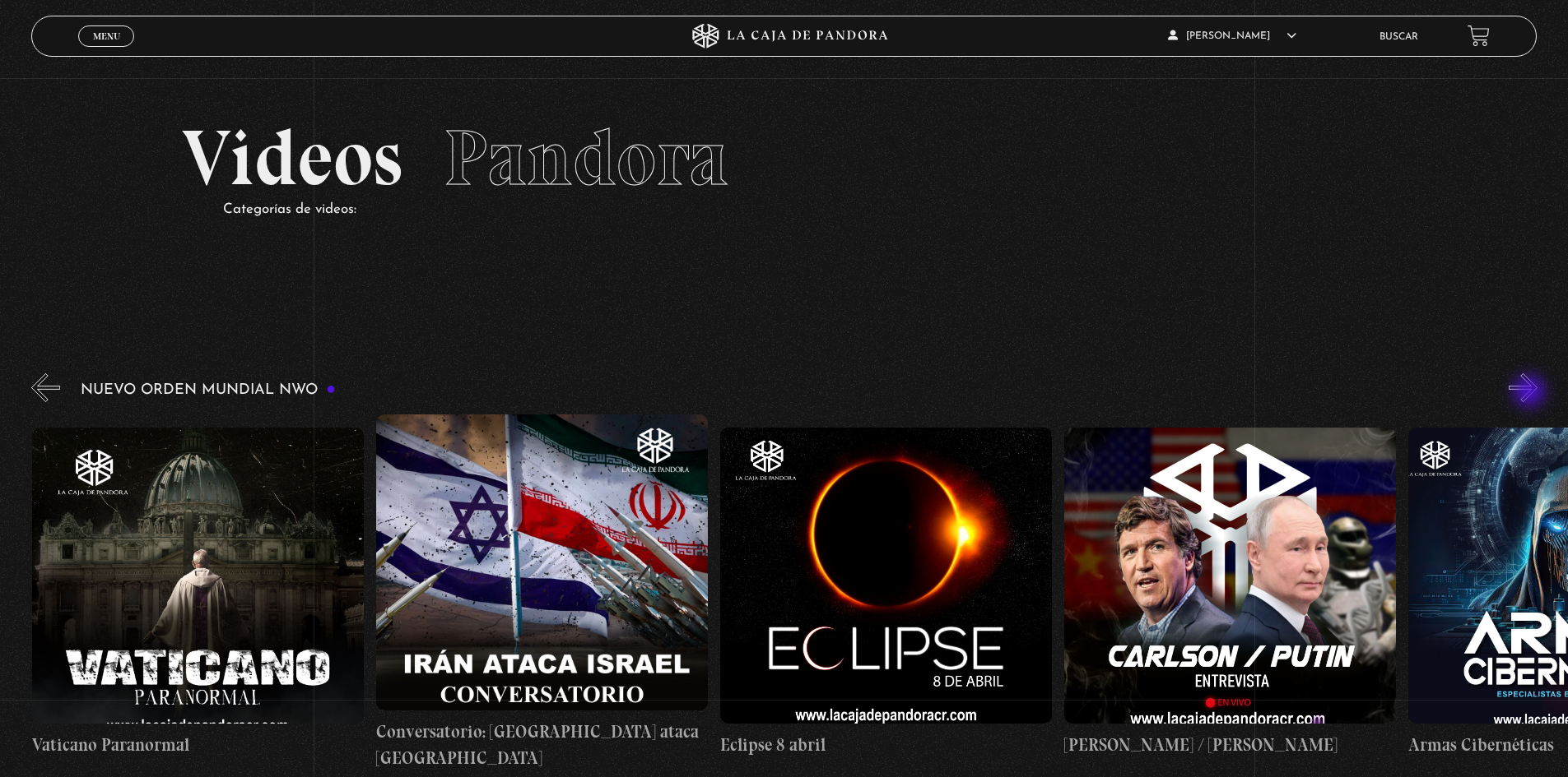
scroll to position [0, 5507]
click at [1040, 393] on button "»" at bounding box center [1523, 388] width 29 height 29
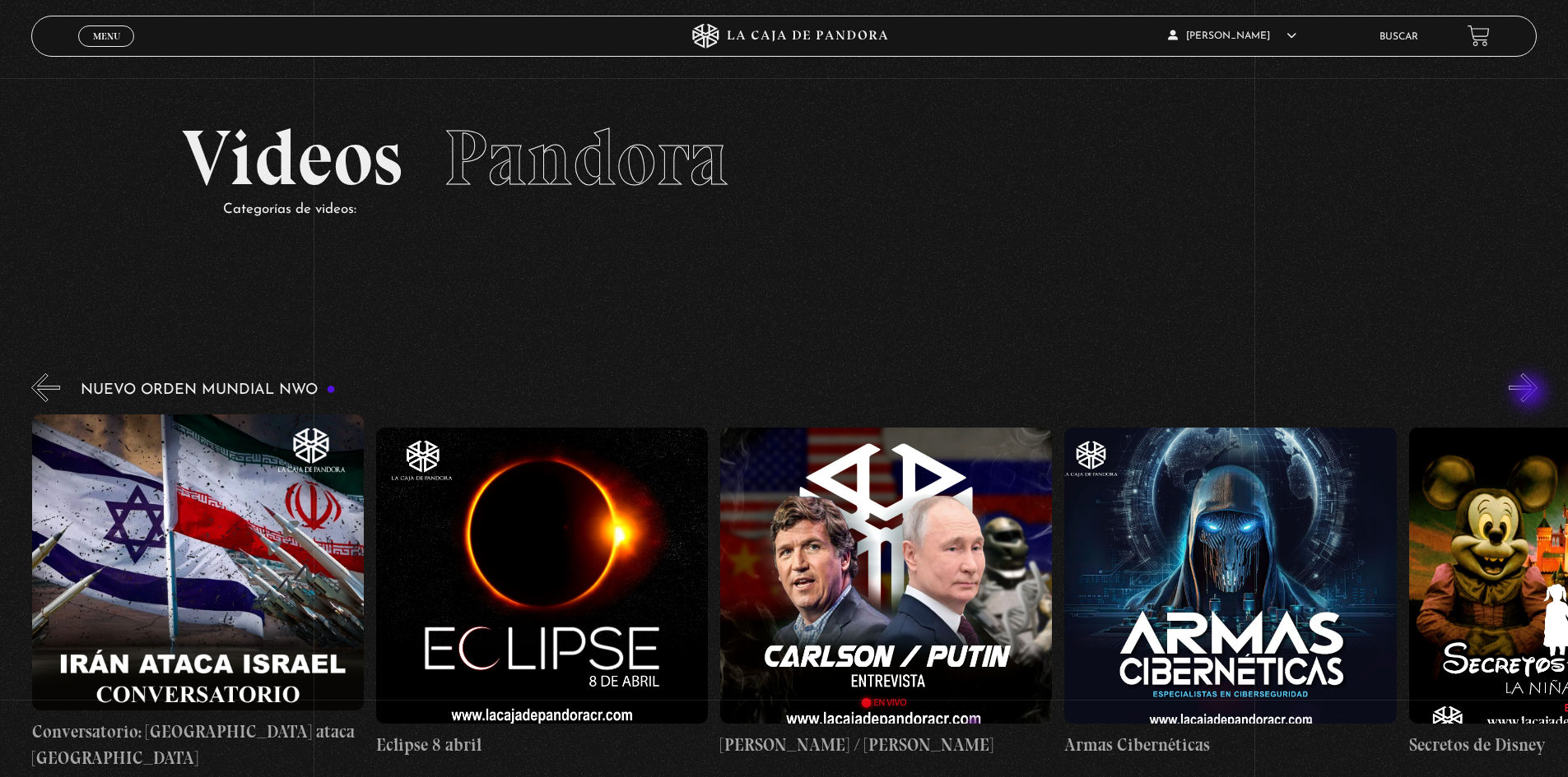
scroll to position [0, 5852]
click at [1040, 393] on button "»" at bounding box center [1523, 388] width 29 height 29
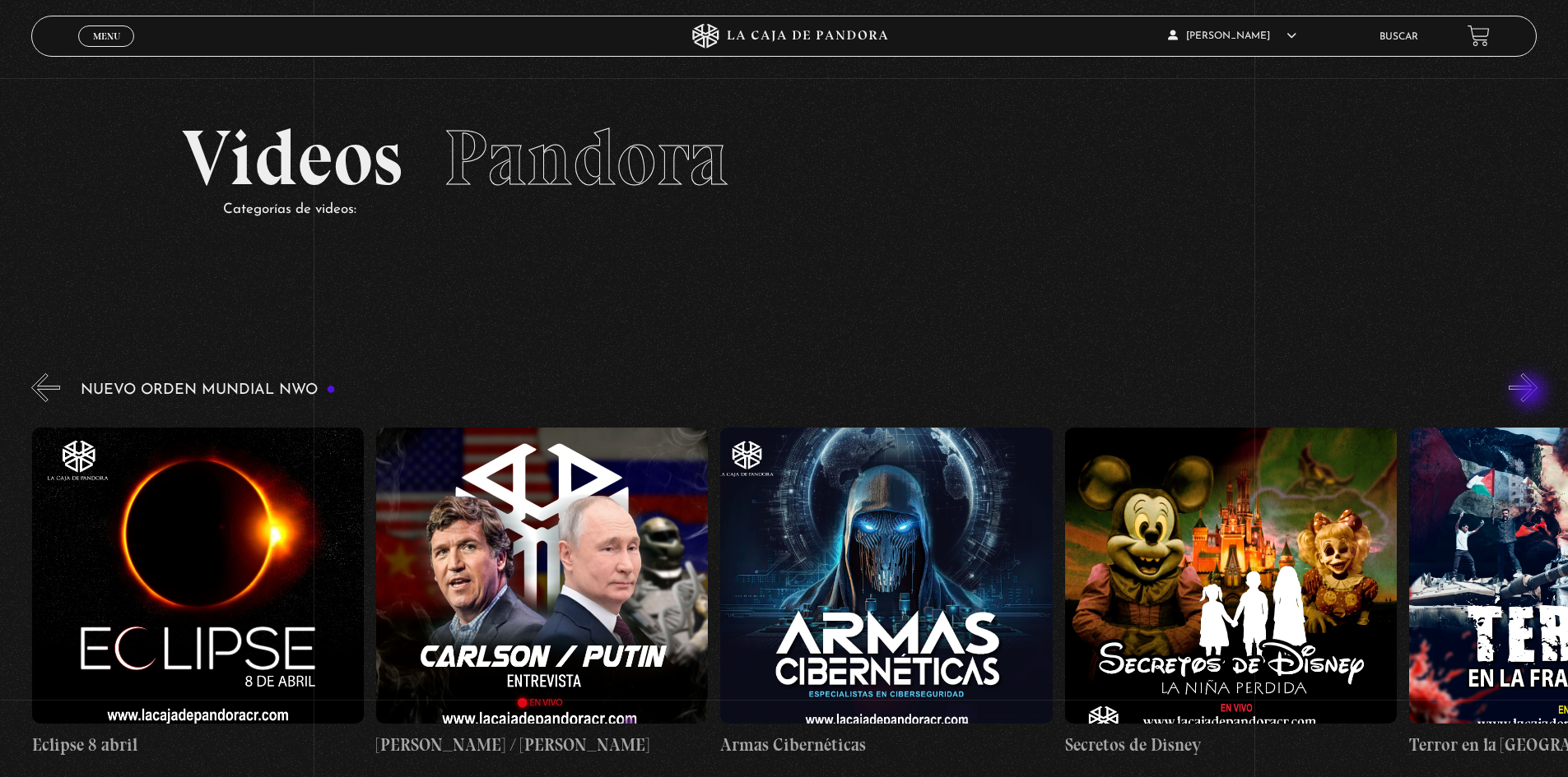
scroll to position [0, 6195]
click at [1040, 393] on button "»" at bounding box center [1523, 388] width 29 height 29
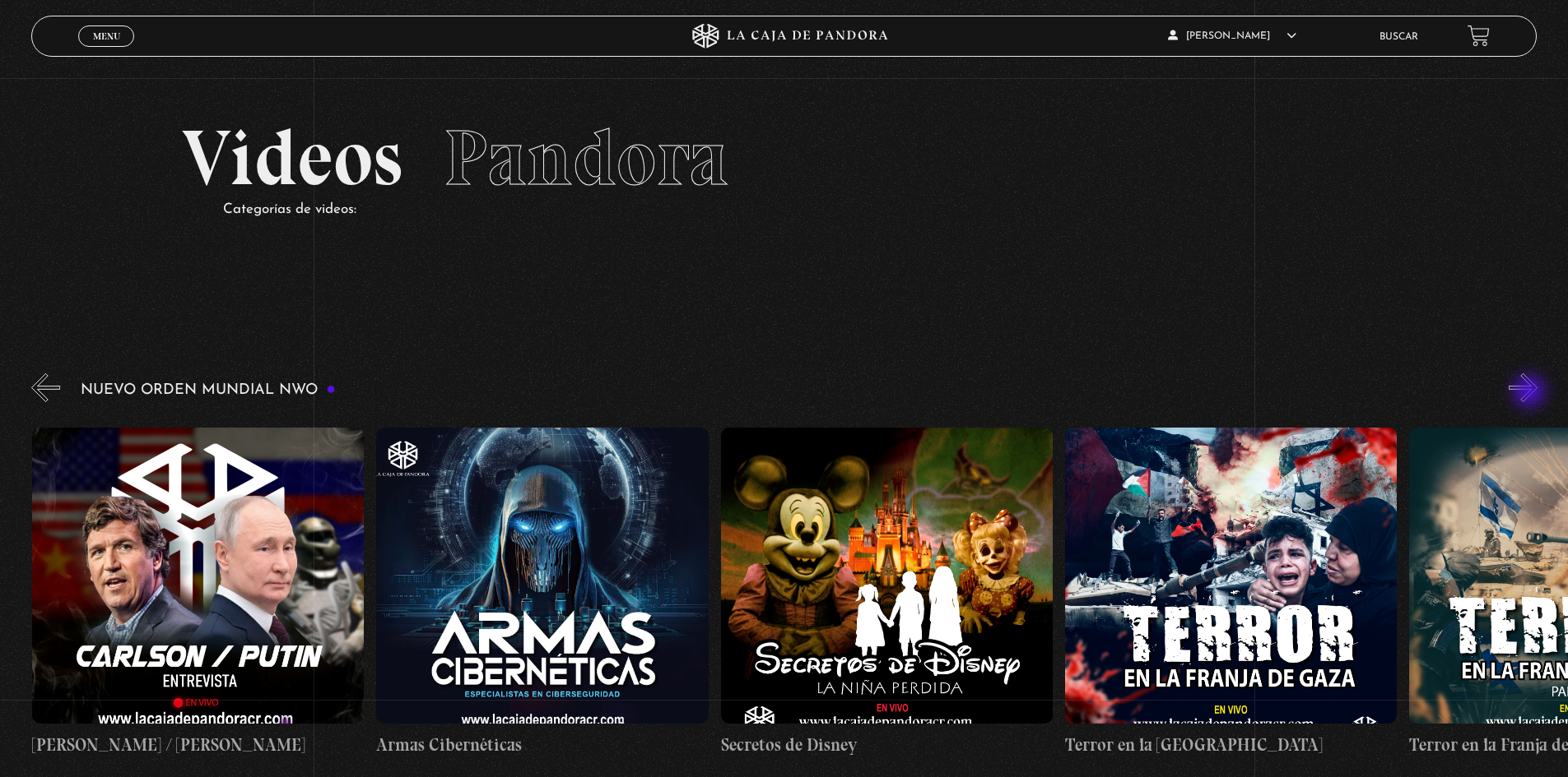
scroll to position [0, 6539]
click at [1040, 393] on button "»" at bounding box center [1523, 388] width 29 height 29
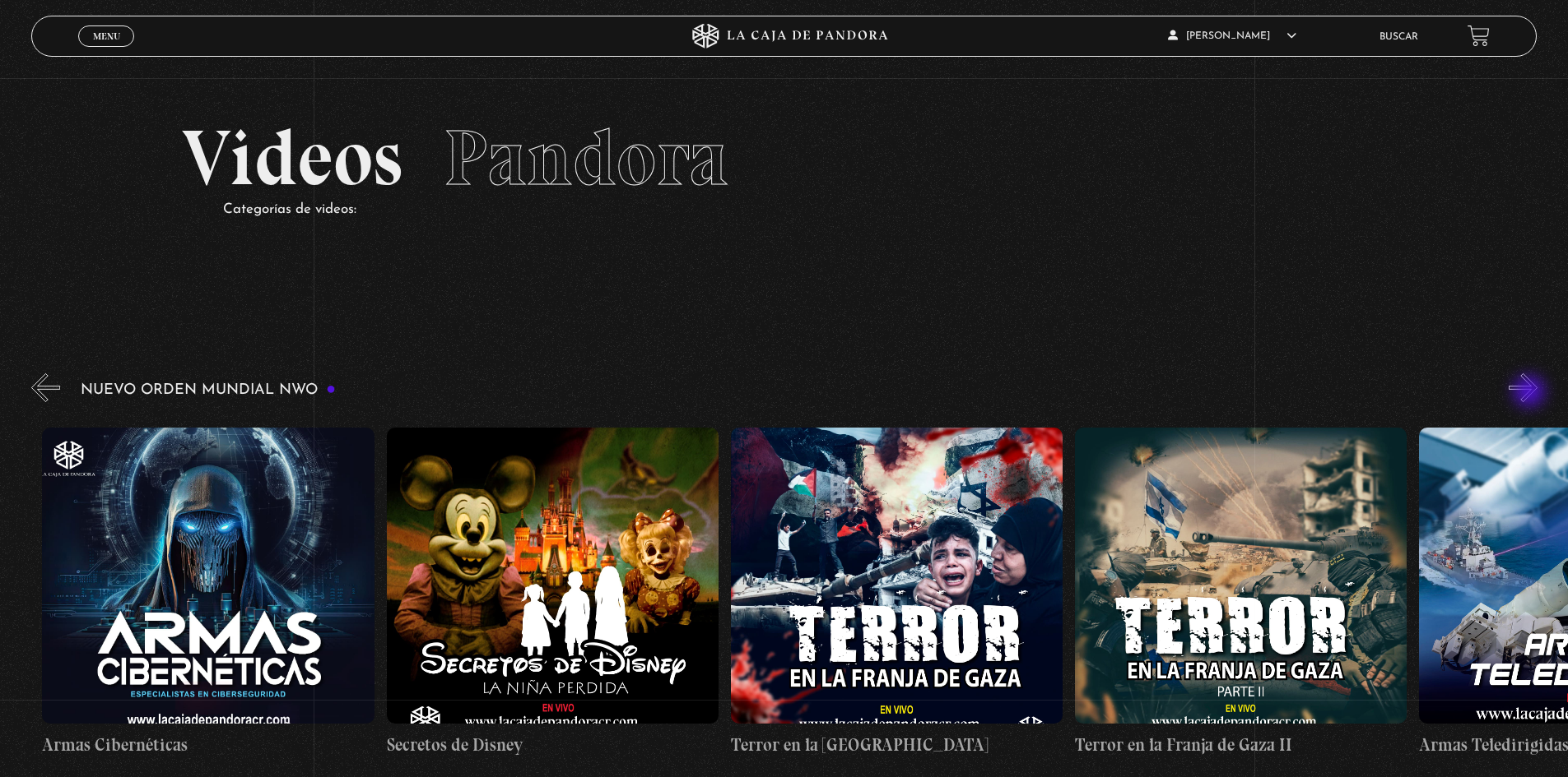
click at [1040, 393] on button "»" at bounding box center [1523, 388] width 29 height 29
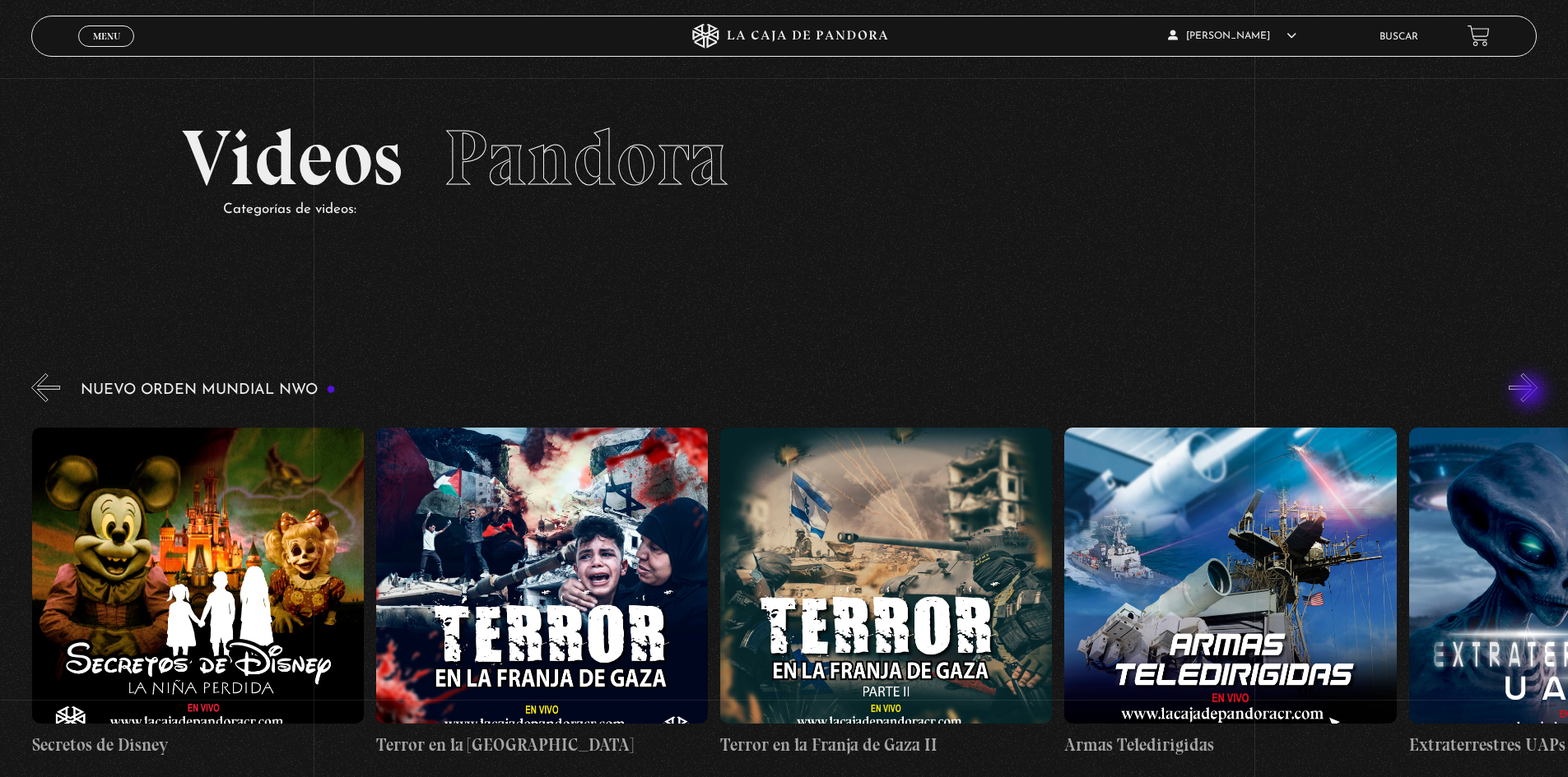
click at [1040, 393] on button "»" at bounding box center [1523, 388] width 29 height 29
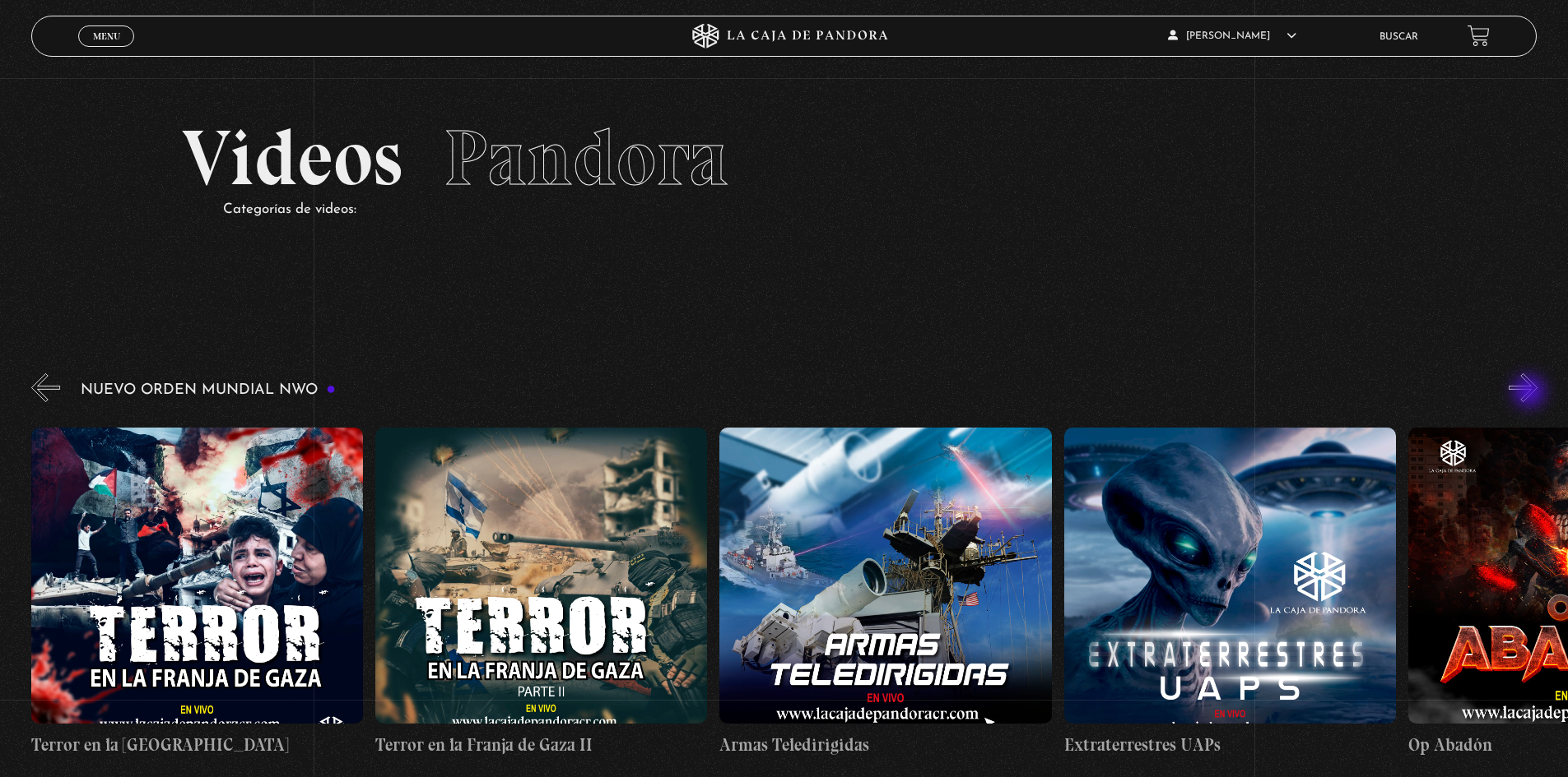
click at [1040, 393] on button "»" at bounding box center [1523, 388] width 29 height 29
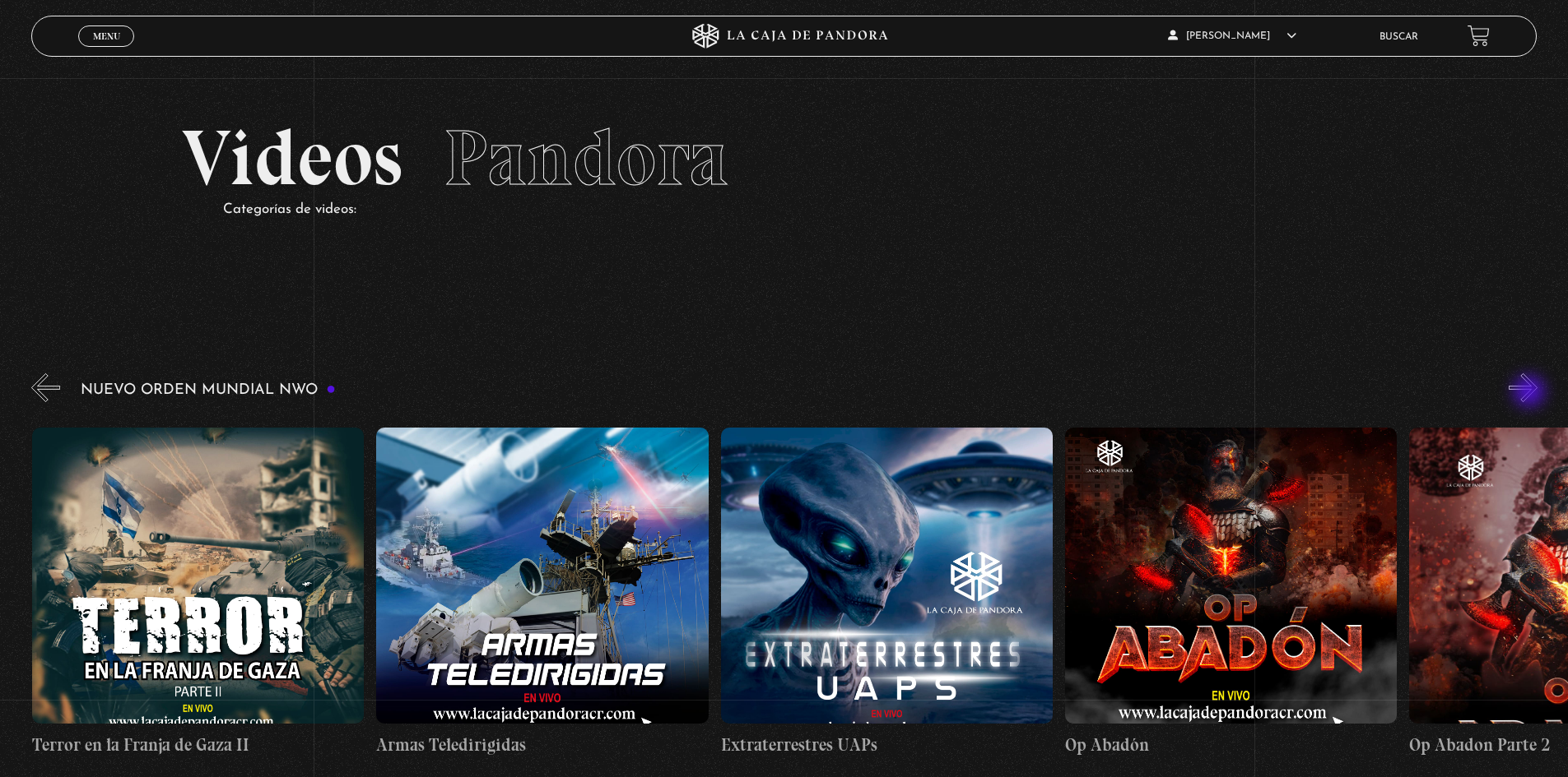
click at [1040, 393] on button "»" at bounding box center [1523, 388] width 29 height 29
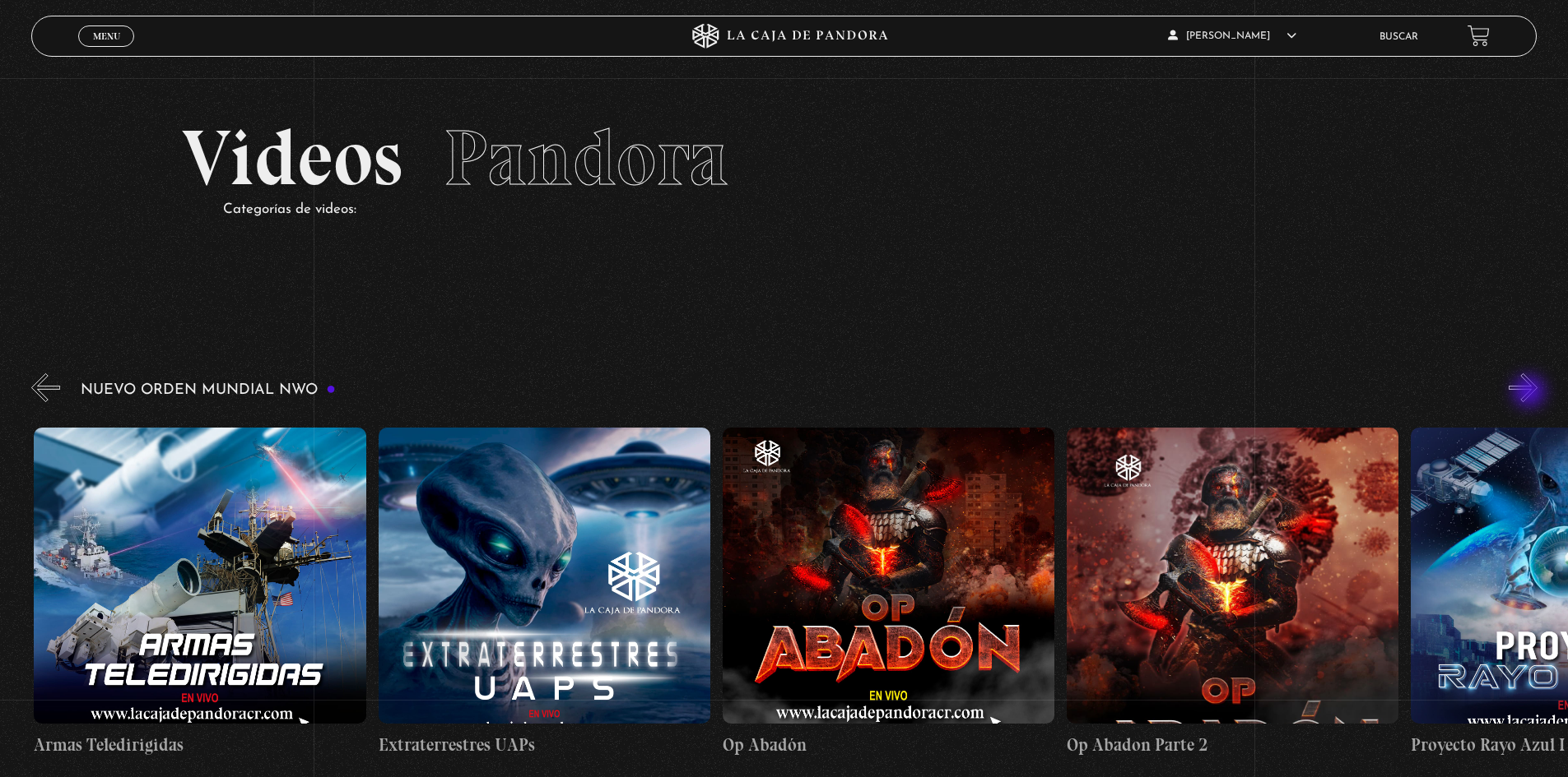
click at [1040, 393] on button "»" at bounding box center [1523, 388] width 29 height 29
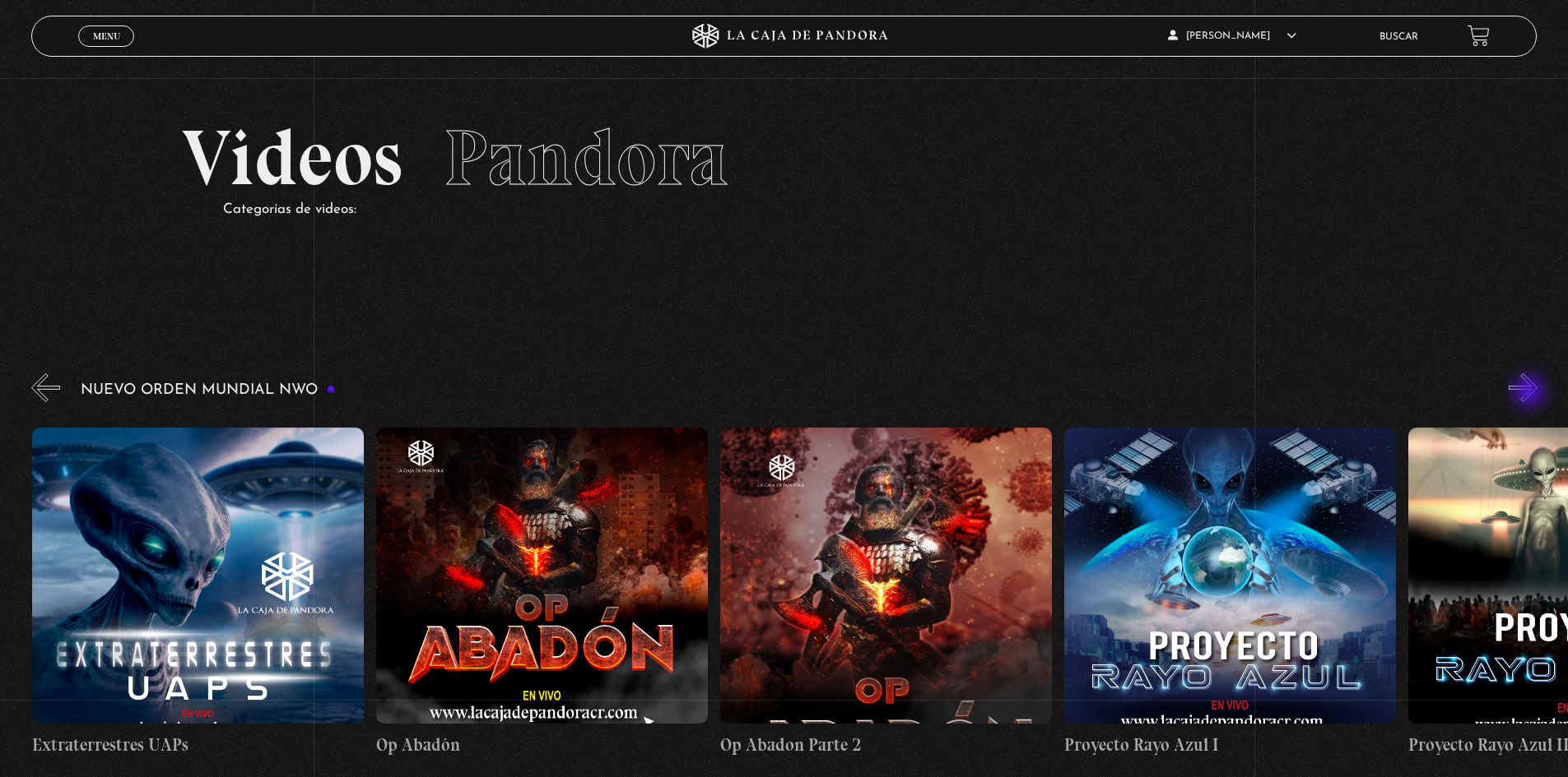
click at [1040, 393] on button "»" at bounding box center [1523, 388] width 29 height 29
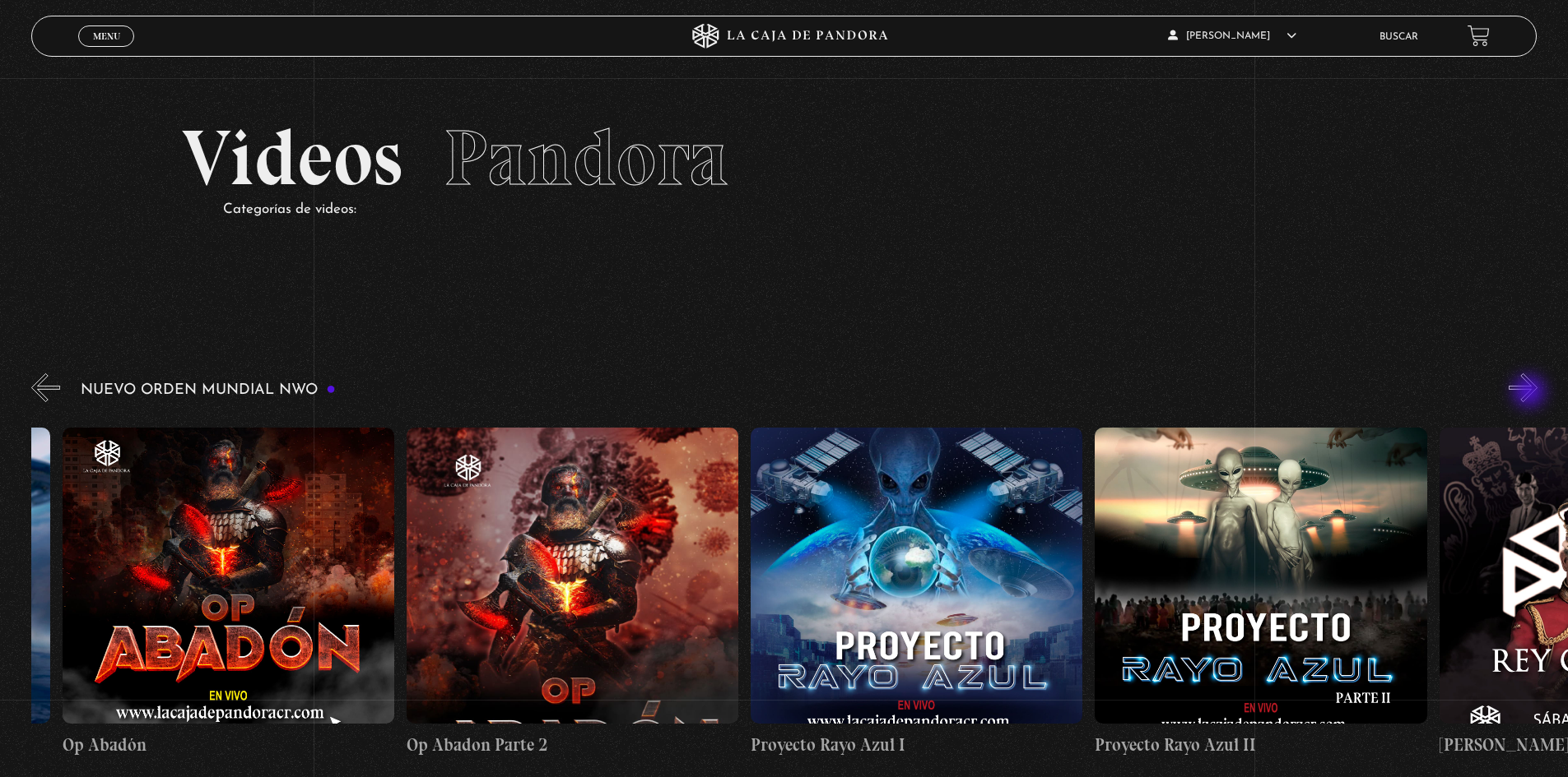
click at [1040, 393] on button "»" at bounding box center [1523, 388] width 29 height 29
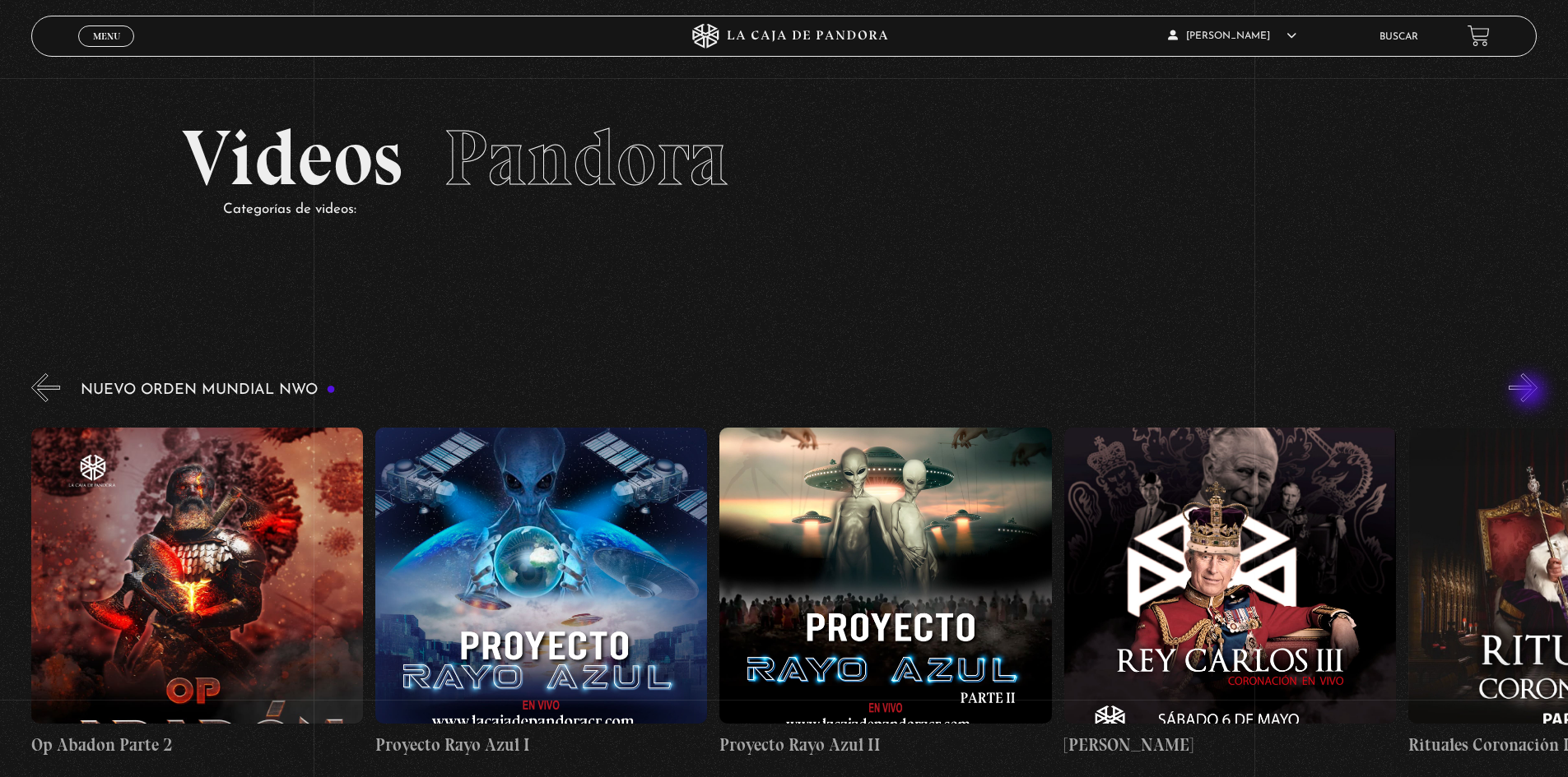
click at [1040, 393] on button "»" at bounding box center [1523, 388] width 29 height 29
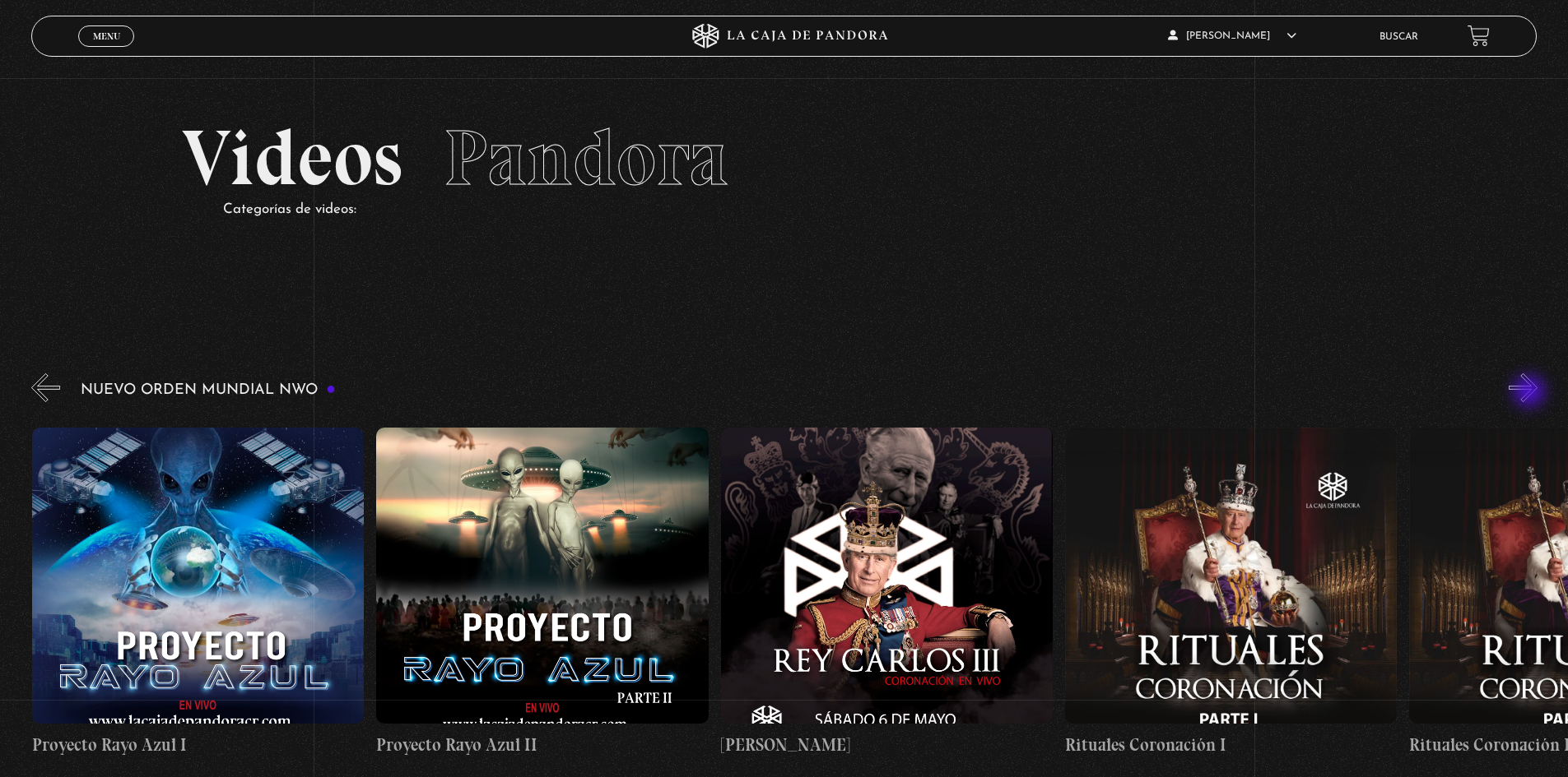
scroll to position [0, 9637]
click at [1040, 393] on button "»" at bounding box center [1523, 388] width 29 height 29
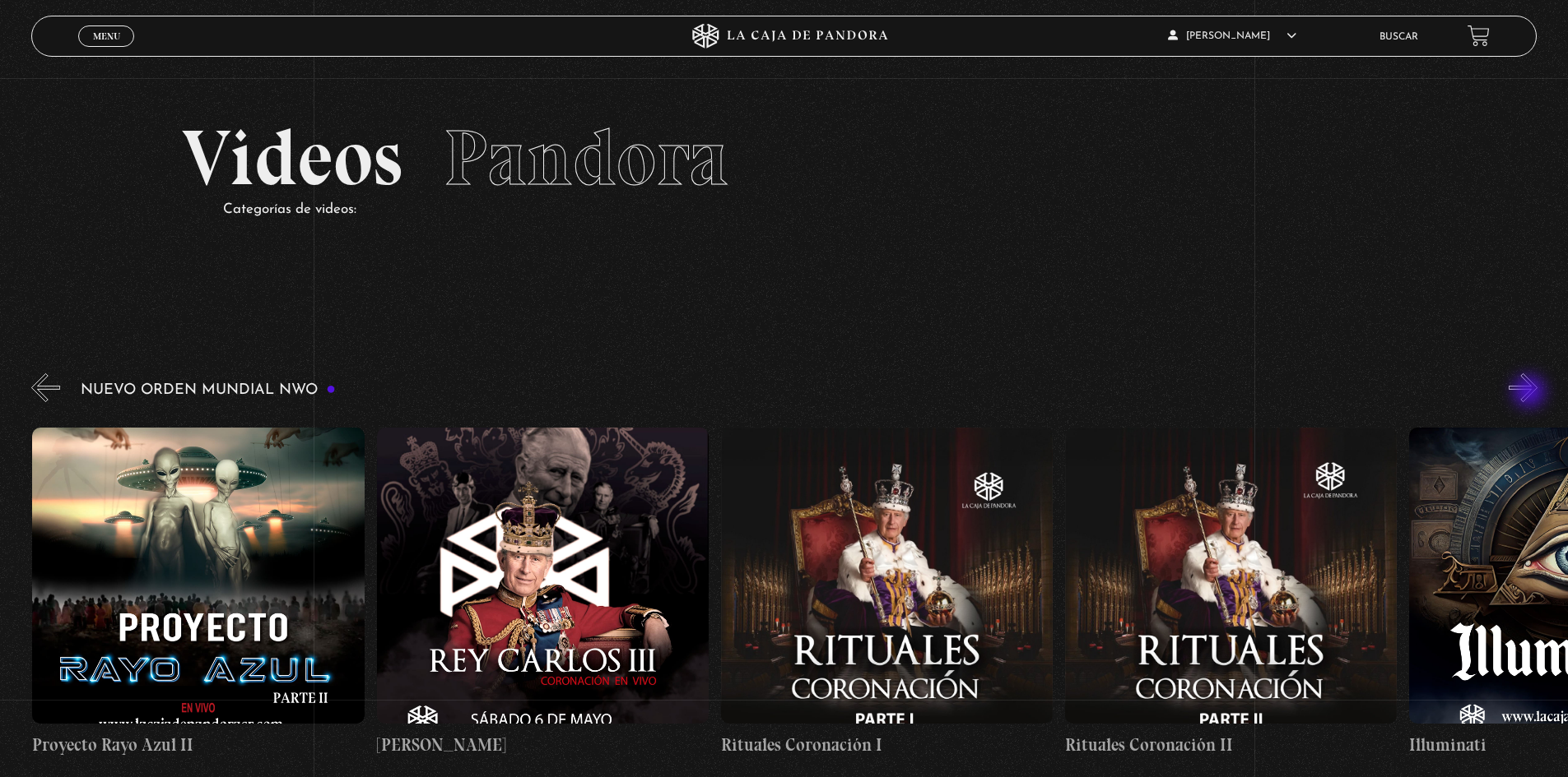
click at [1040, 393] on button "»" at bounding box center [1523, 388] width 29 height 29
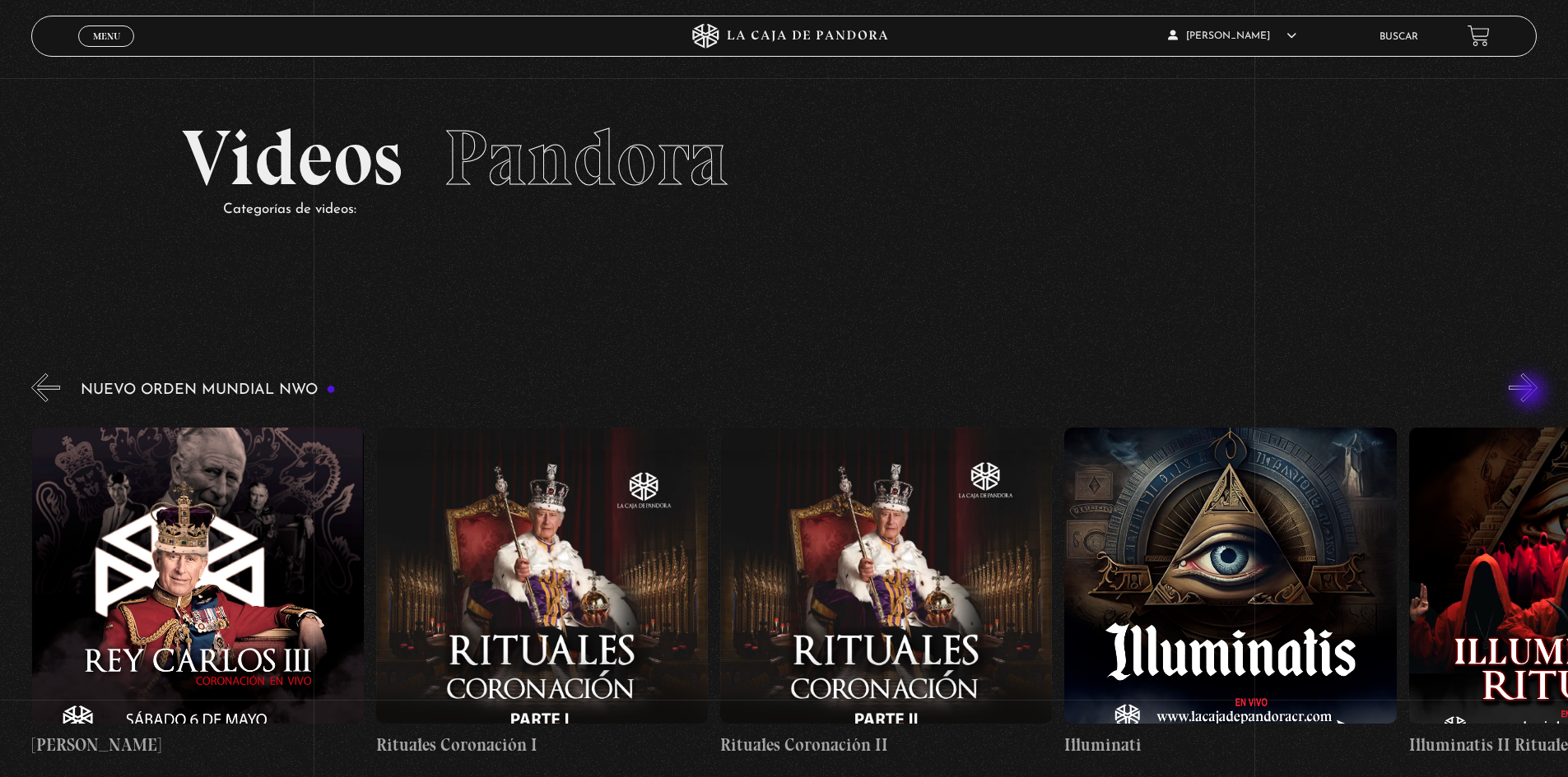
scroll to position [0, 10326]
click at [1040, 546] on figure at bounding box center [1229, 575] width 332 height 296
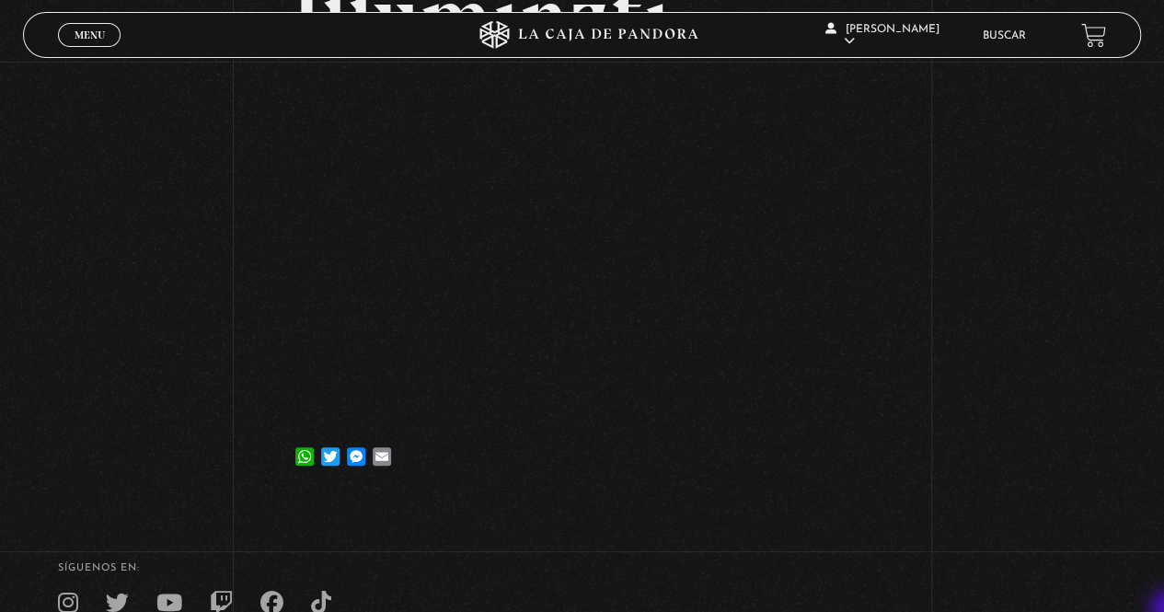
scroll to position [92, 0]
